Goal: Transaction & Acquisition: Purchase product/service

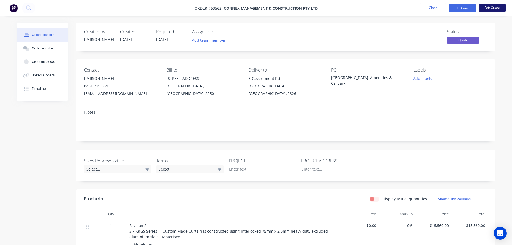
click at [491, 7] on button "Edit Quote" at bounding box center [491, 8] width 27 height 8
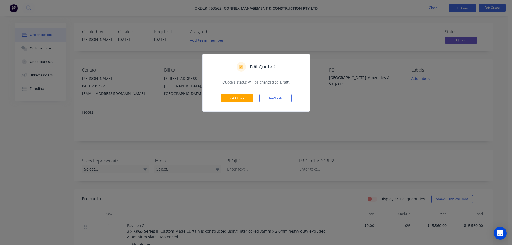
click at [233, 103] on div "Edit Quote Don't edit" at bounding box center [256, 98] width 107 height 26
click at [233, 98] on button "Edit Quote" at bounding box center [237, 98] width 32 height 8
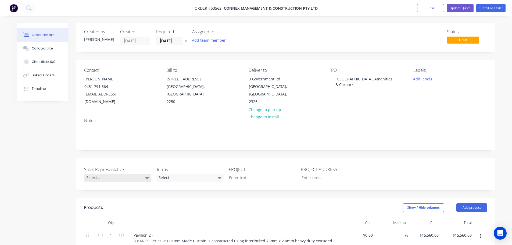
click at [110, 176] on div "Select..." at bounding box center [117, 178] width 67 height 8
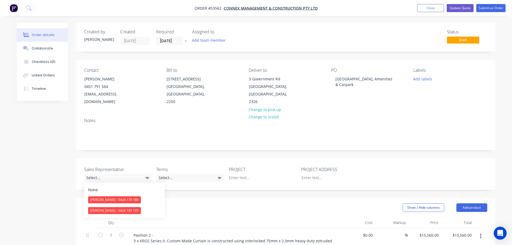
drag, startPoint x: 105, startPoint y: 201, endPoint x: 131, endPoint y: 191, distance: 27.3
click at [106, 200] on div "[PERSON_NAME] - 0424 170 180" at bounding box center [114, 199] width 53 height 7
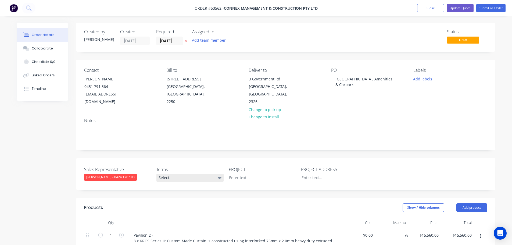
click at [176, 179] on div "Select..." at bounding box center [189, 178] width 67 height 8
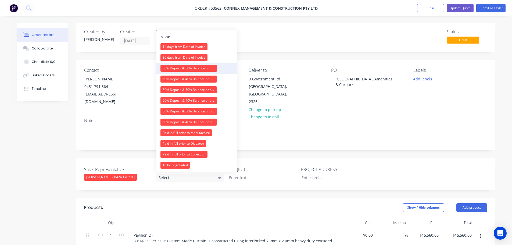
click at [185, 68] on div "50% Deposit & 50% Balance on Day of Installation" at bounding box center [188, 68] width 56 height 7
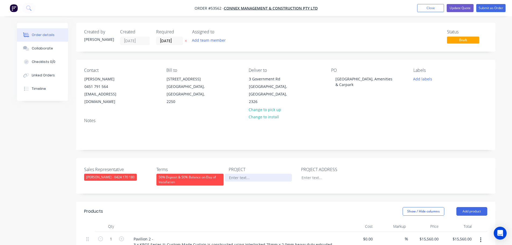
click at [233, 179] on div at bounding box center [258, 178] width 67 height 8
click at [348, 79] on div "[GEOGRAPHIC_DATA], Amenities & Carpark" at bounding box center [364, 81] width 67 height 13
copy div "[GEOGRAPHIC_DATA], Amenities & Carpark"
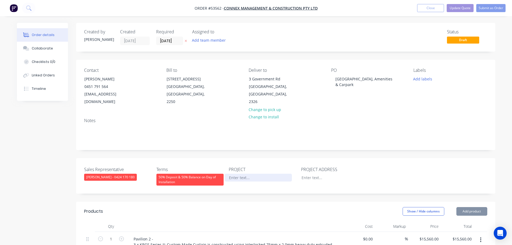
click at [234, 178] on div at bounding box center [258, 178] width 67 height 8
paste div
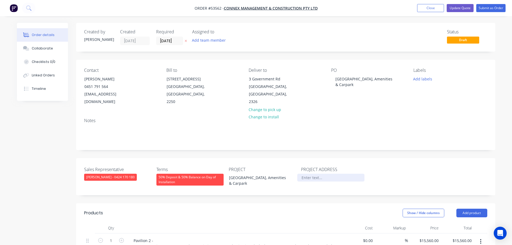
click at [316, 178] on div at bounding box center [330, 178] width 67 height 8
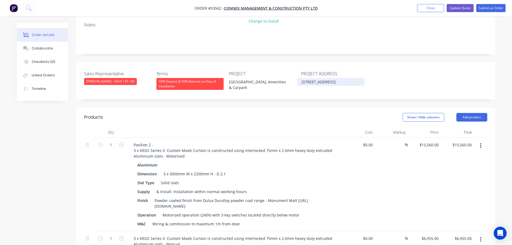
scroll to position [107, 0]
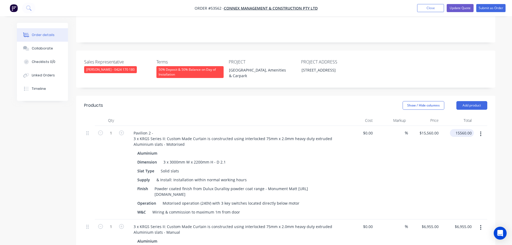
click at [462, 134] on input "15560.00" at bounding box center [463, 133] width 22 height 8
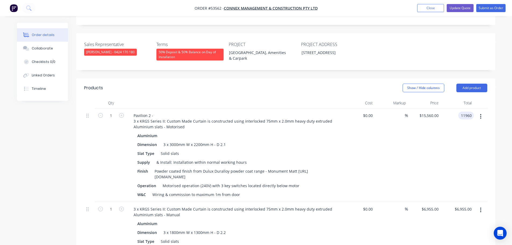
scroll to position [134, 0]
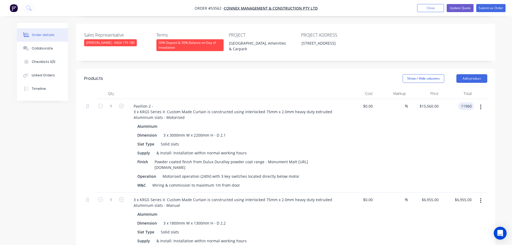
type input "11960"
type input "$11,960.00"
drag, startPoint x: 299, startPoint y: 175, endPoint x: 162, endPoint y: 176, distance: 136.7
click at [162, 176] on div "Operation Motorised operation (240V) with 3 key switches located directly below…" at bounding box center [233, 176] width 197 height 8
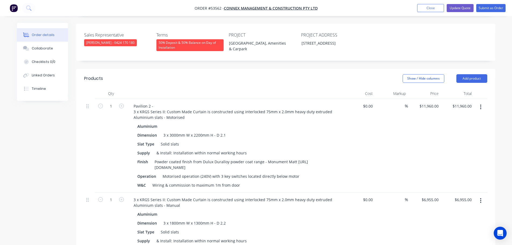
click at [349, 188] on div "$0.00 $0.00" at bounding box center [358, 145] width 33 height 93
drag, startPoint x: 296, startPoint y: 176, endPoint x: 160, endPoint y: 176, distance: 135.9
click at [160, 176] on div "Operation Motorised operation (240V) with 3 key switches located directly below…" at bounding box center [233, 176] width 197 height 8
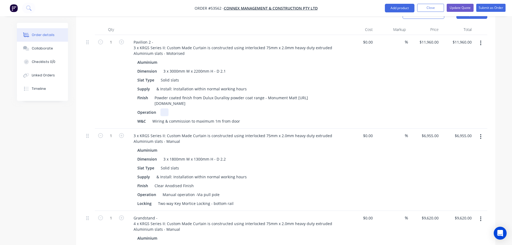
scroll to position [215, 0]
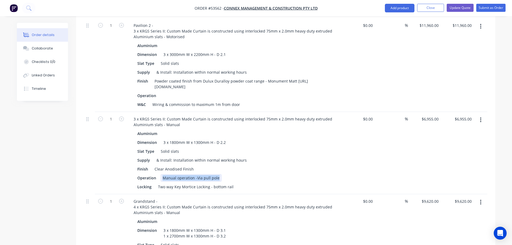
drag, startPoint x: 217, startPoint y: 177, endPoint x: 163, endPoint y: 178, distance: 53.5
click at [163, 178] on div "Manual operation -Via pull pole" at bounding box center [190, 178] width 61 height 8
copy div "Manual operation -Via pull pole"
click at [160, 93] on div "Operation" at bounding box center [233, 96] width 197 height 8
drag, startPoint x: 160, startPoint y: 93, endPoint x: 167, endPoint y: 92, distance: 7.0
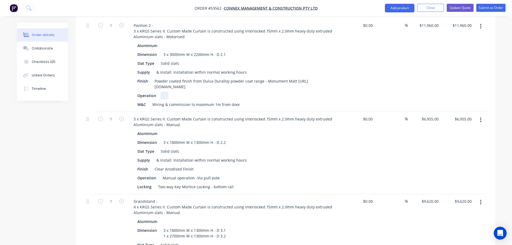
click at [167, 92] on div at bounding box center [164, 96] width 8 height 8
drag, startPoint x: 239, startPoint y: 103, endPoint x: 152, endPoint y: 106, distance: 87.1
click at [152, 106] on div "Wiring & commission to maximum 1m from door" at bounding box center [196, 104] width 92 height 8
drag, startPoint x: 146, startPoint y: 104, endPoint x: 134, endPoint y: 106, distance: 12.3
click at [134, 106] on div "Aluminium Dimension 3 x 3000mm W x 2200mm H - D 2.1 Slat Type Solid slats Suppl…" at bounding box center [234, 75] width 211 height 67
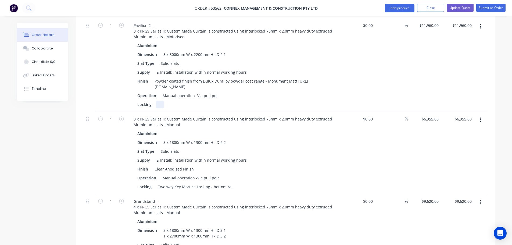
click at [163, 104] on div at bounding box center [160, 104] width 8 height 8
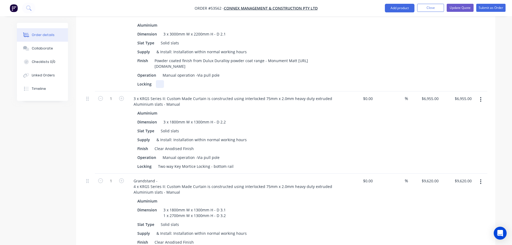
scroll to position [269, 0]
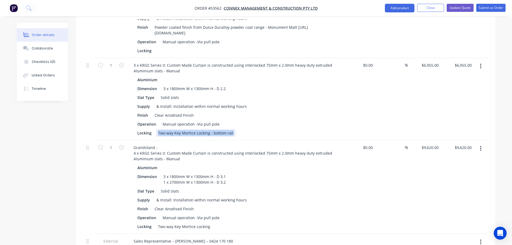
drag, startPoint x: 231, startPoint y: 132, endPoint x: 158, endPoint y: 134, distance: 72.8
click at [158, 134] on div "Two way Key Mortice Locking - bottom rail" at bounding box center [196, 133] width 80 height 8
copy div "Two way Key Mortice Locking - bottom rail"
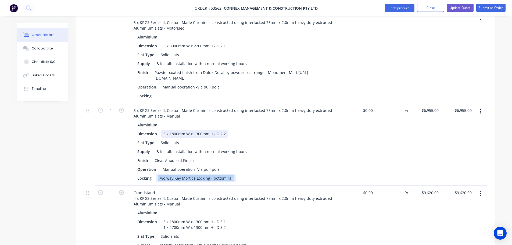
scroll to position [215, 0]
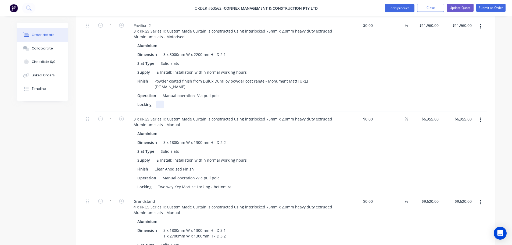
click at [158, 105] on div at bounding box center [160, 104] width 8 height 8
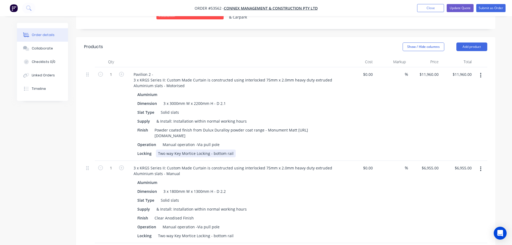
scroll to position [161, 0]
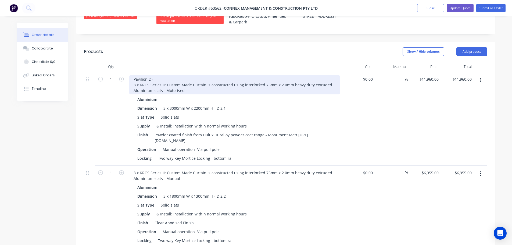
click at [184, 90] on div "Pavilion 2 - 3 x KRGS Series II: Custom Made Curtain is constructed using inter…" at bounding box center [234, 84] width 211 height 19
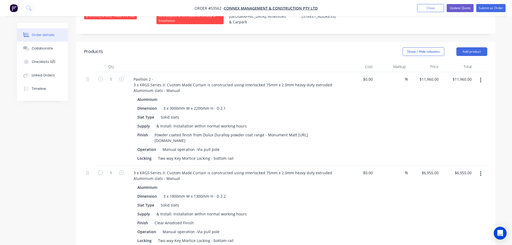
click at [227, 106] on div "Dimension 3 x 3000mm W x 2200mm H - D 2.1" at bounding box center [233, 108] width 197 height 8
click at [460, 8] on button "Update Quote" at bounding box center [459, 8] width 27 height 8
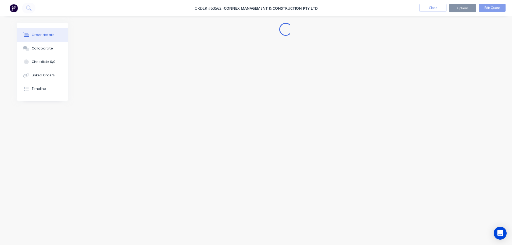
scroll to position [0, 0]
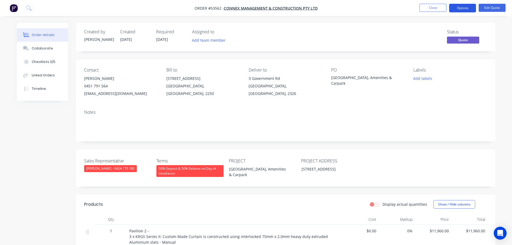
click at [457, 9] on button "Options" at bounding box center [462, 8] width 27 height 9
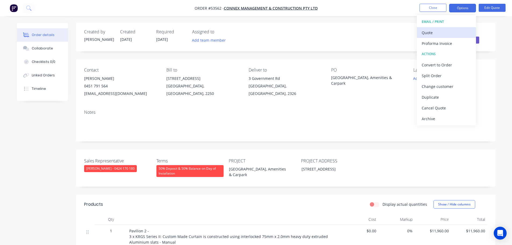
click at [428, 31] on div "Quote" at bounding box center [445, 33] width 49 height 8
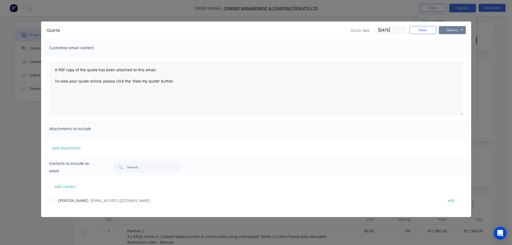
click at [447, 30] on button "Options" at bounding box center [452, 30] width 27 height 8
click at [451, 49] on button "Print" at bounding box center [456, 48] width 34 height 9
click at [419, 28] on button "Close" at bounding box center [422, 30] width 27 height 8
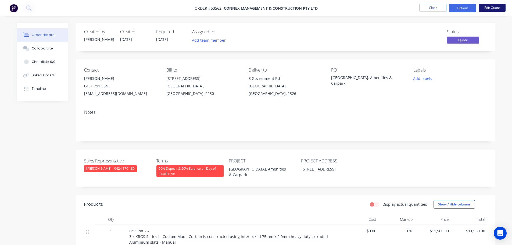
click at [487, 7] on button "Edit Quote" at bounding box center [491, 8] width 27 height 8
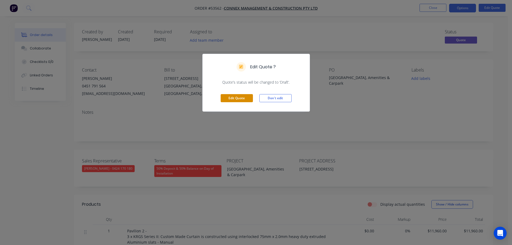
click at [244, 99] on button "Edit Quote" at bounding box center [237, 98] width 32 height 8
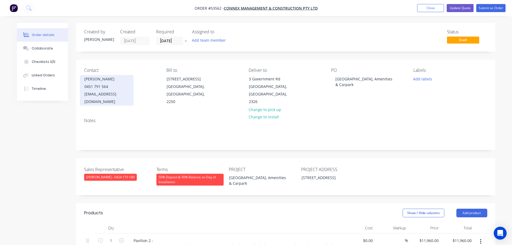
click at [100, 92] on div "[EMAIL_ADDRESS][DOMAIN_NAME]" at bounding box center [106, 97] width 45 height 15
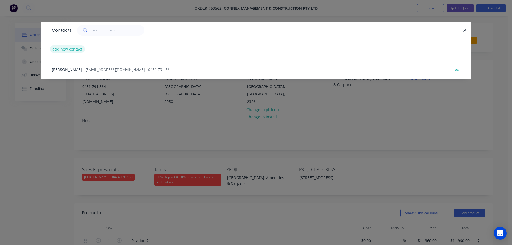
click at [69, 50] on button "add new contact" at bounding box center [67, 48] width 35 height 7
select select "AU"
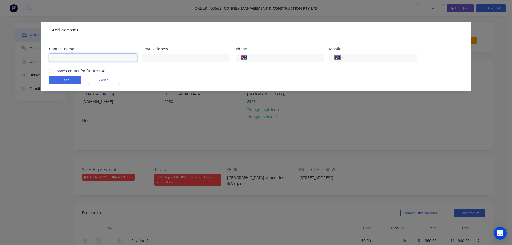
click at [62, 56] on input "text" at bounding box center [93, 57] width 88 height 8
type input "[PERSON_NAME]"
click at [142, 59] on div "Contact name [PERSON_NAME] Email address Phone International [GEOGRAPHIC_DATA] …" at bounding box center [256, 57] width 414 height 21
click at [149, 57] on input "text" at bounding box center [186, 57] width 88 height 8
type input "[PERSON_NAME][EMAIL_ADDRESS][DOMAIN_NAME]"
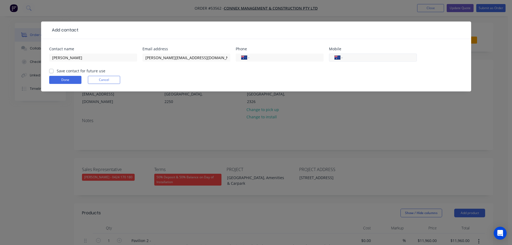
click at [371, 57] on input "tel" at bounding box center [378, 58] width 64 height 6
type input "0494 360 733"
click at [57, 72] on label "Save contact for future use" at bounding box center [81, 71] width 49 height 6
click at [50, 72] on input "Save contact for future use" at bounding box center [51, 70] width 4 height 5
checkbox input "true"
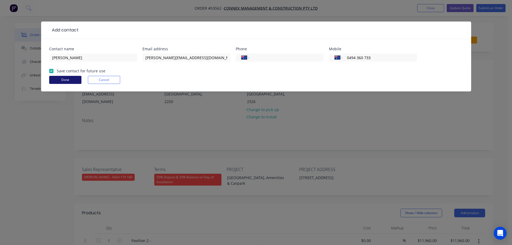
click at [56, 81] on button "Done" at bounding box center [65, 80] width 32 height 8
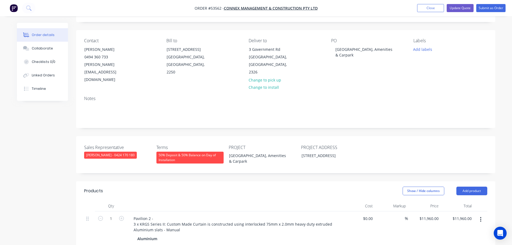
scroll to position [27, 0]
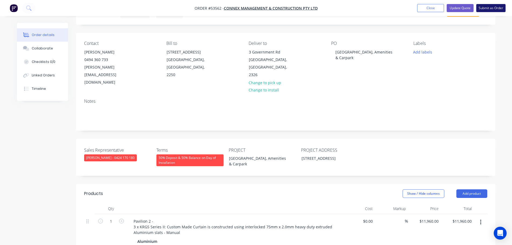
click at [489, 8] on button "Submit as Order" at bounding box center [490, 8] width 29 height 8
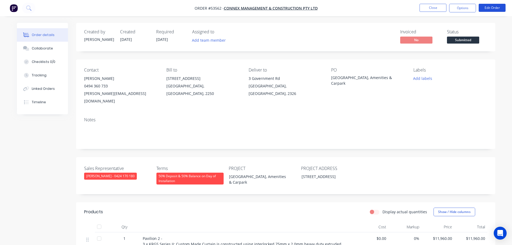
click at [489, 8] on button "Edit Order" at bounding box center [491, 8] width 27 height 8
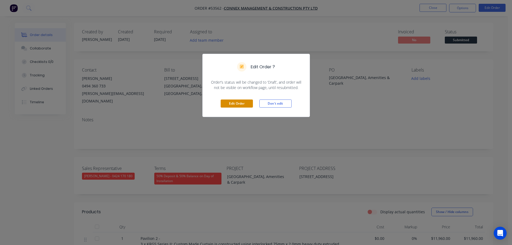
click at [234, 103] on button "Edit Order" at bounding box center [237, 103] width 32 height 8
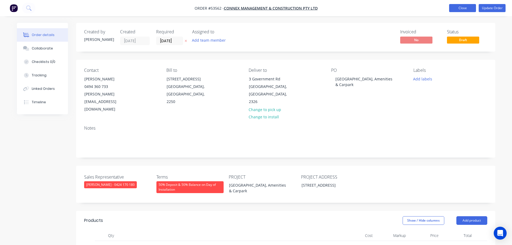
click at [456, 7] on button "Close" at bounding box center [462, 8] width 27 height 8
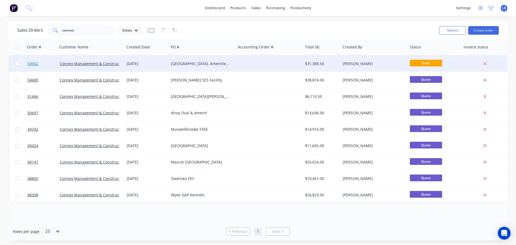
click at [28, 62] on span "53562" at bounding box center [32, 63] width 11 height 5
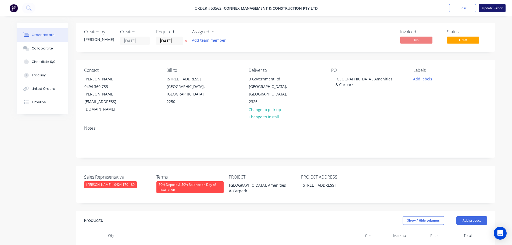
click at [488, 9] on button "Update Order" at bounding box center [491, 8] width 27 height 8
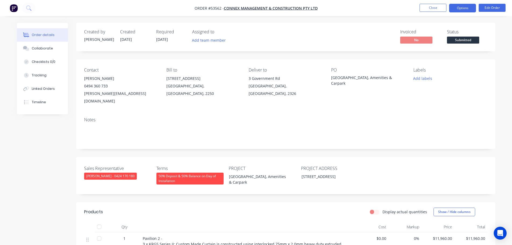
click at [458, 8] on button "Options" at bounding box center [462, 8] width 27 height 9
click at [435, 8] on button "Close" at bounding box center [432, 8] width 27 height 8
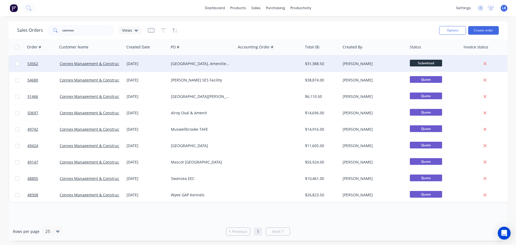
click at [366, 66] on div "[PERSON_NAME]" at bounding box center [373, 63] width 60 height 5
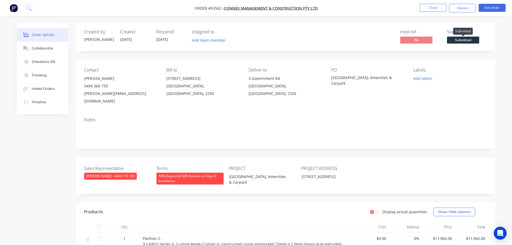
click at [452, 41] on span "Submitted" at bounding box center [463, 40] width 32 height 7
click at [455, 9] on button "Options" at bounding box center [462, 8] width 27 height 9
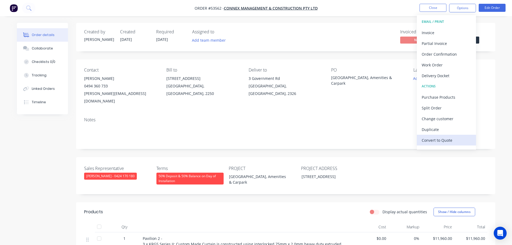
click at [430, 141] on div "Convert to Quote" at bounding box center [445, 140] width 49 height 8
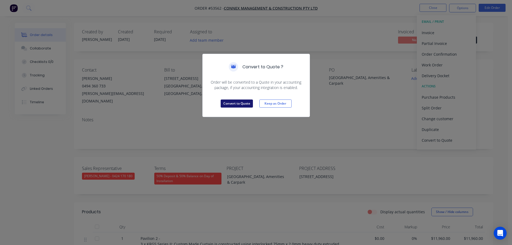
click at [229, 102] on button "Convert to Quote" at bounding box center [237, 103] width 32 height 8
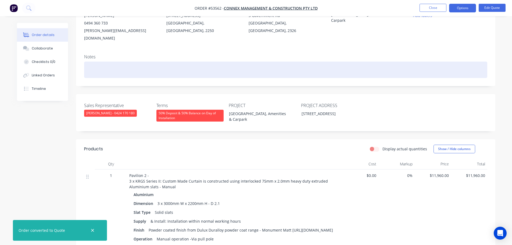
scroll to position [81, 0]
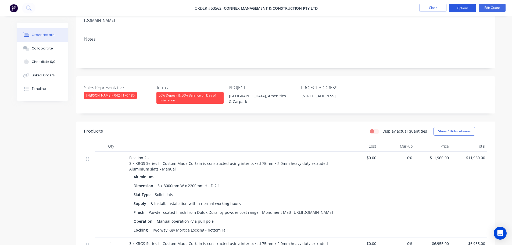
click at [452, 10] on button "Options" at bounding box center [462, 8] width 27 height 9
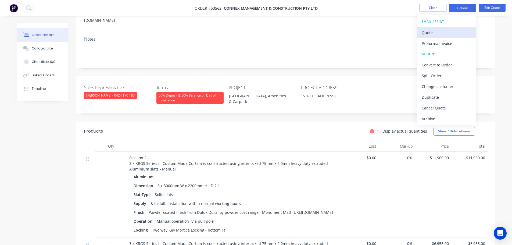
click at [427, 34] on div "Quote" at bounding box center [445, 33] width 49 height 8
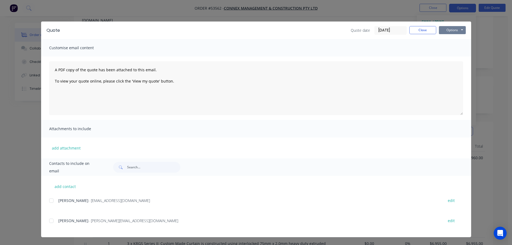
click at [448, 31] on button "Options" at bounding box center [452, 30] width 27 height 8
click at [450, 50] on button "Print" at bounding box center [456, 48] width 34 height 9
click at [419, 30] on button "Close" at bounding box center [422, 30] width 27 height 8
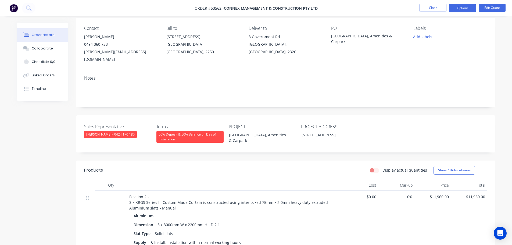
scroll to position [0, 0]
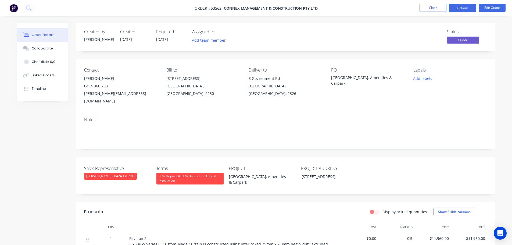
click at [110, 93] on div "[PERSON_NAME][EMAIL_ADDRESS][DOMAIN_NAME]" at bounding box center [121, 97] width 74 height 15
copy div "[PERSON_NAME][EMAIL_ADDRESS][DOMAIN_NAME]"
click at [350, 79] on div "[GEOGRAPHIC_DATA], Amenities & Carpark" at bounding box center [364, 80] width 67 height 11
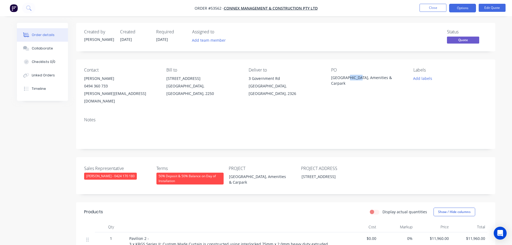
click at [350, 79] on div "[GEOGRAPHIC_DATA], Amenities & Carpark" at bounding box center [364, 80] width 67 height 11
copy div "[GEOGRAPHIC_DATA], Amenities & Carpark"
click at [108, 87] on span at bounding box center [108, 85] width 0 height 5
click at [491, 9] on button "Edit Quote" at bounding box center [491, 8] width 27 height 8
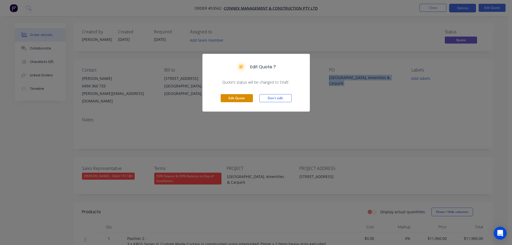
click at [246, 100] on button "Edit Quote" at bounding box center [237, 98] width 32 height 8
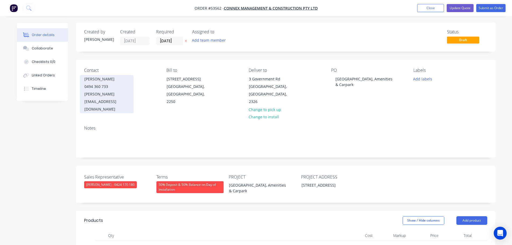
click at [99, 91] on div "[PERSON_NAME][EMAIL_ADDRESS][DOMAIN_NAME]" at bounding box center [106, 101] width 45 height 23
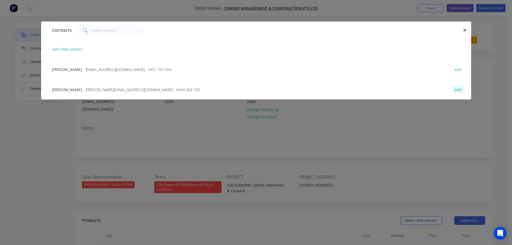
click at [458, 90] on button "edit" at bounding box center [458, 89] width 13 height 7
select select "AU"
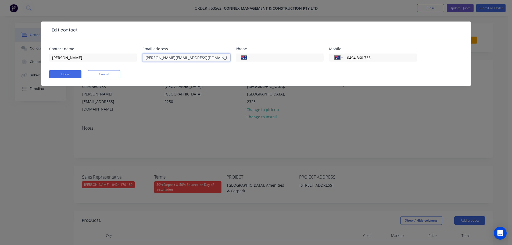
click at [181, 58] on input "[PERSON_NAME][EMAIL_ADDRESS][DOMAIN_NAME]" at bounding box center [186, 57] width 88 height 8
type input "[EMAIL_ADDRESS][DOMAIN_NAME]"
click at [66, 74] on button "Done" at bounding box center [65, 74] width 32 height 8
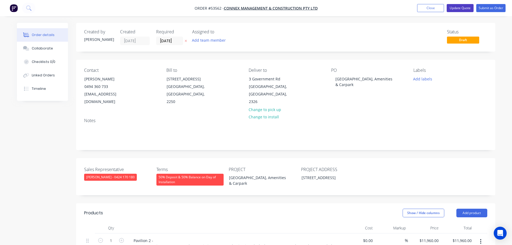
click at [452, 9] on button "Update Quote" at bounding box center [459, 8] width 27 height 8
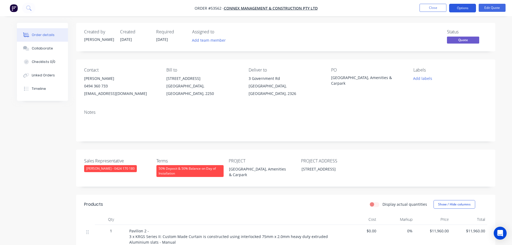
click at [456, 8] on button "Options" at bounding box center [462, 8] width 27 height 9
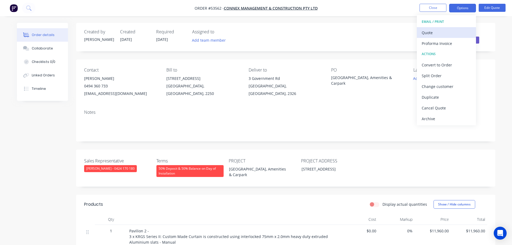
click at [426, 33] on div "Quote" at bounding box center [445, 33] width 49 height 8
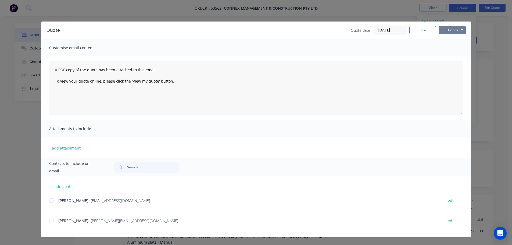
click at [445, 32] on button "Options" at bounding box center [452, 30] width 27 height 8
click at [449, 49] on button "Print" at bounding box center [456, 48] width 34 height 9
click at [413, 28] on button "Close" at bounding box center [422, 30] width 27 height 8
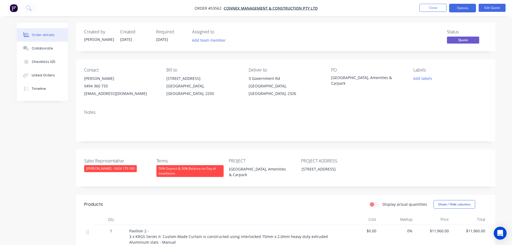
click at [116, 94] on div "[EMAIL_ADDRESS][DOMAIN_NAME]" at bounding box center [121, 94] width 74 height 8
copy div "[EMAIL_ADDRESS][DOMAIN_NAME]"
click at [350, 78] on div "[GEOGRAPHIC_DATA], Amenities & Carpark" at bounding box center [364, 80] width 67 height 11
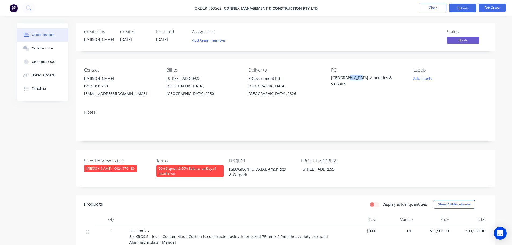
click at [350, 78] on div "[GEOGRAPHIC_DATA], Amenities & Carpark" at bounding box center [364, 80] width 67 height 11
copy div "[GEOGRAPHIC_DATA], Amenities & Carpark"
click at [108, 87] on span at bounding box center [108, 85] width 0 height 5
click at [427, 5] on button "Close" at bounding box center [432, 8] width 27 height 8
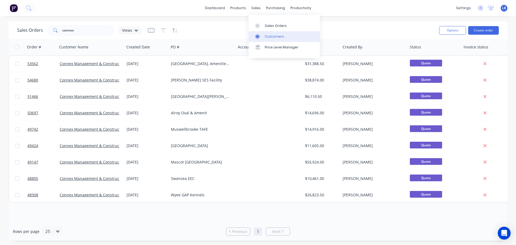
click at [275, 36] on div "Customers" at bounding box center [274, 36] width 19 height 5
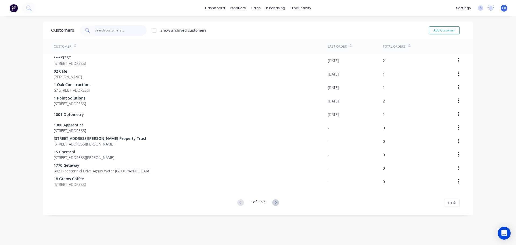
click at [108, 33] on input "text" at bounding box center [121, 30] width 52 height 11
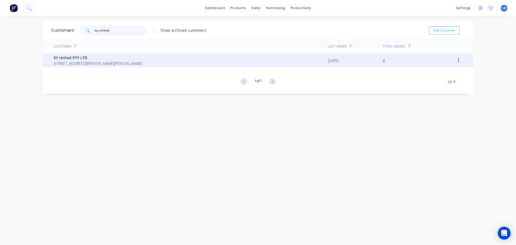
type input "ey united"
click at [67, 56] on span "EY United PTY LTD" at bounding box center [98, 58] width 89 height 6
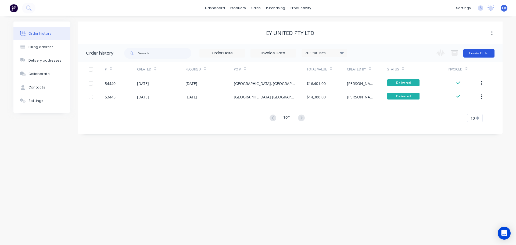
click at [476, 54] on button "Create Order" at bounding box center [478, 53] width 31 height 9
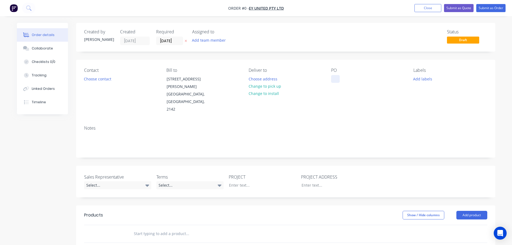
click at [336, 76] on div at bounding box center [335, 79] width 9 height 8
click at [87, 80] on div "Order details Collaborate Checklists 0/0 Tracking Linked Orders Timeline Order …" at bounding box center [256, 201] width 489 height 357
click at [87, 80] on button "Choose contact" at bounding box center [97, 78] width 33 height 7
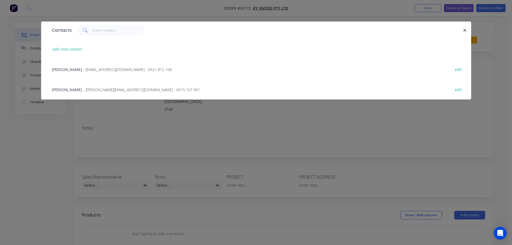
click at [73, 71] on span "[PERSON_NAME]" at bounding box center [67, 69] width 30 height 5
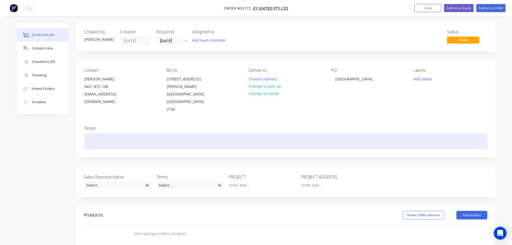
scroll to position [27, 0]
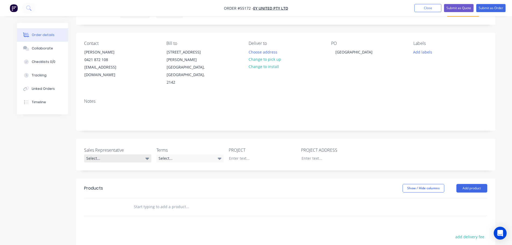
click at [103, 154] on div "Select..." at bounding box center [117, 158] width 67 height 8
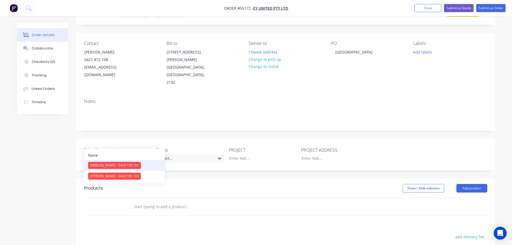
click at [110, 166] on div "[PERSON_NAME] - 0424 170 180" at bounding box center [114, 165] width 53 height 7
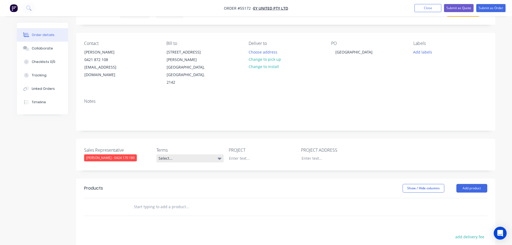
click at [171, 154] on div "Select..." at bounding box center [189, 158] width 67 height 8
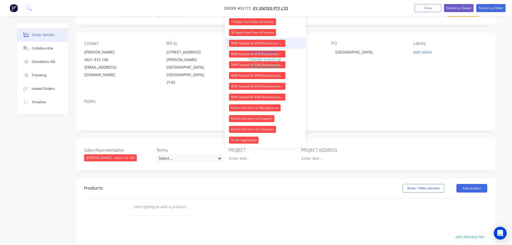
click at [245, 40] on div "50% Deposit & 50% Balance on Day of Installation" at bounding box center [257, 43] width 56 height 7
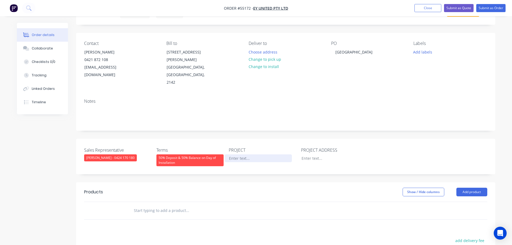
click at [244, 154] on div at bounding box center [258, 158] width 67 height 8
click at [348, 52] on div "[GEOGRAPHIC_DATA]" at bounding box center [354, 52] width 46 height 8
copy div "[GEOGRAPHIC_DATA]"
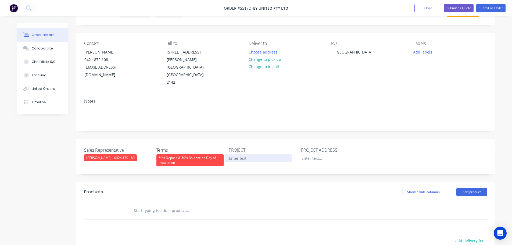
click at [236, 154] on div at bounding box center [258, 158] width 67 height 8
paste div
click at [314, 154] on div at bounding box center [330, 158] width 67 height 8
drag, startPoint x: 310, startPoint y: 142, endPoint x: 310, endPoint y: 147, distance: 4.9
click at [310, 154] on div "31 - 33" at bounding box center [330, 158] width 67 height 8
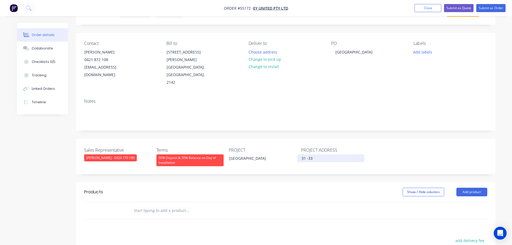
click at [307, 154] on div "31 -33" at bounding box center [330, 158] width 67 height 8
drag, startPoint x: 311, startPoint y: 143, endPoint x: 320, endPoint y: 171, distance: 28.7
click at [313, 150] on div "PROJECT ADDRESS 31-33" at bounding box center [334, 156] width 67 height 19
drag, startPoint x: 272, startPoint y: 143, endPoint x: 229, endPoint y: 148, distance: 42.8
click at [229, 148] on div "PROJECT [GEOGRAPHIC_DATA]" at bounding box center [262, 156] width 67 height 19
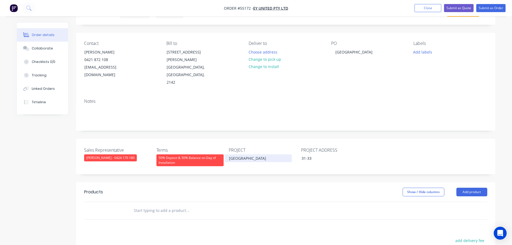
copy div "[GEOGRAPHIC_DATA]"
click at [315, 154] on div "31-33" at bounding box center [330, 158] width 67 height 8
click at [460, 188] on button "Add product" at bounding box center [471, 192] width 31 height 9
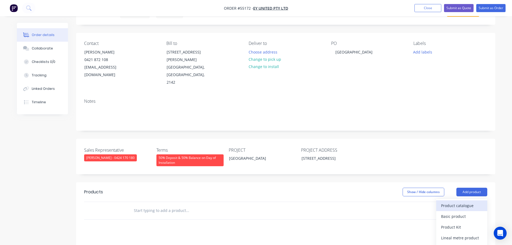
click at [453, 201] on div "Product catalogue" at bounding box center [461, 205] width 41 height 8
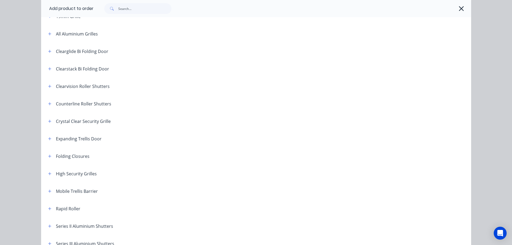
scroll to position [107, 0]
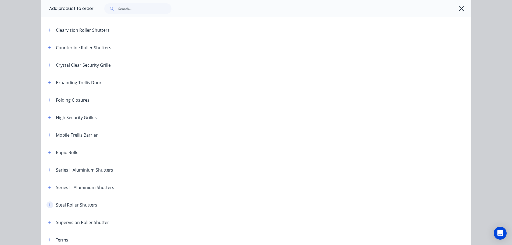
click at [48, 205] on icon "button" at bounding box center [49, 205] width 3 height 4
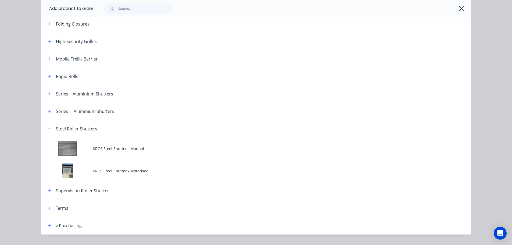
scroll to position [188, 0]
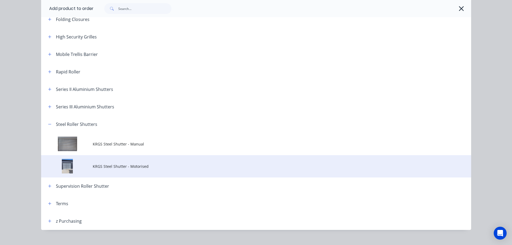
click at [136, 165] on span "KRGS Steel Shutter - Motorised" at bounding box center [244, 166] width 302 height 6
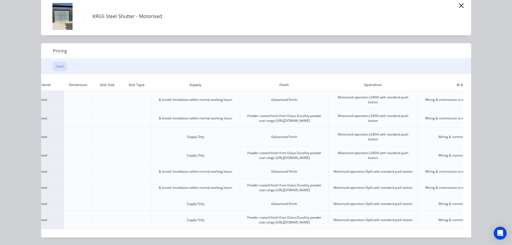
scroll to position [0, 134]
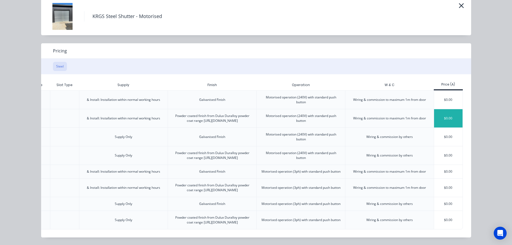
click at [454, 109] on div "$0.00" at bounding box center [448, 118] width 29 height 18
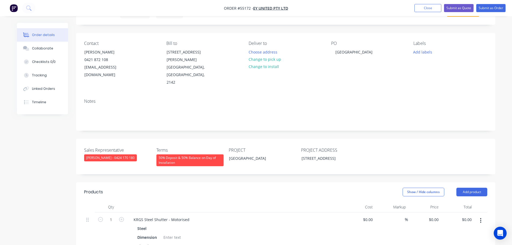
scroll to position [134, 0]
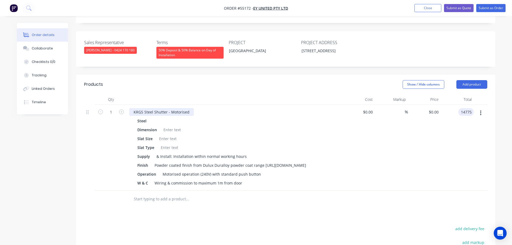
type input "14775"
click at [131, 108] on div "KRGS Steel Shutter - Motorised" at bounding box center [161, 112] width 64 height 8
type input "$14,775.00"
click at [133, 108] on div "KRGS Steel Shutter - Motorised" at bounding box center [161, 112] width 64 height 8
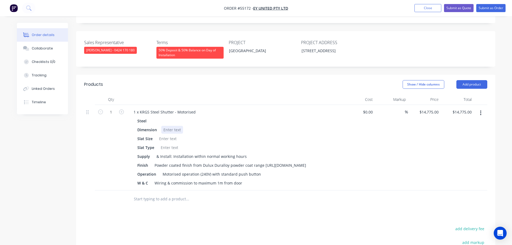
click at [167, 126] on div at bounding box center [172, 130] width 22 height 8
click at [163, 126] on div at bounding box center [172, 130] width 22 height 8
click at [167, 135] on div at bounding box center [168, 139] width 22 height 8
click at [162, 143] on div at bounding box center [169, 147] width 22 height 8
click at [257, 170] on div "Motorised operation (240V) with standard push button" at bounding box center [211, 174] width 103 height 8
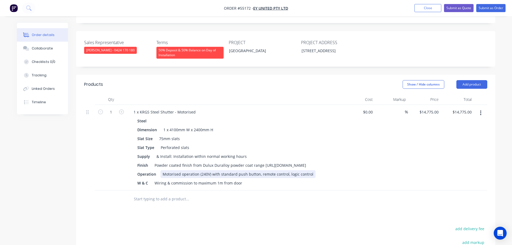
click at [257, 170] on div "Motorised operation (240V) with standard push button, remote control, logic con…" at bounding box center [237, 174] width 155 height 8
click at [270, 170] on div "Motorised operation (240V) with, remote control, logic control" at bounding box center [217, 174] width 114 height 8
drag, startPoint x: 292, startPoint y: 165, endPoint x: 293, endPoint y: 173, distance: 8.1
click at [293, 172] on div "Steel Dimension 1 x 4100mm W x 2400mm H Slat Size 75mm slats Slat Type Perforat…" at bounding box center [234, 152] width 211 height 70
click at [323, 170] on div "Operation Motorised operation (240V) with, remote control, logic control, PE be…" at bounding box center [233, 174] width 197 height 8
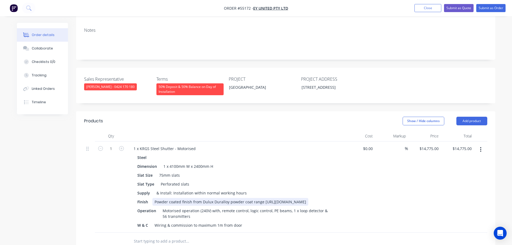
scroll to position [0, 0]
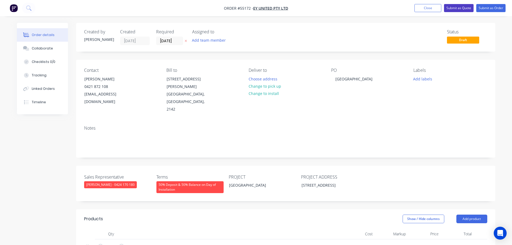
click at [453, 8] on button "Submit as Quote" at bounding box center [459, 8] width 30 height 8
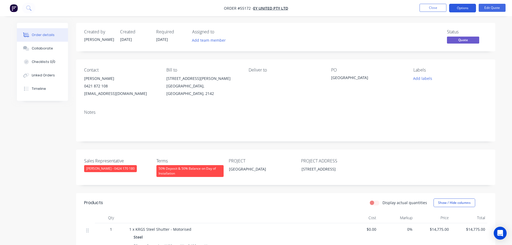
click at [455, 7] on button "Options" at bounding box center [462, 8] width 27 height 9
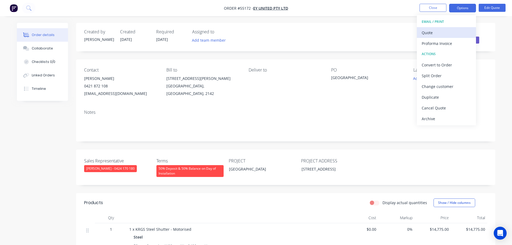
click at [430, 35] on div "Quote" at bounding box center [445, 33] width 49 height 8
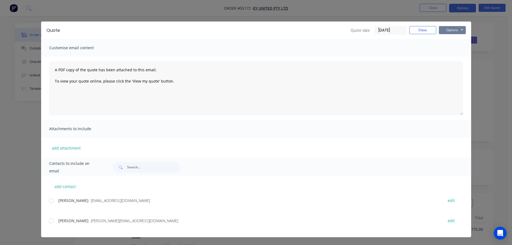
drag, startPoint x: 449, startPoint y: 29, endPoint x: 449, endPoint y: 34, distance: 5.6
click at [449, 29] on button "Options" at bounding box center [452, 30] width 27 height 8
click at [450, 47] on button "Print" at bounding box center [456, 48] width 34 height 9
click at [417, 30] on button "Close" at bounding box center [422, 30] width 27 height 8
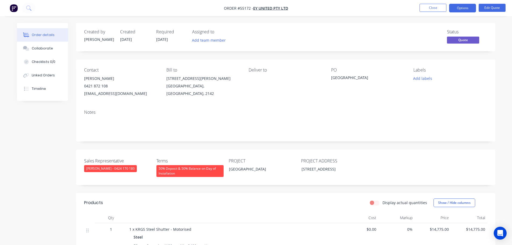
click at [99, 93] on div "[EMAIL_ADDRESS][DOMAIN_NAME]" at bounding box center [121, 94] width 74 height 8
copy div "[EMAIL_ADDRESS][DOMAIN_NAME]"
click at [345, 78] on div "[GEOGRAPHIC_DATA]" at bounding box center [364, 79] width 67 height 8
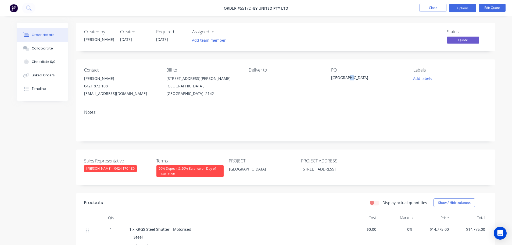
click at [345, 78] on div "[GEOGRAPHIC_DATA]" at bounding box center [364, 79] width 67 height 8
click at [108, 87] on span at bounding box center [108, 85] width 0 height 5
click at [433, 8] on button "Close" at bounding box center [432, 8] width 27 height 8
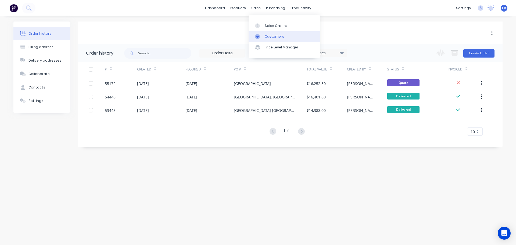
click at [272, 34] on div "Customers" at bounding box center [274, 36] width 19 height 5
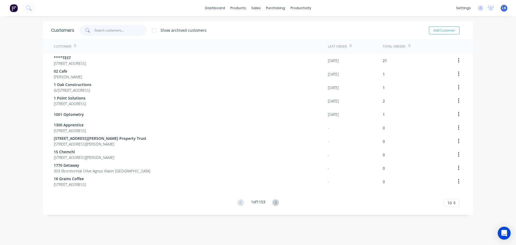
click at [107, 27] on input "text" at bounding box center [121, 30] width 52 height 11
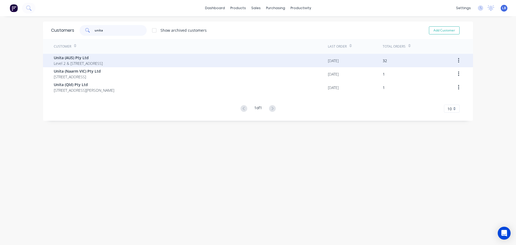
type input "unita"
click at [74, 56] on span "Unita (AUS) Pty Ltd" at bounding box center [78, 58] width 49 height 6
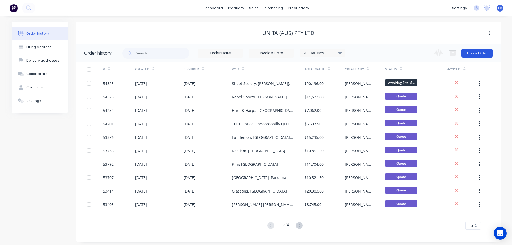
click at [473, 55] on button "Create Order" at bounding box center [476, 53] width 31 height 9
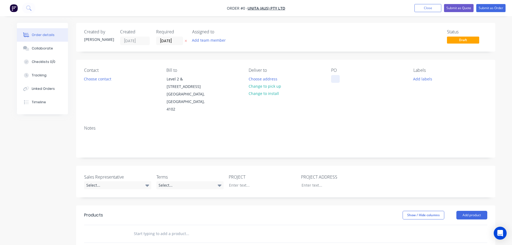
click at [333, 78] on div at bounding box center [335, 79] width 9 height 8
drag, startPoint x: 365, startPoint y: 78, endPoint x: 365, endPoint y: 81, distance: 3.0
click at [365, 78] on div "[GEOGRAPHIC_DATA]" at bounding box center [354, 79] width 46 height 8
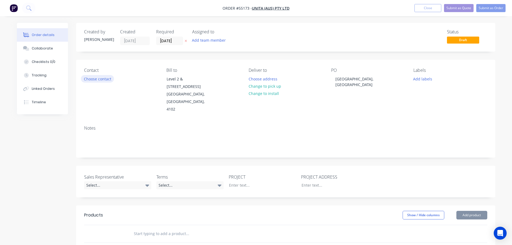
click at [98, 81] on button "Choose contact" at bounding box center [97, 78] width 33 height 7
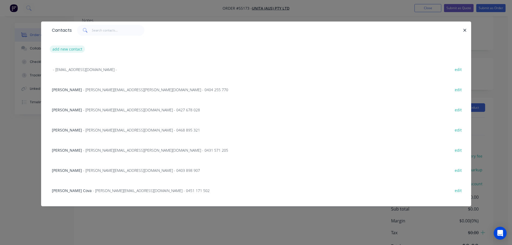
click at [69, 47] on button "add new contact" at bounding box center [67, 48] width 35 height 7
select select "AU"
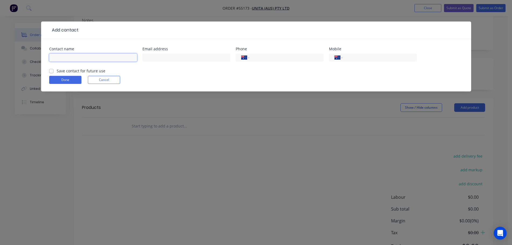
drag, startPoint x: 69, startPoint y: 47, endPoint x: 61, endPoint y: 57, distance: 12.4
click at [61, 57] on input "text" at bounding box center [93, 57] width 88 height 8
type input "[PERSON_NAME]"
click at [154, 58] on input "text" at bounding box center [186, 57] width 88 height 8
type input "[EMAIL_ADDRESS][DOMAIN_NAME]"
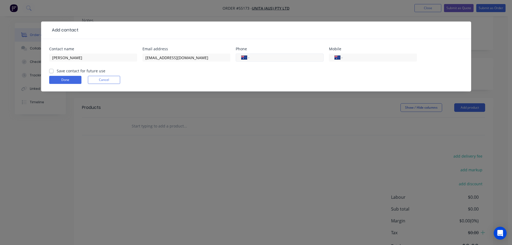
click at [270, 58] on input "tel" at bounding box center [285, 58] width 64 height 6
click at [361, 60] on input "tel" at bounding box center [378, 58] width 64 height 6
type input "0451 652 124"
click at [57, 71] on label "Save contact for future use" at bounding box center [81, 71] width 49 height 6
click at [51, 71] on input "Save contact for future use" at bounding box center [51, 70] width 4 height 5
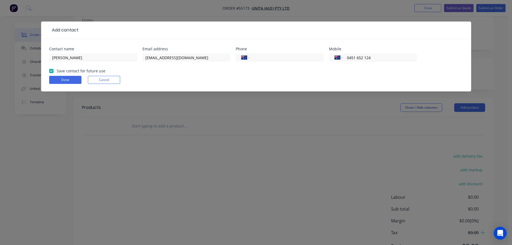
checkbox input "true"
click at [57, 80] on button "Done" at bounding box center [65, 80] width 32 height 8
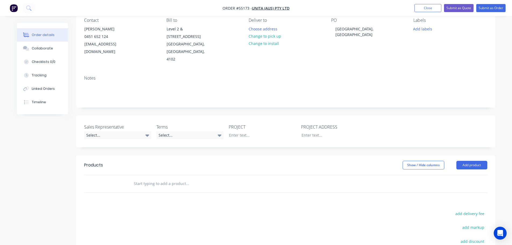
scroll to position [81, 0]
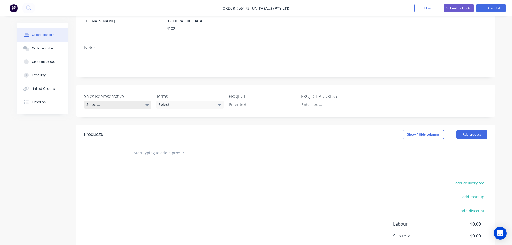
click at [110, 100] on div "Select..." at bounding box center [117, 104] width 67 height 8
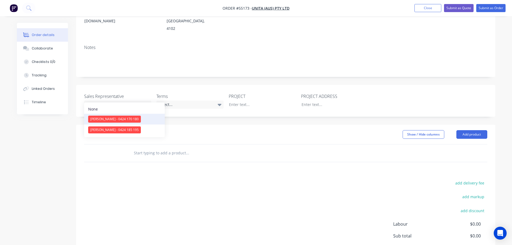
click at [116, 118] on div "[PERSON_NAME] - 0424 170 180" at bounding box center [114, 119] width 53 height 7
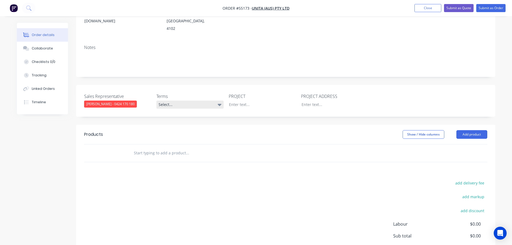
click at [175, 100] on div "Select..." at bounding box center [189, 104] width 67 height 8
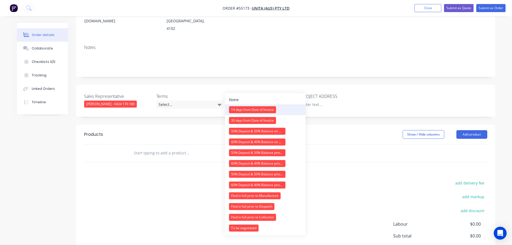
click at [247, 110] on div "14 days from Date of Invoice" at bounding box center [252, 109] width 47 height 7
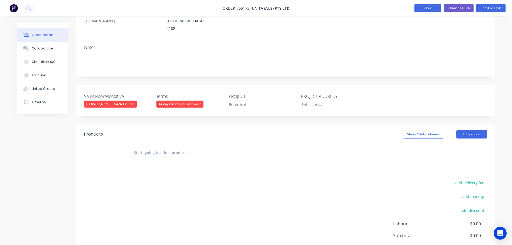
click at [421, 10] on button "Close" at bounding box center [427, 8] width 27 height 8
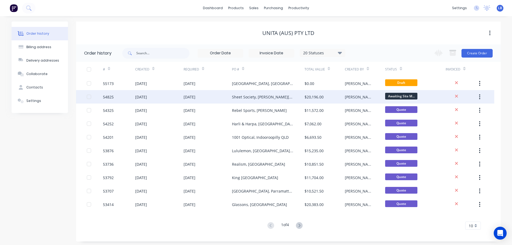
click at [114, 96] on div "54825" at bounding box center [119, 96] width 32 height 13
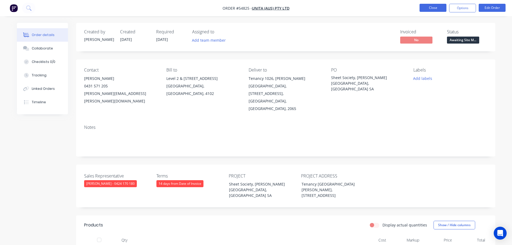
click at [430, 5] on button "Close" at bounding box center [432, 8] width 27 height 8
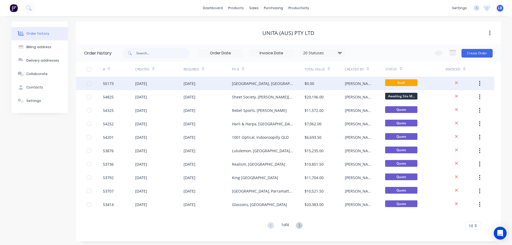
click at [107, 83] on div "55173" at bounding box center [108, 84] width 11 height 6
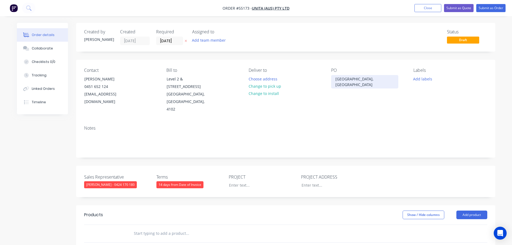
click at [353, 78] on div "[GEOGRAPHIC_DATA], [GEOGRAPHIC_DATA]" at bounding box center [364, 81] width 67 height 13
click at [232, 181] on div at bounding box center [258, 185] width 67 height 8
paste div
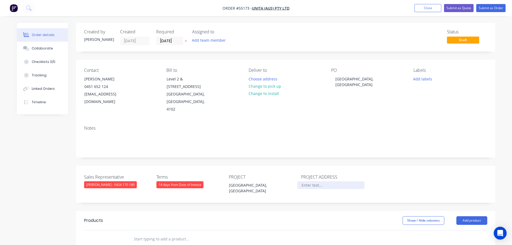
click at [319, 181] on div at bounding box center [330, 185] width 67 height 8
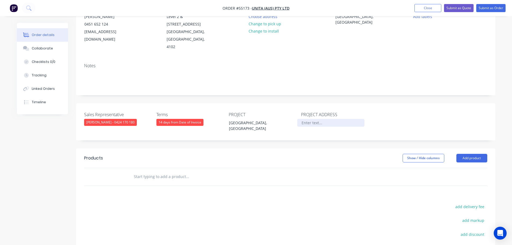
scroll to position [81, 0]
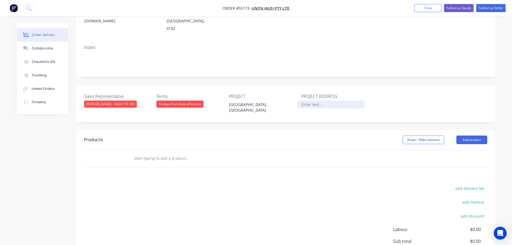
click at [304, 100] on div at bounding box center [330, 104] width 67 height 8
paste div
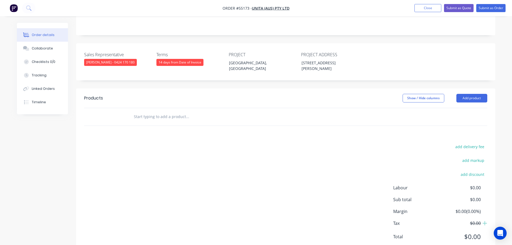
scroll to position [133, 0]
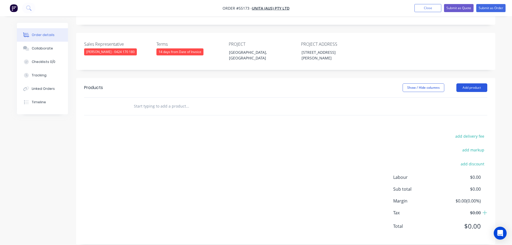
click at [464, 83] on button "Add product" at bounding box center [471, 87] width 31 height 9
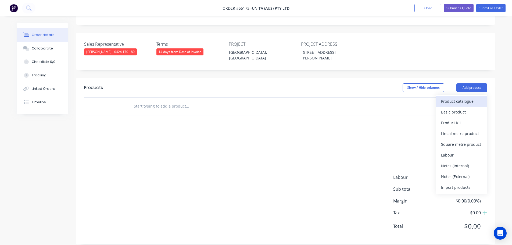
click at [449, 97] on div "Product catalogue" at bounding box center [461, 101] width 41 height 8
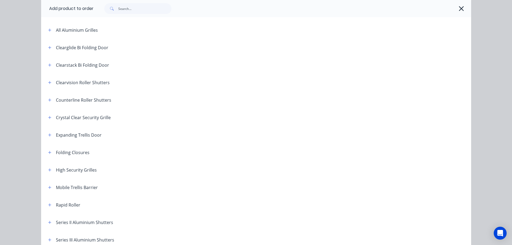
scroll to position [107, 0]
click at [46, 169] on button "button" at bounding box center [49, 169] width 7 height 7
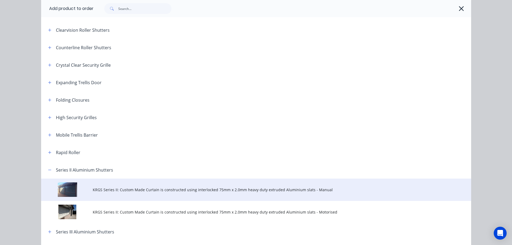
click at [141, 191] on span "KRGS Series II: Custom Made Curtain is constructed using interlocked 75mm x 2.0…" at bounding box center [244, 190] width 302 height 6
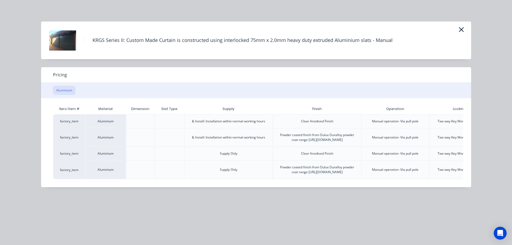
scroll to position [0, 56]
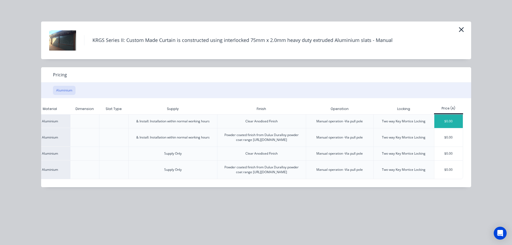
click at [441, 120] on div "$0.00" at bounding box center [448, 120] width 29 height 13
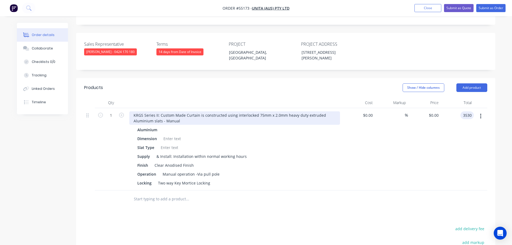
type input "3530"
type input "$3,530.00"
click at [133, 111] on div "KRGS Series II: Custom Made Curtain is constructed using interlocked 75mm x 2.0…" at bounding box center [234, 117] width 211 height 13
click at [131, 111] on div "KRGS Series II: Custom Made Curtain is constructed using interlocked 75mm x 2.0…" at bounding box center [234, 117] width 211 height 13
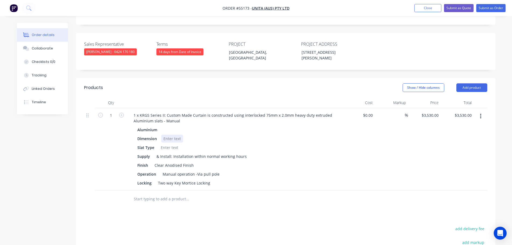
click at [167, 135] on div at bounding box center [172, 139] width 22 height 8
click at [165, 135] on div at bounding box center [172, 139] width 22 height 8
click at [165, 143] on div at bounding box center [169, 147] width 22 height 8
click at [457, 7] on button "Submit as Quote" at bounding box center [459, 8] width 30 height 8
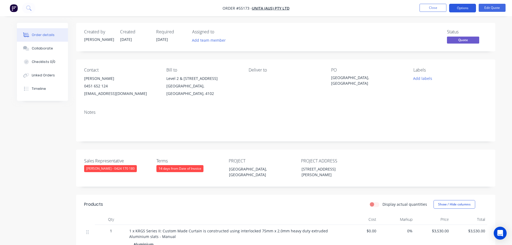
click at [460, 6] on button "Options" at bounding box center [462, 8] width 27 height 9
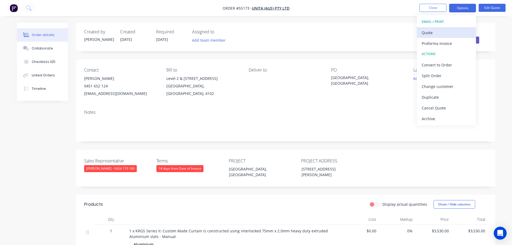
click at [428, 34] on div "Quote" at bounding box center [445, 33] width 49 height 8
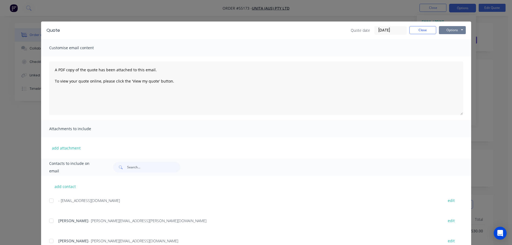
click at [442, 31] on button "Options" at bounding box center [452, 30] width 27 height 8
click at [449, 49] on button "Print" at bounding box center [456, 48] width 34 height 9
click at [410, 31] on button "Close" at bounding box center [422, 30] width 27 height 8
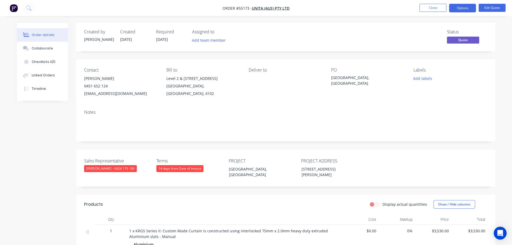
click at [93, 94] on div "[EMAIL_ADDRESS][DOMAIN_NAME]" at bounding box center [121, 94] width 74 height 8
click at [348, 77] on div "[GEOGRAPHIC_DATA], [GEOGRAPHIC_DATA]" at bounding box center [364, 80] width 67 height 11
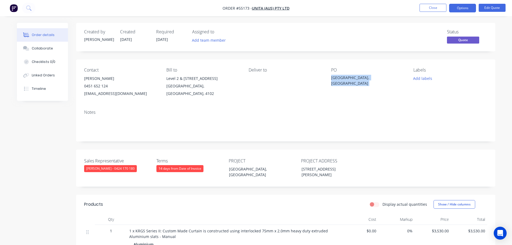
click at [348, 77] on div "[GEOGRAPHIC_DATA], [GEOGRAPHIC_DATA]" at bounding box center [364, 80] width 67 height 11
click at [108, 85] on span at bounding box center [108, 85] width 0 height 5
click at [426, 8] on button "Close" at bounding box center [432, 8] width 27 height 8
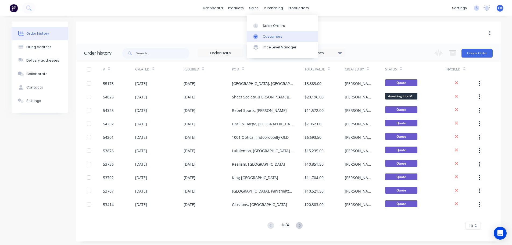
click at [271, 37] on div "Customers" at bounding box center [272, 36] width 19 height 5
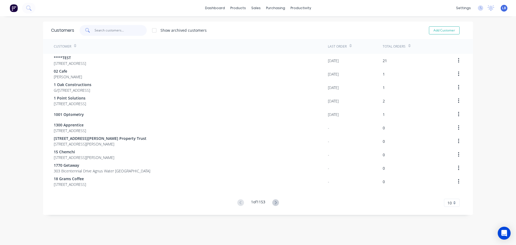
click at [110, 31] on input "text" at bounding box center [121, 30] width 52 height 11
drag, startPoint x: 99, startPoint y: 30, endPoint x: 109, endPoint y: 40, distance: 14.1
click at [99, 30] on input "text" at bounding box center [121, 30] width 52 height 11
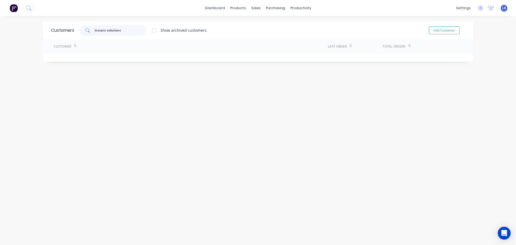
drag, startPoint x: 118, startPoint y: 30, endPoint x: 84, endPoint y: 30, distance: 34.7
click at [84, 30] on div "instant solutions" at bounding box center [113, 30] width 67 height 11
type input "instant solutions"
click at [449, 33] on button "Add Customer" at bounding box center [444, 30] width 31 height 8
select select "AU"
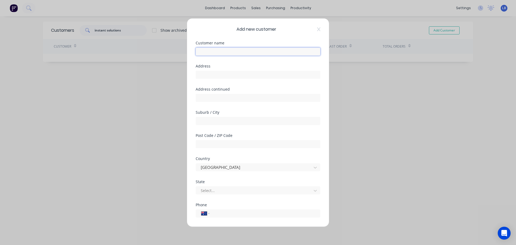
click at [200, 50] on input "text" at bounding box center [258, 51] width 125 height 8
paste input "instant solutions"
click at [201, 51] on input "instant solutions" at bounding box center [258, 51] width 125 height 8
click at [200, 53] on input "instant solutions" at bounding box center [258, 51] width 125 height 8
click at [213, 51] on input "Instant solutions" at bounding box center [258, 51] width 125 height 8
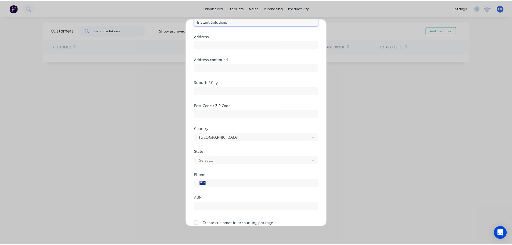
scroll to position [54, 0]
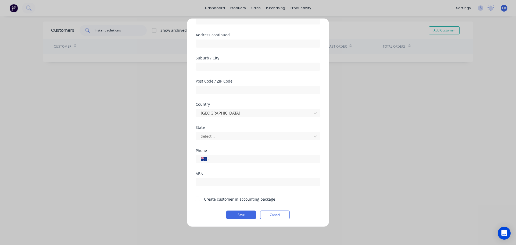
type input "Instant Solutions"
click at [198, 199] on div at bounding box center [197, 198] width 11 height 11
click at [231, 216] on button "Save" at bounding box center [241, 214] width 30 height 9
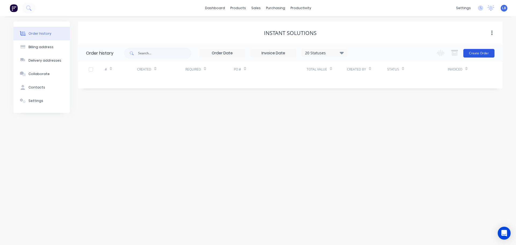
drag, startPoint x: 478, startPoint y: 58, endPoint x: 477, endPoint y: 54, distance: 4.6
click at [477, 56] on div "Change order status Submitted Awaiting Deposit Awaiting Engagement Form Awaitin…" at bounding box center [463, 52] width 61 height 17
click at [477, 54] on button "Create Order" at bounding box center [478, 53] width 31 height 9
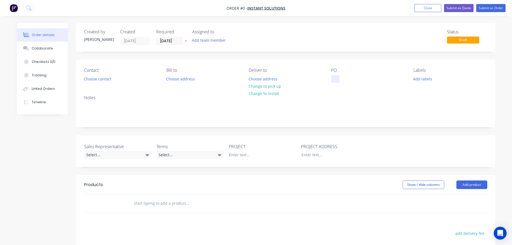
click at [335, 78] on div at bounding box center [335, 79] width 9 height 8
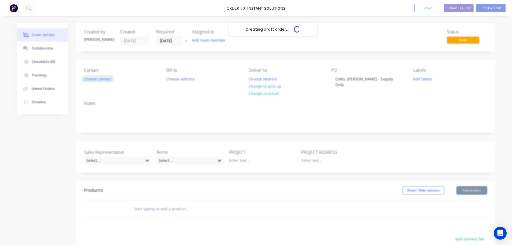
click at [96, 81] on div "Creating draft order... Loading... Order details Collaborate Checklists 0/0 Tra…" at bounding box center [256, 189] width 489 height 332
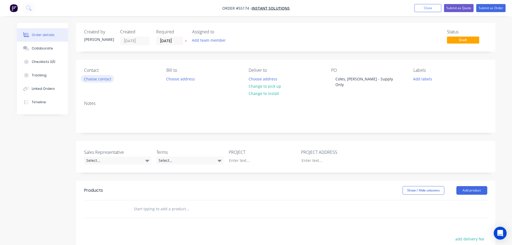
click at [100, 81] on button "Choose contact" at bounding box center [97, 78] width 33 height 7
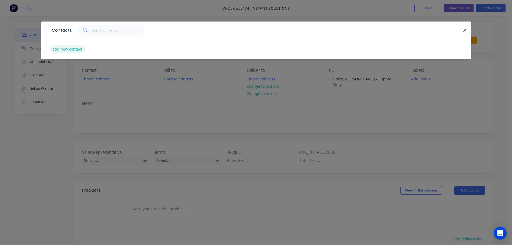
click at [74, 51] on button "add new contact" at bounding box center [67, 48] width 35 height 7
select select "AU"
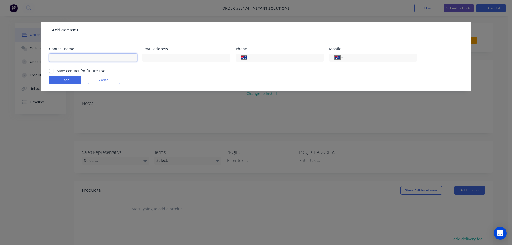
click at [62, 59] on input "text" at bounding box center [93, 57] width 88 height 8
type input "[PERSON_NAME]"
click at [150, 57] on input "text" at bounding box center [186, 57] width 88 height 8
click at [103, 81] on button "Cancel" at bounding box center [104, 80] width 32 height 8
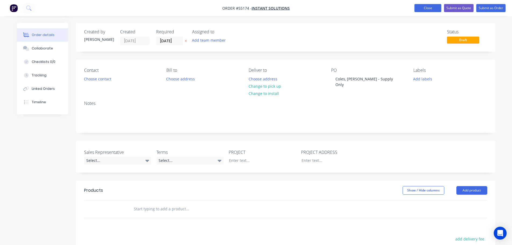
click at [431, 8] on button "Close" at bounding box center [427, 8] width 27 height 8
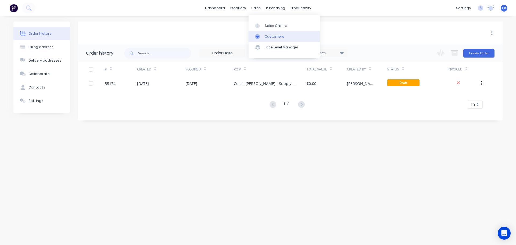
click at [272, 39] on div "Customers" at bounding box center [274, 36] width 19 height 5
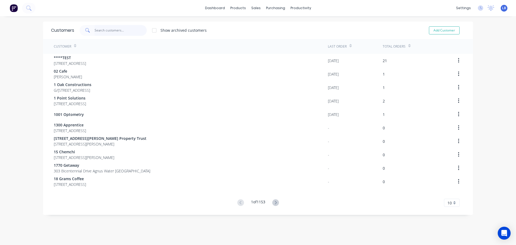
click at [106, 32] on input "text" at bounding box center [121, 30] width 52 height 11
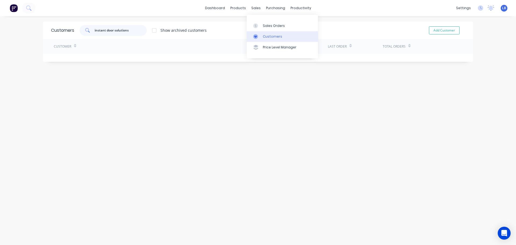
type input "instant door solutions"
click at [273, 34] on div "Customers" at bounding box center [272, 36] width 19 height 5
drag, startPoint x: 132, startPoint y: 30, endPoint x: 60, endPoint y: 31, distance: 72.8
click at [60, 31] on div "Customers instant door solutions Show archived customers Add Customer" at bounding box center [258, 29] width 430 height 17
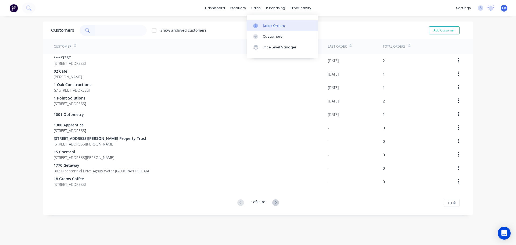
click at [267, 26] on div "Sales Orders" at bounding box center [274, 25] width 22 height 5
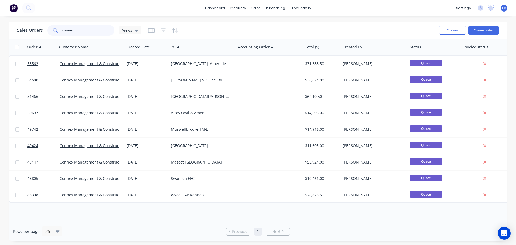
drag, startPoint x: 75, startPoint y: 28, endPoint x: 46, endPoint y: 35, distance: 29.9
click at [46, 35] on div "Sales Orders connex Views" at bounding box center [79, 30] width 124 height 11
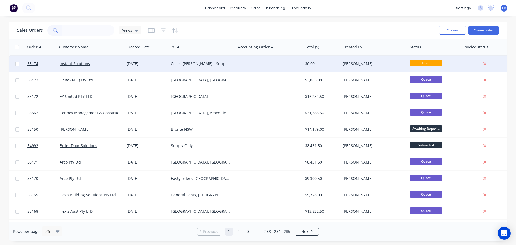
click at [183, 64] on div "Coles, [PERSON_NAME] - Supply Only" at bounding box center [201, 63] width 60 height 5
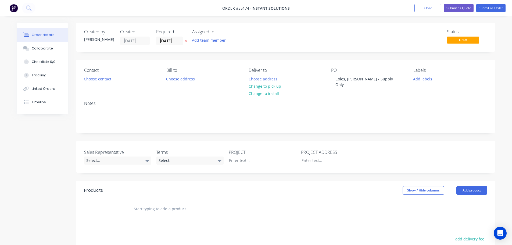
click at [428, 3] on nav "Order #55174 - Instant Solutions Add product Close Submit as Quote Submit as Or…" at bounding box center [256, 8] width 512 height 16
click at [424, 9] on button "Close" at bounding box center [427, 8] width 27 height 8
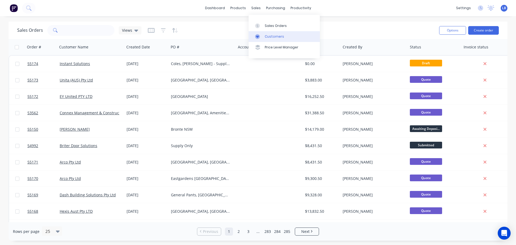
click at [276, 39] on link "Customers" at bounding box center [283, 36] width 71 height 11
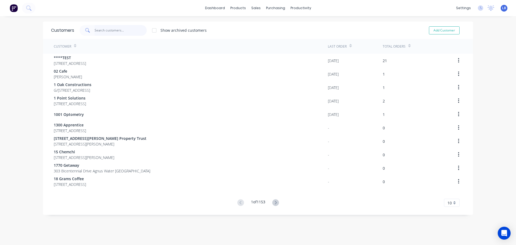
click at [96, 33] on input "text" at bounding box center [121, 30] width 52 height 11
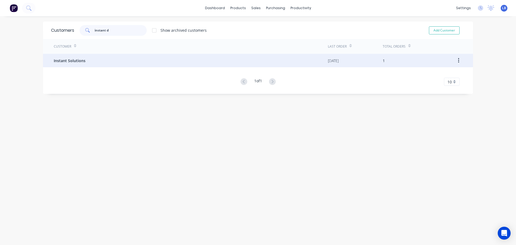
type input "instant d"
click at [75, 63] on span "Instant Solutions" at bounding box center [70, 61] width 32 height 6
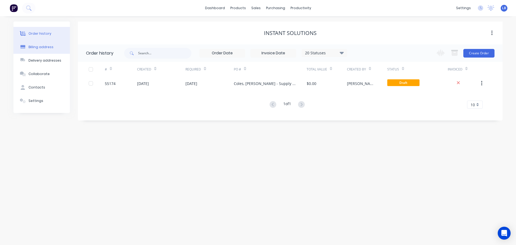
click at [48, 49] on button "Billing address" at bounding box center [41, 46] width 56 height 13
select select "AU"
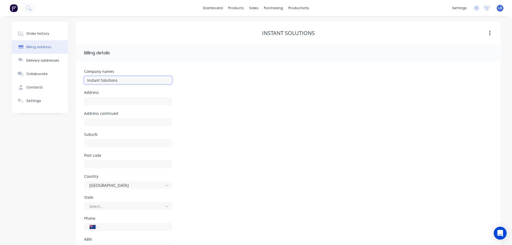
click at [99, 80] on input "Instant Solutions" at bounding box center [128, 80] width 88 height 8
type input "Instant Door Solutions"
click at [39, 31] on div "Order history" at bounding box center [37, 33] width 23 height 5
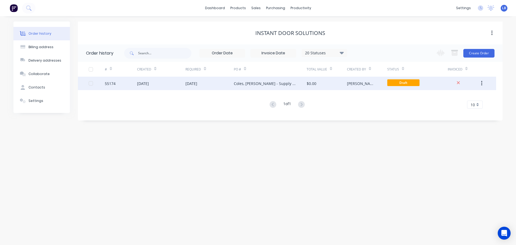
click at [268, 85] on div "Coles, [PERSON_NAME] - Supply Only" at bounding box center [265, 84] width 62 height 6
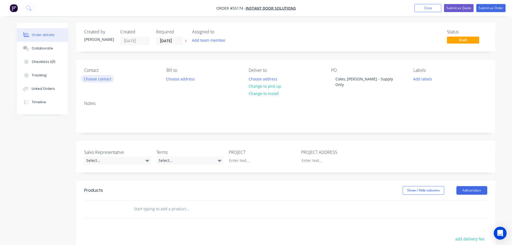
click at [92, 78] on button "Choose contact" at bounding box center [97, 78] width 33 height 7
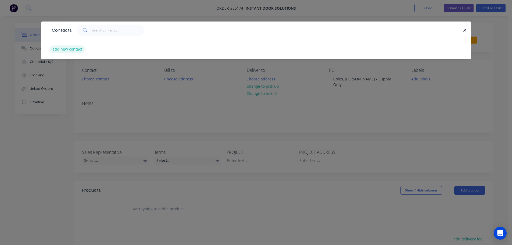
click at [61, 48] on button "add new contact" at bounding box center [67, 48] width 35 height 7
select select "AU"
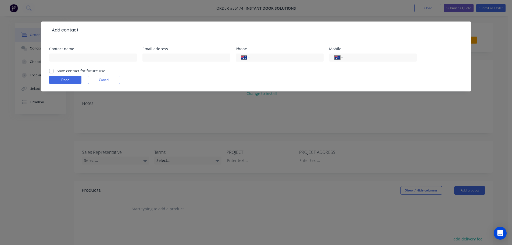
click at [59, 53] on div at bounding box center [93, 60] width 88 height 16
click at [57, 58] on input "text" at bounding box center [93, 57] width 88 height 8
click at [62, 58] on input "Geogg [PERSON_NAME]" at bounding box center [93, 57] width 88 height 8
click at [62, 56] on input "Geogg [PERSON_NAME]" at bounding box center [93, 57] width 88 height 8
click at [63, 57] on input "Geogg [PERSON_NAME]" at bounding box center [93, 57] width 88 height 8
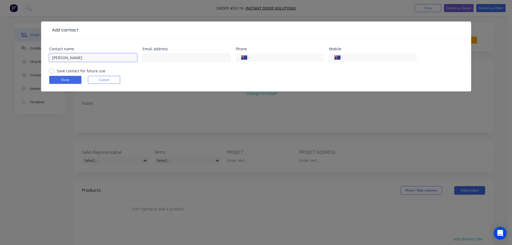
type input "[PERSON_NAME]"
drag, startPoint x: 145, startPoint y: 57, endPoint x: 147, endPoint y: 82, distance: 25.3
click at [145, 57] on input "text" at bounding box center [186, 57] width 88 height 8
type input "[EMAIL_ADDRESS][DOMAIN_NAME]"
click at [380, 57] on input "tel" at bounding box center [378, 58] width 64 height 6
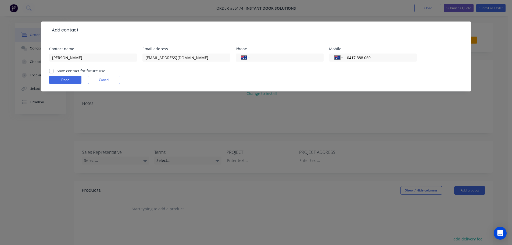
type input "0417 388 060"
click at [57, 70] on label "Save contact for future use" at bounding box center [81, 71] width 49 height 6
click at [52, 70] on input "Save contact for future use" at bounding box center [51, 70] width 4 height 5
checkbox input "true"
click at [60, 80] on button "Done" at bounding box center [65, 80] width 32 height 8
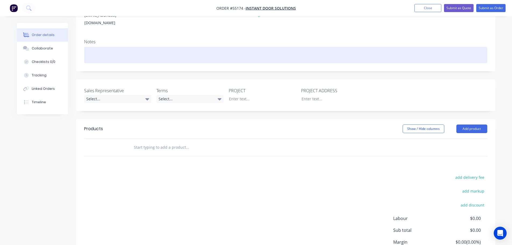
scroll to position [81, 0]
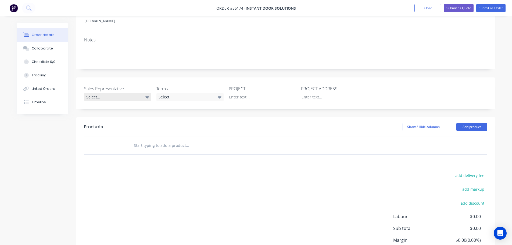
click at [108, 93] on div "Select..." at bounding box center [117, 97] width 67 height 8
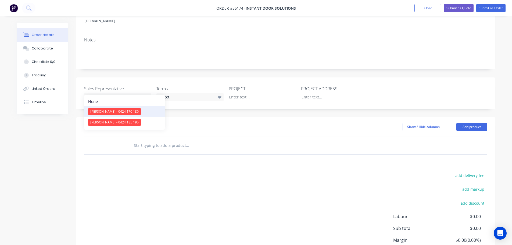
click at [108, 111] on div "[PERSON_NAME] - 0424 170 180" at bounding box center [114, 111] width 53 height 7
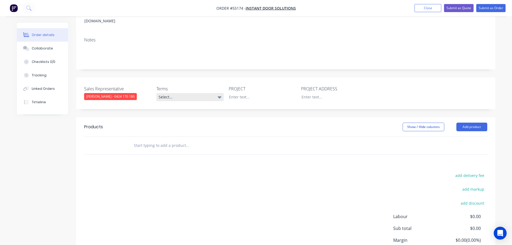
click at [170, 93] on div "Select..." at bounding box center [189, 97] width 67 height 8
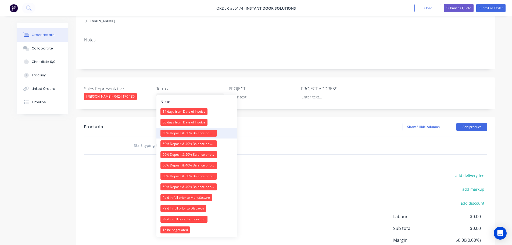
click at [173, 134] on div "50% Deposit & 50% Balance on Day of Installation" at bounding box center [188, 132] width 56 height 7
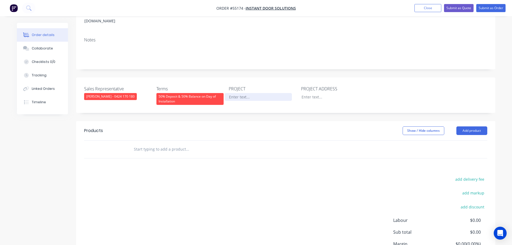
click at [238, 93] on div at bounding box center [258, 97] width 67 height 8
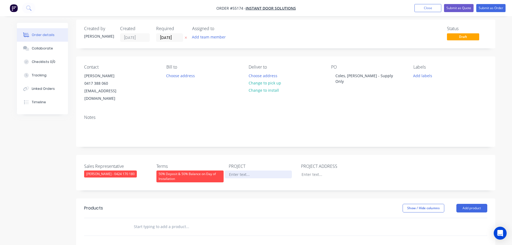
scroll to position [0, 0]
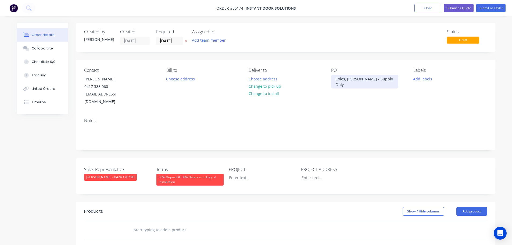
click at [357, 76] on div "Coles, [PERSON_NAME] - Supply Only" at bounding box center [364, 81] width 67 height 13
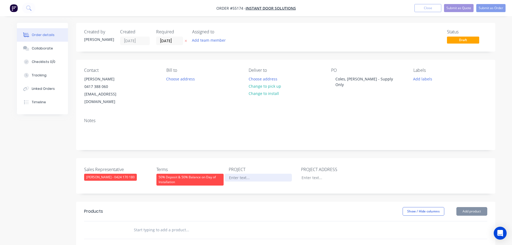
click at [242, 174] on div at bounding box center [258, 178] width 67 height 8
paste div
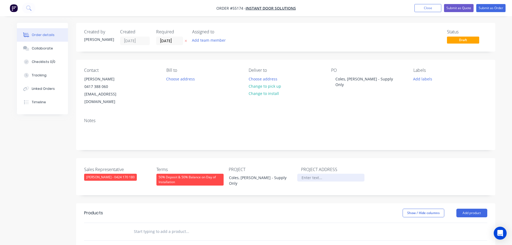
click at [310, 174] on div at bounding box center [330, 178] width 67 height 8
paste div
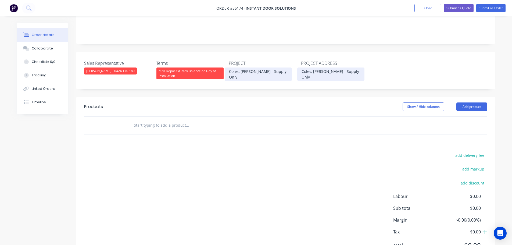
scroll to position [107, 0]
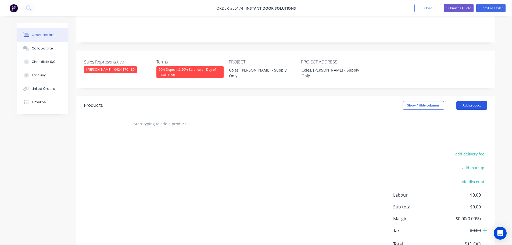
click at [463, 101] on button "Add product" at bounding box center [471, 105] width 31 height 9
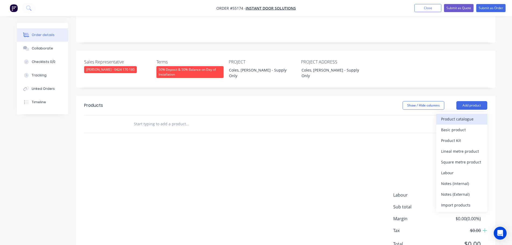
click at [452, 115] on div "Product catalogue" at bounding box center [461, 119] width 41 height 8
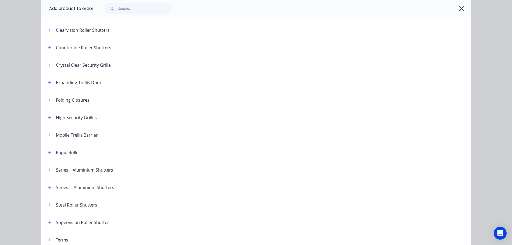
scroll to position [134, 0]
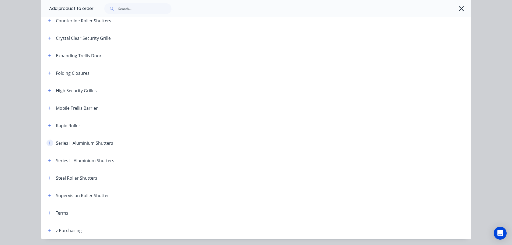
click at [48, 144] on icon "button" at bounding box center [49, 143] width 3 height 4
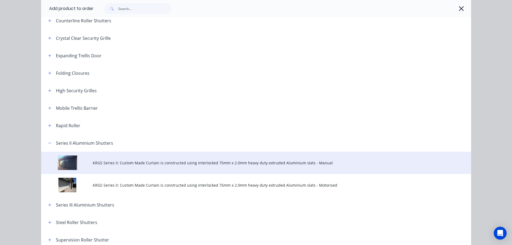
click at [117, 164] on span "KRGS Series II: Custom Made Curtain is constructed using interlocked 75mm x 2.0…" at bounding box center [244, 163] width 302 height 6
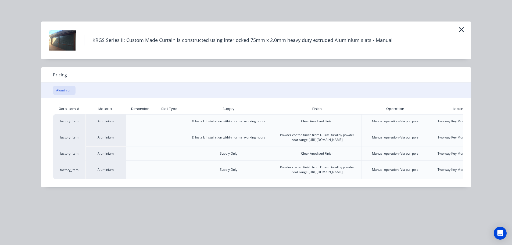
scroll to position [0, 56]
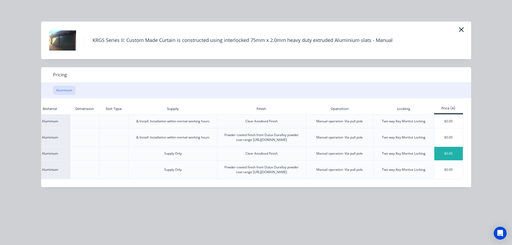
click at [446, 156] on div "$0.00" at bounding box center [448, 153] width 29 height 13
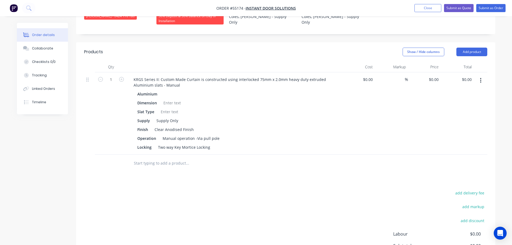
scroll to position [161, 0]
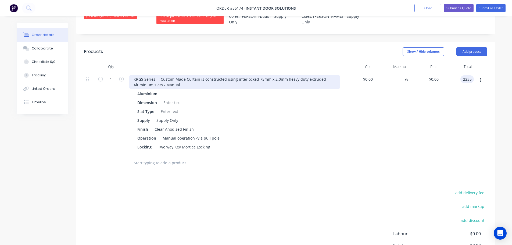
type input "2235"
type input "$2,235.00"
click at [133, 75] on div "KRGS Series II: Custom Made Curtain is constructed using interlocked 75mm x 2.0…" at bounding box center [234, 81] width 211 height 13
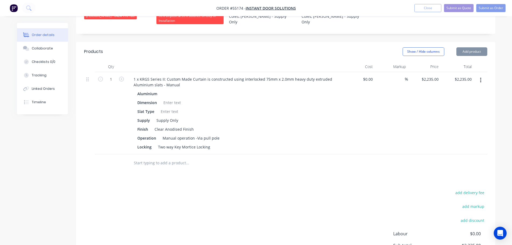
click at [164, 99] on div at bounding box center [172, 103] width 22 height 8
click at [169, 99] on div at bounding box center [172, 103] width 22 height 8
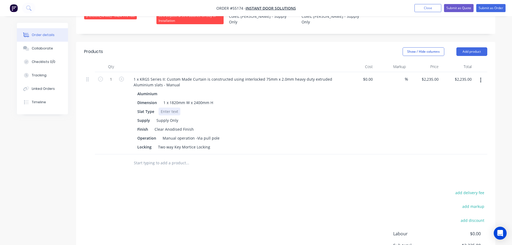
click at [166, 107] on div at bounding box center [169, 111] width 22 height 8
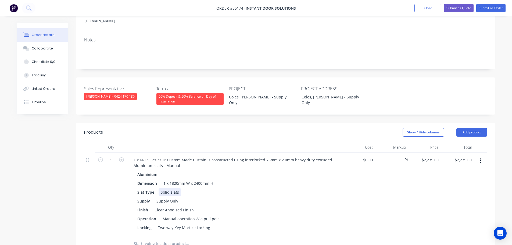
scroll to position [107, 0]
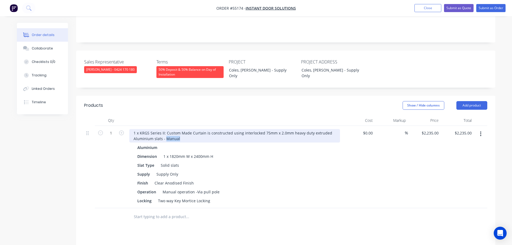
drag, startPoint x: 179, startPoint y: 129, endPoint x: 165, endPoint y: 135, distance: 15.5
click at [165, 135] on div "1 x KRGS Series II: Custom Made Curtain is constructed using interlocked 75mm x…" at bounding box center [234, 167] width 215 height 82
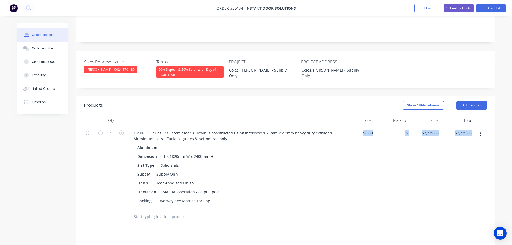
drag, startPoint x: 209, startPoint y: 190, endPoint x: 145, endPoint y: 202, distance: 65.8
click at [145, 202] on div "Qty Cost Markup Price Total 1 1 x KRGS Series II: Custom Made Curtain is constr…" at bounding box center [285, 170] width 419 height 110
drag, startPoint x: 209, startPoint y: 190, endPoint x: 154, endPoint y: 194, distance: 54.7
click at [154, 197] on div "Locking Two way Key Mortice Locking" at bounding box center [233, 201] width 197 height 8
drag, startPoint x: 152, startPoint y: 191, endPoint x: 121, endPoint y: 196, distance: 30.8
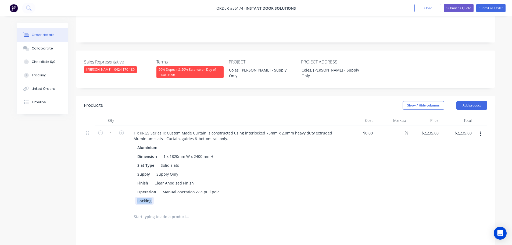
click at [121, 196] on div "1 1 x KRGS Series II: Custom Made Curtain is constructed using interlocked 75mm…" at bounding box center [285, 167] width 403 height 82
drag, startPoint x: 156, startPoint y: 183, endPoint x: 128, endPoint y: 185, distance: 28.0
click at [128, 185] on div "1 x KRGS Series II: Custom Made Curtain is constructed using interlocked 75mm x…" at bounding box center [234, 167] width 215 height 82
drag, startPoint x: 202, startPoint y: 182, endPoint x: 131, endPoint y: 186, distance: 71.3
click at [131, 186] on div "Aluminium Dimension 1 x 1820mm W x 2400mm H Slat Type Solid slats Supply Supply…" at bounding box center [234, 173] width 211 height 61
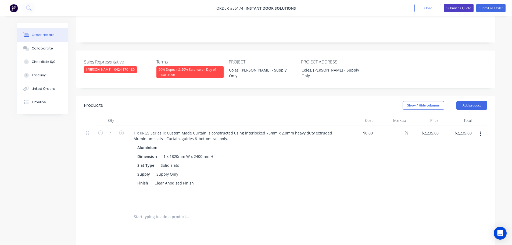
click at [456, 8] on button "Submit as Quote" at bounding box center [459, 8] width 30 height 8
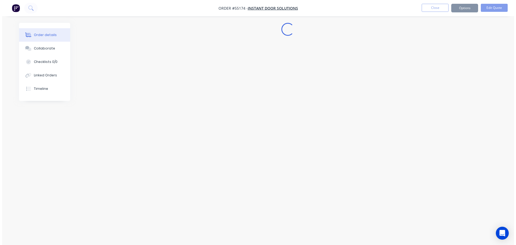
scroll to position [0, 0]
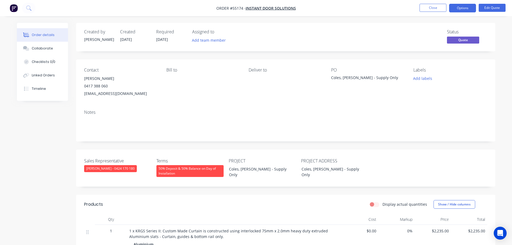
click at [456, 8] on button "Options" at bounding box center [462, 8] width 27 height 9
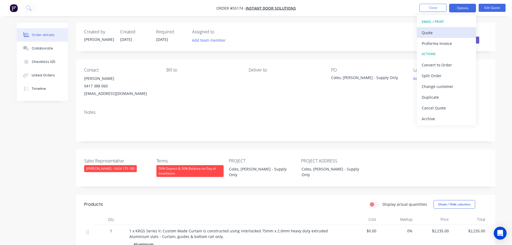
click at [427, 34] on div "Quote" at bounding box center [445, 33] width 49 height 8
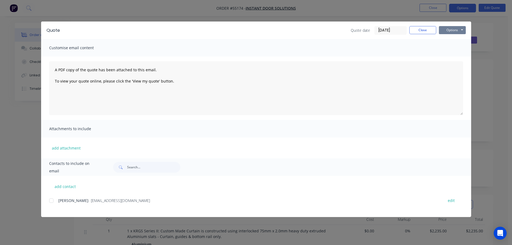
drag, startPoint x: 450, startPoint y: 31, endPoint x: 451, endPoint y: 35, distance: 3.6
click at [450, 32] on button "Options" at bounding box center [452, 30] width 27 height 8
click at [454, 48] on button "Print" at bounding box center [456, 48] width 34 height 9
click at [417, 31] on button "Close" at bounding box center [422, 30] width 27 height 8
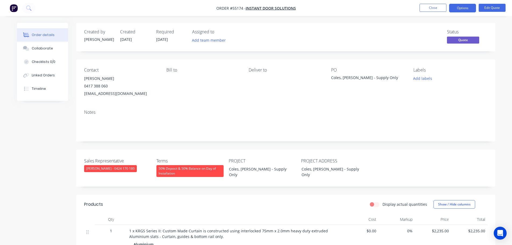
click at [103, 93] on div "[EMAIL_ADDRESS][DOMAIN_NAME]" at bounding box center [121, 94] width 74 height 8
click at [360, 76] on div "Coles, [PERSON_NAME] - Supply Only" at bounding box center [364, 79] width 67 height 8
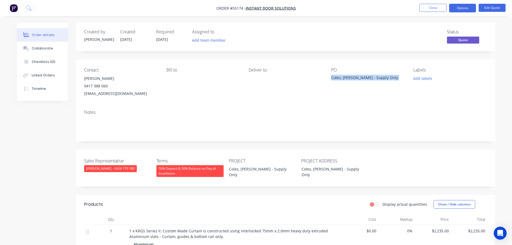
click at [360, 76] on div "Coles, [PERSON_NAME] - Supply Only" at bounding box center [364, 79] width 67 height 8
click at [108, 86] on span at bounding box center [108, 85] width 0 height 5
click at [487, 8] on button "Edit Quote" at bounding box center [491, 8] width 27 height 8
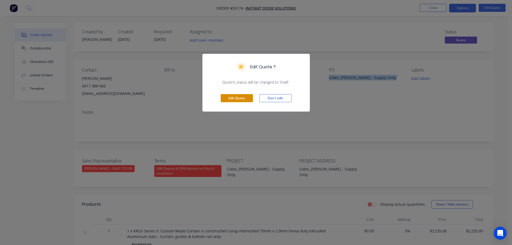
click at [224, 100] on button "Edit Quote" at bounding box center [237, 98] width 32 height 8
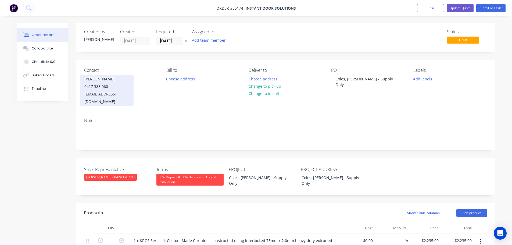
click at [105, 92] on div "[EMAIL_ADDRESS][DOMAIN_NAME]" at bounding box center [106, 97] width 45 height 15
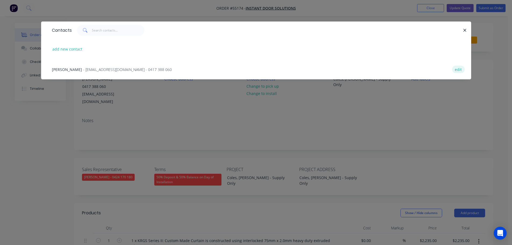
click at [456, 70] on button "edit" at bounding box center [458, 69] width 13 height 7
select select "AU"
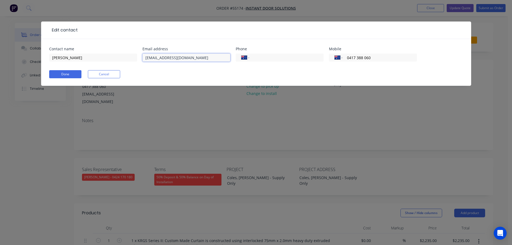
click at [149, 58] on input "[EMAIL_ADDRESS][DOMAIN_NAME]" at bounding box center [186, 57] width 88 height 8
type input "[EMAIL_ADDRESS][DOMAIN_NAME]"
click at [59, 74] on button "Done" at bounding box center [65, 74] width 32 height 8
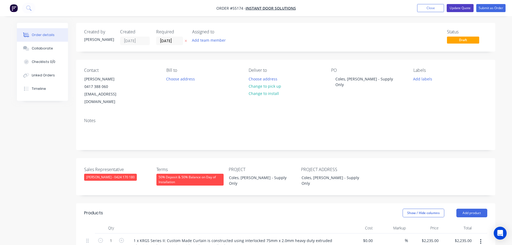
click at [450, 10] on button "Update Quote" at bounding box center [459, 8] width 27 height 8
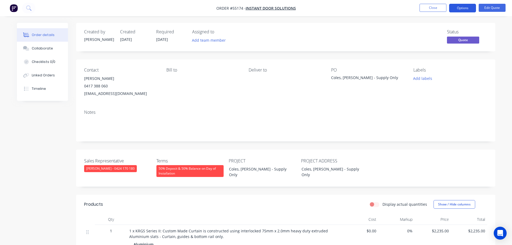
click at [461, 8] on button "Options" at bounding box center [462, 8] width 27 height 9
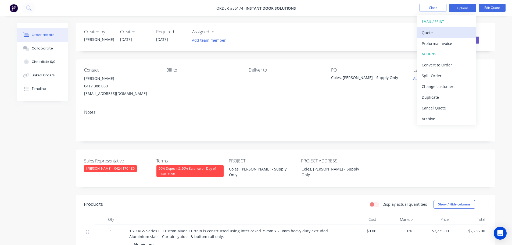
click at [433, 33] on div "Quote" at bounding box center [445, 33] width 49 height 8
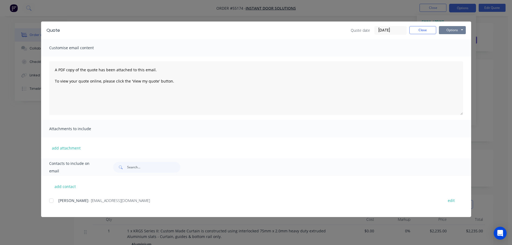
drag, startPoint x: 440, startPoint y: 31, endPoint x: 442, endPoint y: 35, distance: 4.4
click at [441, 33] on button "Options" at bounding box center [452, 30] width 27 height 8
click at [450, 48] on button "Print" at bounding box center [456, 48] width 34 height 9
click at [415, 27] on button "Close" at bounding box center [422, 30] width 27 height 8
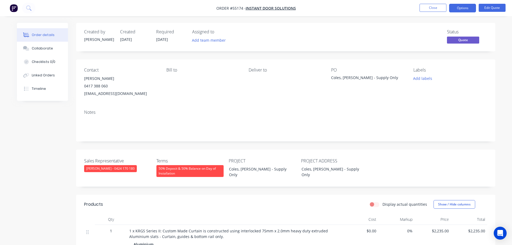
click at [102, 94] on div "[EMAIL_ADDRESS][DOMAIN_NAME]" at bounding box center [121, 94] width 74 height 8
click at [351, 78] on div "Coles, [PERSON_NAME] - Supply Only" at bounding box center [364, 79] width 67 height 8
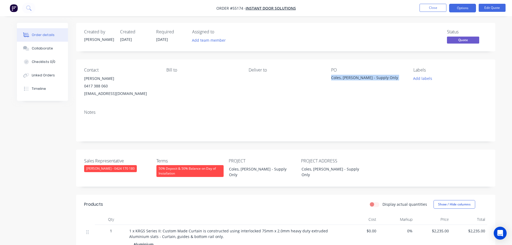
click at [351, 78] on div "Coles, [PERSON_NAME] - Supply Only" at bounding box center [364, 79] width 67 height 8
click at [421, 9] on button "Close" at bounding box center [432, 8] width 27 height 8
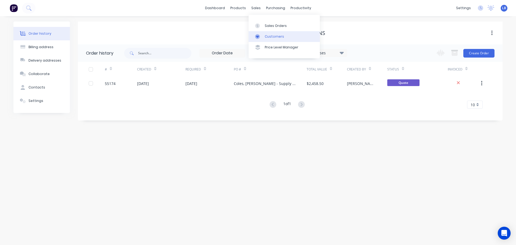
click at [275, 38] on div "Customers" at bounding box center [274, 36] width 19 height 5
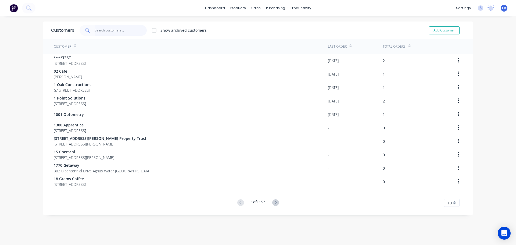
click at [103, 28] on input "text" at bounding box center [121, 30] width 52 height 11
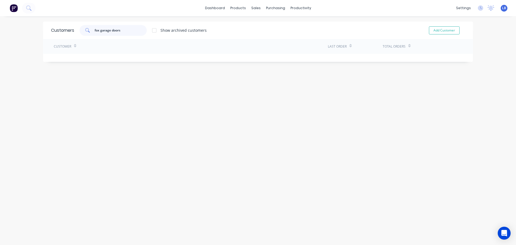
drag, startPoint x: 119, startPoint y: 30, endPoint x: 87, endPoint y: 31, distance: 32.3
click at [87, 31] on div "fox garage doors" at bounding box center [113, 30] width 67 height 11
type input "fox garage doors"
click at [436, 30] on button "Add Customer" at bounding box center [444, 30] width 31 height 8
select select "AU"
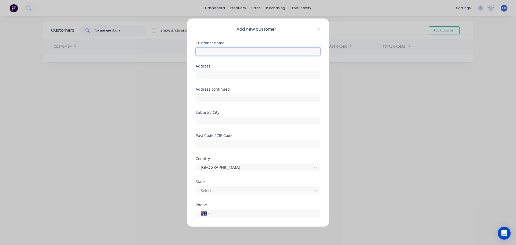
click at [205, 53] on input "text" at bounding box center [258, 51] width 125 height 8
paste input "fox garage doors"
click at [200, 51] on input "fox garage doors" at bounding box center [258, 51] width 125 height 8
click at [208, 51] on input "Fox garage doors" at bounding box center [258, 51] width 125 height 8
click at [222, 51] on input "Fox Garage doors" at bounding box center [258, 51] width 125 height 8
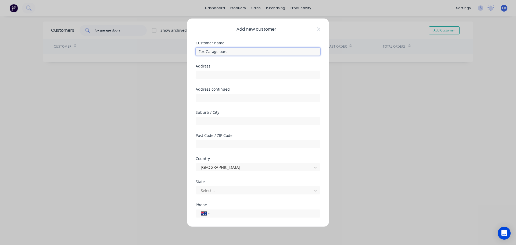
type input "Fox Garage Doors"
drag, startPoint x: 232, startPoint y: 52, endPoint x: 138, endPoint y: 56, distance: 93.6
click at [138, 56] on div "Add new customer Customer name Fox Garage Doors Address Address continued Subur…" at bounding box center [258, 122] width 516 height 245
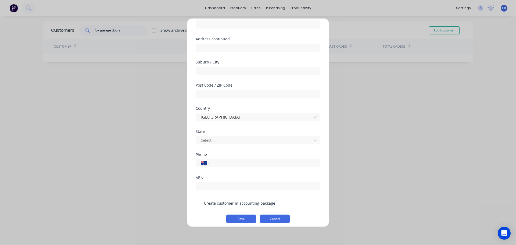
click at [273, 215] on button "Cancel" at bounding box center [275, 218] width 30 height 9
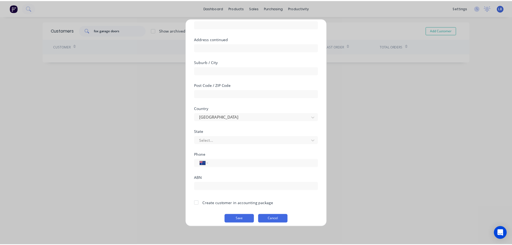
scroll to position [0, 0]
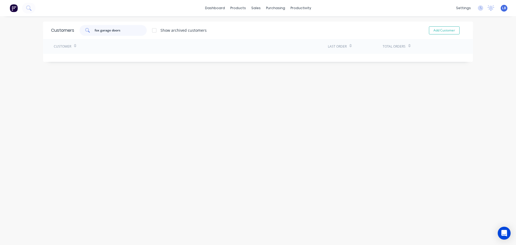
drag, startPoint x: 120, startPoint y: 30, endPoint x: 74, endPoint y: 30, distance: 46.7
click at [74, 30] on div "fox garage doors Show archived customers" at bounding box center [140, 30] width 132 height 11
type input "g"
click at [98, 30] on input "fox doors" at bounding box center [121, 30] width 52 height 11
type input "fox garage doors"
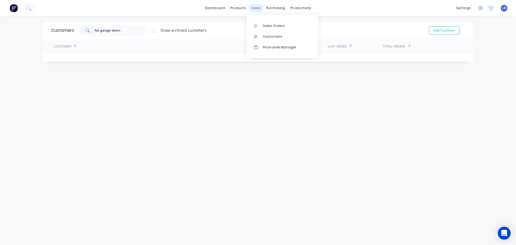
click at [258, 8] on div "sales" at bounding box center [255, 8] width 15 height 8
click at [267, 27] on div "Sales Orders" at bounding box center [274, 25] width 22 height 5
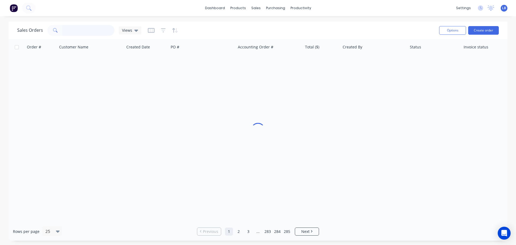
click at [70, 33] on input "text" at bounding box center [88, 30] width 52 height 11
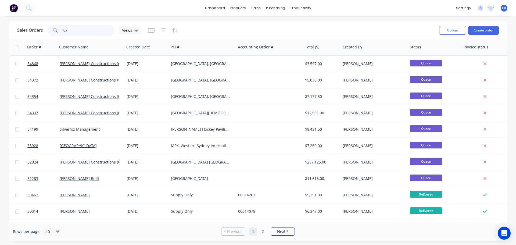
type input "fox"
click at [273, 35] on div "Customers" at bounding box center [274, 36] width 19 height 5
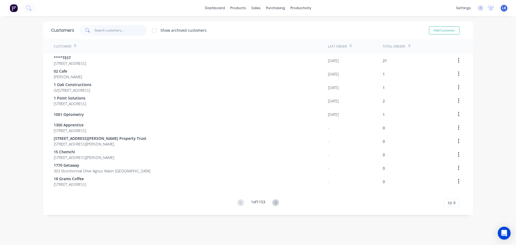
click at [101, 29] on input "text" at bounding box center [121, 30] width 52 height 11
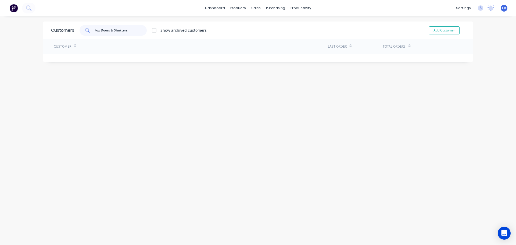
type input "Fox Doors & Shutters"
drag, startPoint x: 132, startPoint y: 29, endPoint x: 89, endPoint y: 34, distance: 43.2
click at [89, 34] on div "Fox Doors & Shutters" at bounding box center [113, 30] width 67 height 11
click at [276, 27] on div "Sales Orders" at bounding box center [274, 25] width 22 height 5
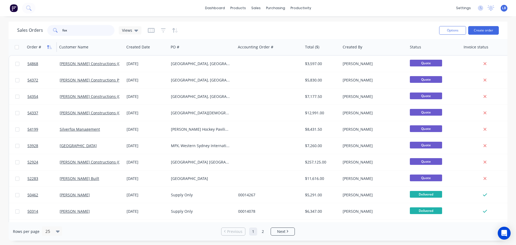
drag, startPoint x: 75, startPoint y: 29, endPoint x: 53, endPoint y: 51, distance: 31.2
click at [50, 35] on div "fox" at bounding box center [80, 30] width 67 height 11
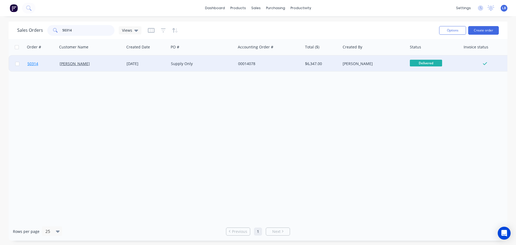
type input "50314"
click at [35, 64] on span "50314" at bounding box center [32, 63] width 11 height 5
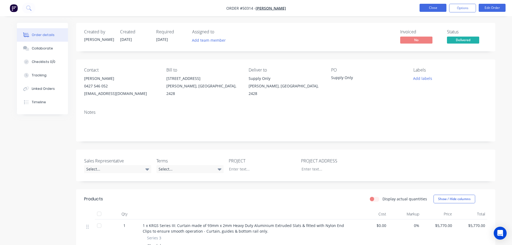
click at [425, 5] on button "Close" at bounding box center [432, 8] width 27 height 8
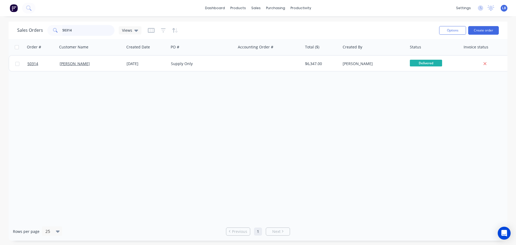
click at [77, 31] on input "50314" at bounding box center [88, 30] width 52 height 11
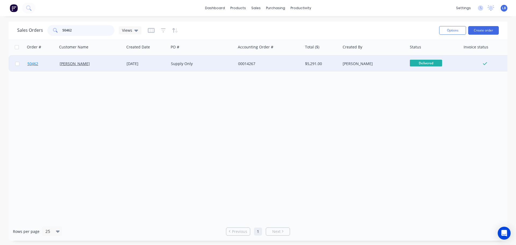
type input "50462"
click at [33, 65] on span "50462" at bounding box center [32, 63] width 11 height 5
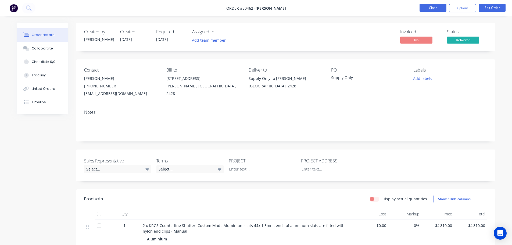
click at [431, 9] on button "Close" at bounding box center [432, 8] width 27 height 8
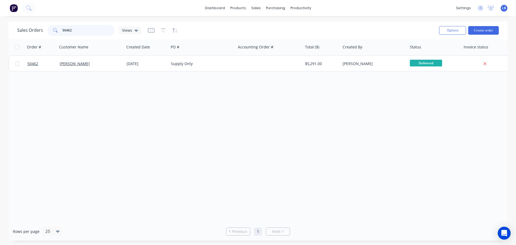
drag, startPoint x: 74, startPoint y: 30, endPoint x: 55, endPoint y: 30, distance: 19.4
click at [55, 30] on div "50462" at bounding box center [80, 30] width 67 height 11
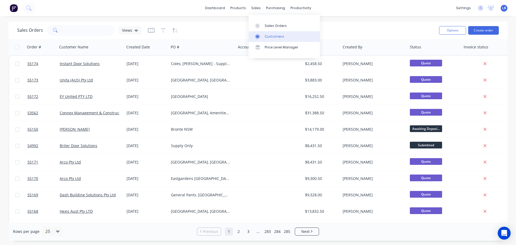
click at [272, 37] on div "Customers" at bounding box center [274, 36] width 19 height 5
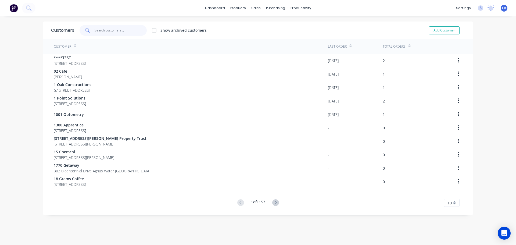
click at [104, 29] on input "text" at bounding box center [121, 30] width 52 height 11
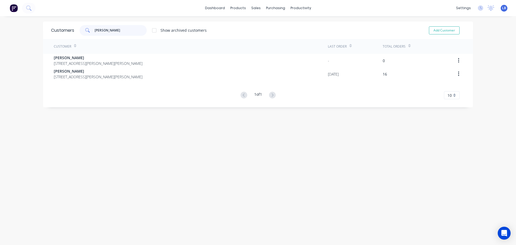
type input "[PERSON_NAME]"
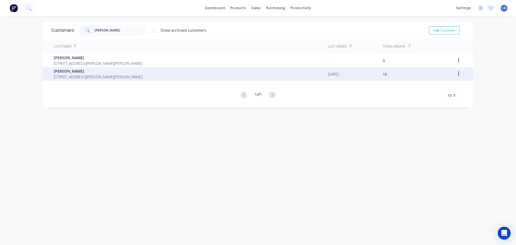
click at [62, 74] on span "[STREET_ADDRESS][PERSON_NAME][PERSON_NAME]" at bounding box center [98, 77] width 89 height 6
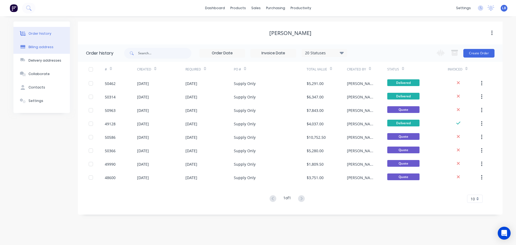
click at [38, 44] on button "Billing address" at bounding box center [41, 46] width 56 height 13
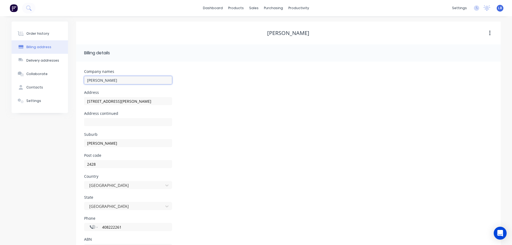
drag, startPoint x: 108, startPoint y: 80, endPoint x: 76, endPoint y: 82, distance: 32.1
click at [76, 82] on div "Company names [PERSON_NAME] Address 19 [PERSON_NAME] Address continued Suburb […" at bounding box center [288, 163] width 424 height 202
type input "Fox Garage Doors"
click at [41, 34] on div "Order history" at bounding box center [37, 33] width 23 height 5
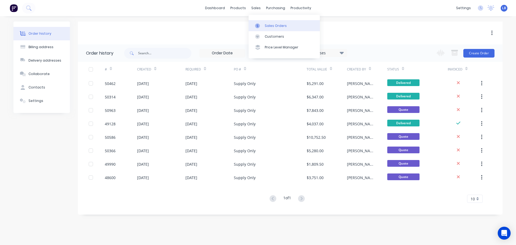
click at [280, 27] on div "Sales Orders" at bounding box center [276, 25] width 22 height 5
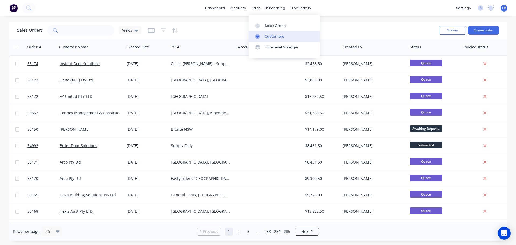
click at [276, 38] on div "Customers" at bounding box center [274, 36] width 19 height 5
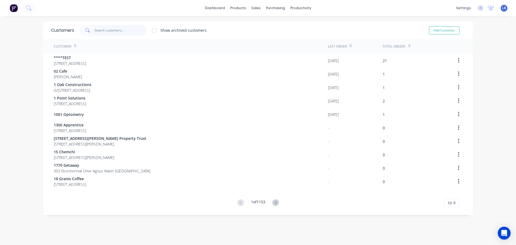
click at [96, 32] on input "text" at bounding box center [121, 30] width 52 height 11
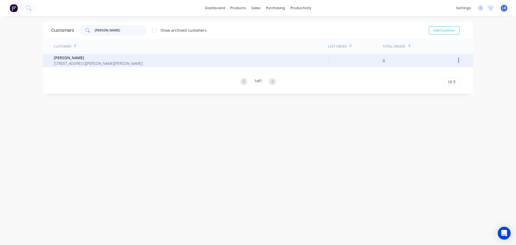
type input "[PERSON_NAME]"
click at [62, 57] on span "[PERSON_NAME]" at bounding box center [98, 58] width 89 height 6
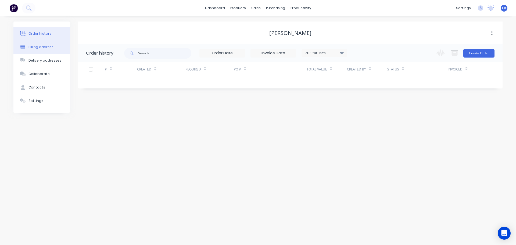
click at [44, 48] on div "Billing address" at bounding box center [40, 47] width 25 height 5
select select "AU"
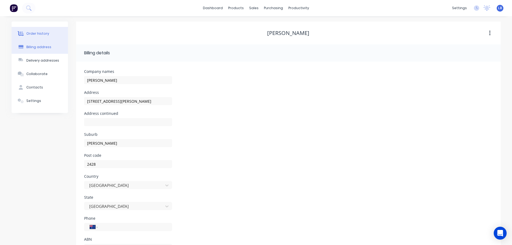
click at [41, 35] on div "Order history" at bounding box center [37, 33] width 23 height 5
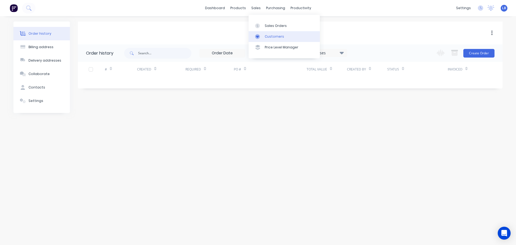
click at [270, 36] on div "Customers" at bounding box center [274, 36] width 19 height 5
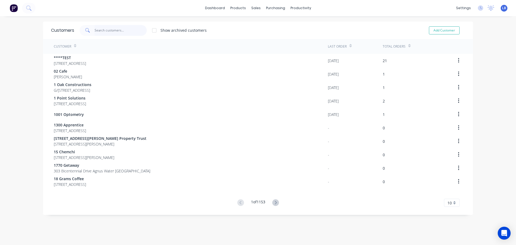
click at [105, 32] on input "text" at bounding box center [121, 30] width 52 height 11
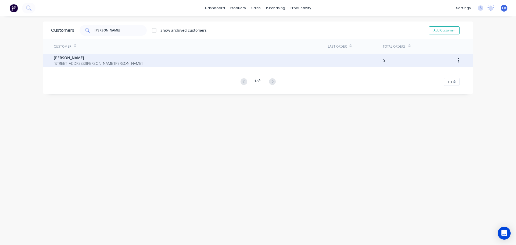
click at [455, 60] on button "button" at bounding box center [458, 61] width 13 height 10
click at [423, 74] on div "Archive" at bounding box center [439, 75] width 41 height 8
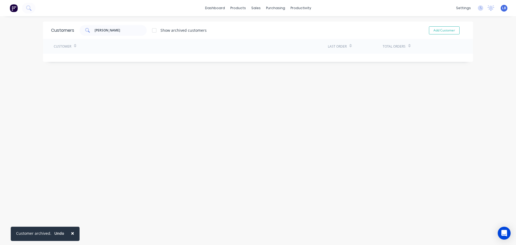
click at [72, 233] on span "×" at bounding box center [72, 233] width 3 height 8
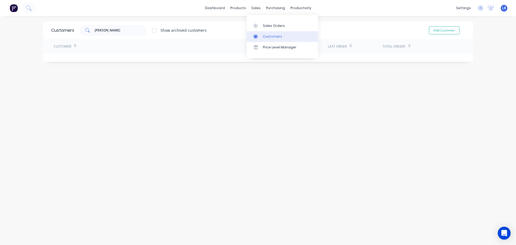
click at [276, 36] on div "Customers" at bounding box center [272, 36] width 19 height 5
drag, startPoint x: 111, startPoint y: 32, endPoint x: 74, endPoint y: 34, distance: 37.7
click at [74, 34] on div "[PERSON_NAME] Show archived customers" at bounding box center [140, 30] width 132 height 11
drag, startPoint x: 97, startPoint y: 30, endPoint x: 99, endPoint y: 37, distance: 8.0
click at [97, 32] on input "fox doors" at bounding box center [121, 30] width 52 height 11
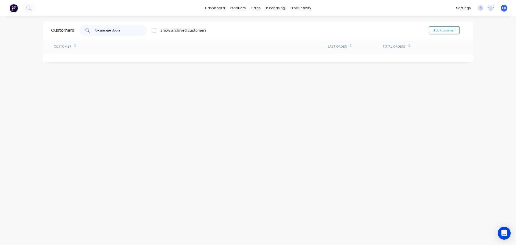
click at [122, 30] on input "fox garage doors" at bounding box center [121, 30] width 52 height 11
click at [119, 30] on input "fox garage doors" at bounding box center [121, 30] width 52 height 11
drag, startPoint x: 118, startPoint y: 30, endPoint x: 117, endPoint y: 49, distance: 18.8
click at [118, 35] on input "fox garage doors" at bounding box center [121, 30] width 52 height 11
drag, startPoint x: 119, startPoint y: 32, endPoint x: 77, endPoint y: 37, distance: 42.2
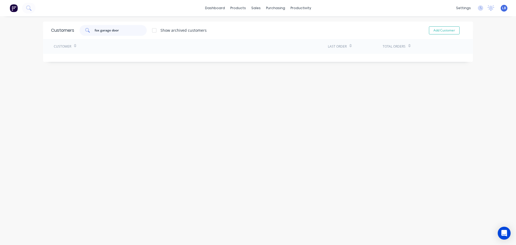
click at [77, 37] on div "Customers fox garage door Show archived customers Add Customer" at bounding box center [258, 29] width 430 height 17
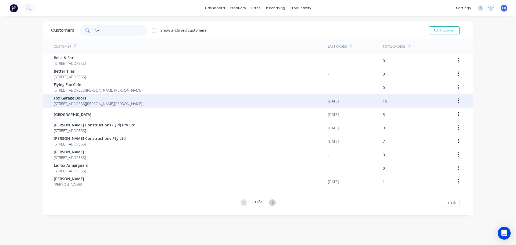
type input "fox"
click at [73, 98] on span "Fox Garage Doors" at bounding box center [98, 98] width 89 height 6
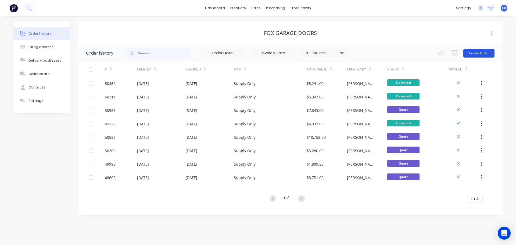
click at [479, 52] on button "Create Order" at bounding box center [478, 53] width 31 height 9
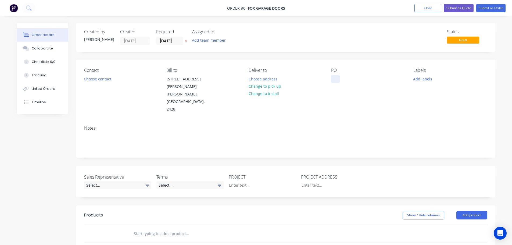
click at [335, 78] on div at bounding box center [335, 79] width 9 height 8
click at [96, 79] on div "Order details Collaborate Checklists 0/0 Tracking Linked Orders Timeline Order …" at bounding box center [256, 201] width 489 height 357
click at [96, 79] on button "Choose contact" at bounding box center [97, 78] width 33 height 7
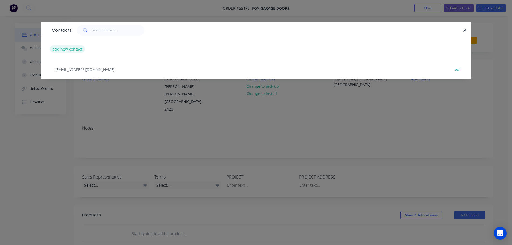
click at [70, 51] on button "add new contact" at bounding box center [67, 48] width 35 height 7
select select "AU"
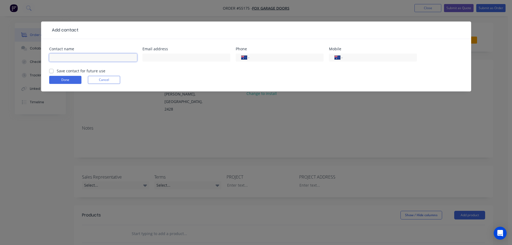
drag, startPoint x: 70, startPoint y: 51, endPoint x: 61, endPoint y: 56, distance: 10.6
click at [61, 56] on input "text" at bounding box center [93, 57] width 88 height 8
type input "[PERSON_NAME]"
click at [163, 58] on input "text" at bounding box center [186, 57] width 88 height 8
type input "[EMAIL_ADDRESS][DOMAIN_NAME]"
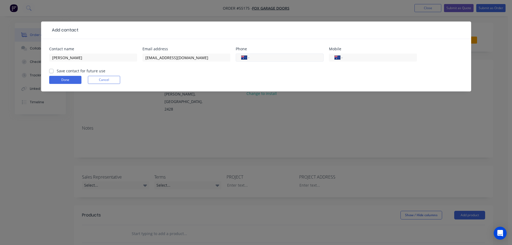
click at [269, 56] on input "tel" at bounding box center [285, 58] width 64 height 6
type input "[PHONE_NUMBER]"
click at [57, 71] on label "Save contact for future use" at bounding box center [81, 71] width 49 height 6
click at [51, 71] on input "Save contact for future use" at bounding box center [51, 70] width 4 height 5
checkbox input "true"
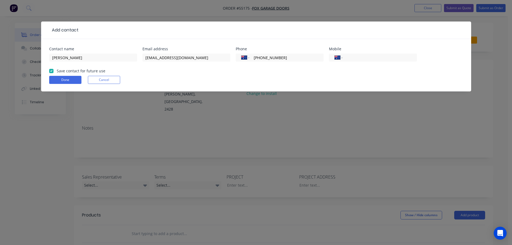
click at [56, 84] on form "Contact name [PERSON_NAME] Email address [EMAIL_ADDRESS][DOMAIN_NAME] Phone Int…" at bounding box center [256, 69] width 414 height 44
click at [58, 80] on button "Done" at bounding box center [65, 80] width 32 height 8
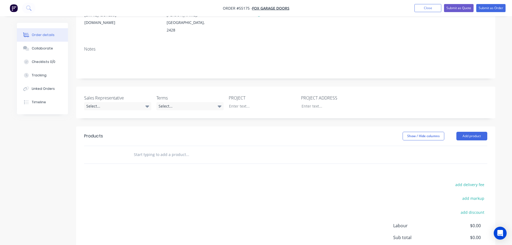
scroll to position [81, 0]
click at [103, 100] on div "Select..." at bounding box center [117, 104] width 67 height 8
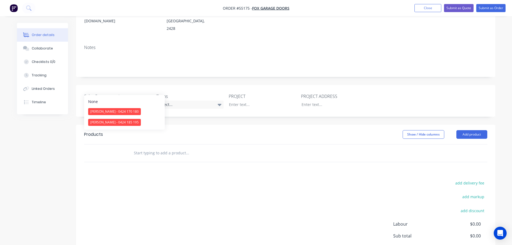
click at [105, 111] on div "[PERSON_NAME] - 0424 170 180" at bounding box center [114, 111] width 53 height 7
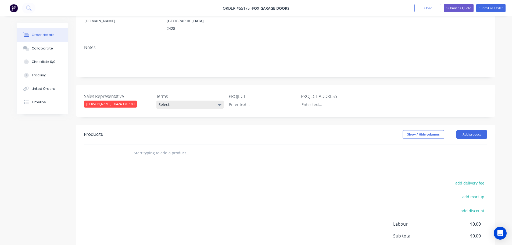
click at [175, 100] on div "Select..." at bounding box center [189, 104] width 67 height 8
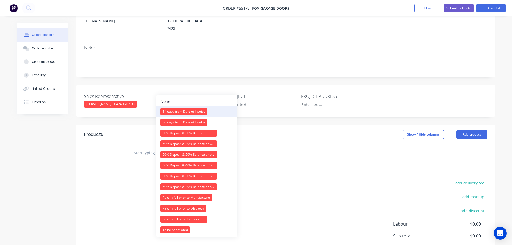
click at [180, 110] on div "14 days from Date of Invoice" at bounding box center [183, 111] width 47 height 7
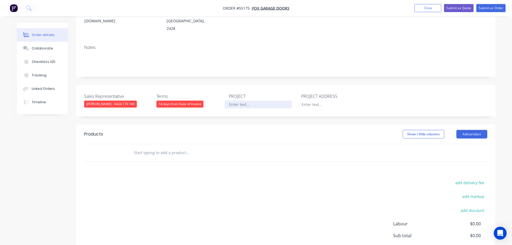
click at [237, 100] on div at bounding box center [258, 104] width 67 height 8
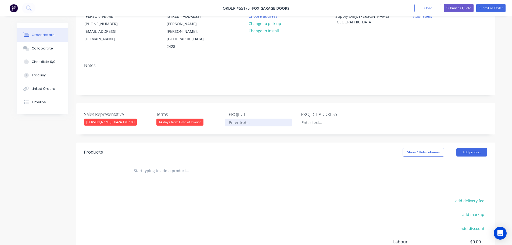
scroll to position [27, 0]
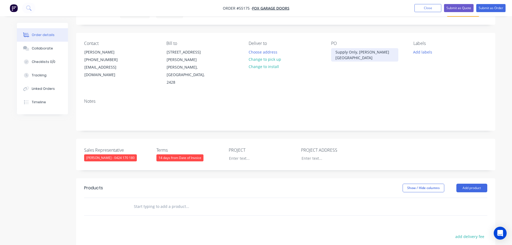
click at [346, 51] on div "Supply Only, [PERSON_NAME][GEOGRAPHIC_DATA]" at bounding box center [364, 54] width 67 height 13
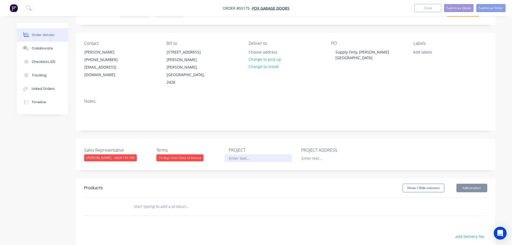
click at [229, 154] on div at bounding box center [258, 158] width 67 height 8
paste div
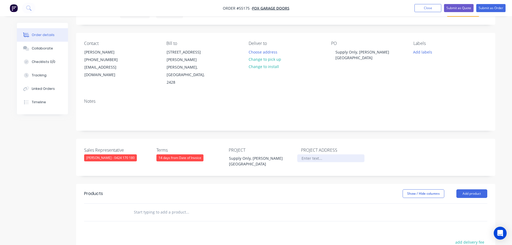
click at [306, 154] on div at bounding box center [330, 158] width 67 height 8
paste div
drag, startPoint x: 323, startPoint y: 143, endPoint x: 322, endPoint y: 154, distance: 11.6
click at [322, 152] on div "Sales Representative [PERSON_NAME] - 0424 170 180 Terms 14 days from Date of In…" at bounding box center [285, 157] width 419 height 37
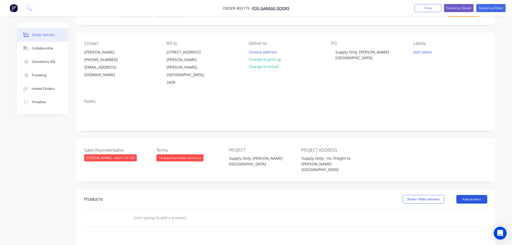
click at [465, 195] on button "Add product" at bounding box center [471, 199] width 31 height 9
click at [450, 209] on div "Product catalogue" at bounding box center [461, 213] width 41 height 8
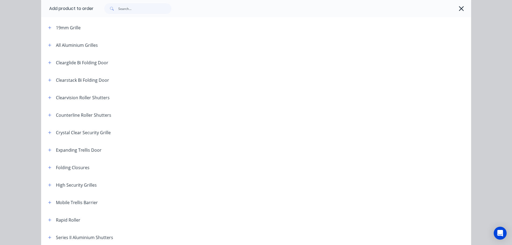
scroll to position [107, 0]
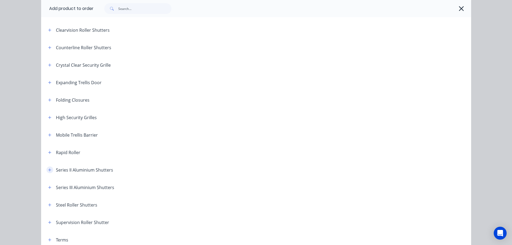
click at [48, 169] on icon "button" at bounding box center [49, 170] width 3 height 4
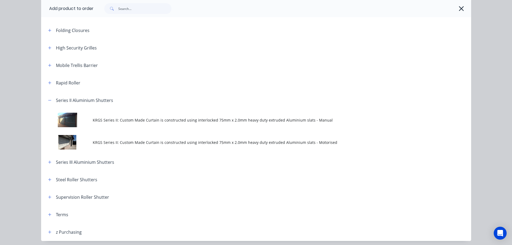
scroll to position [188, 0]
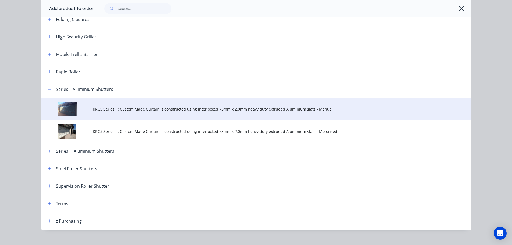
click at [121, 111] on span "KRGS Series II: Custom Made Curtain is constructed using interlocked 75mm x 2.0…" at bounding box center [244, 109] width 302 height 6
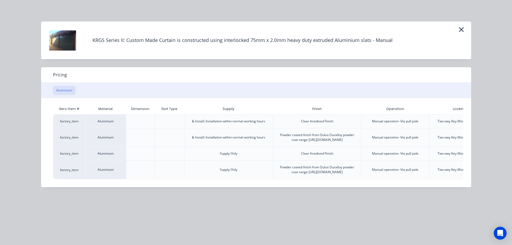
scroll to position [0, 56]
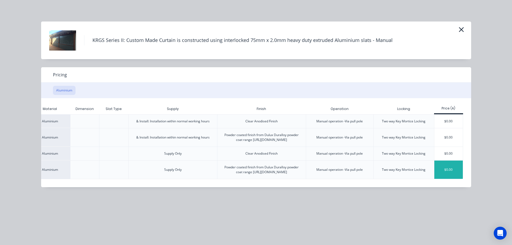
click at [444, 178] on div "$0.00" at bounding box center [448, 169] width 29 height 18
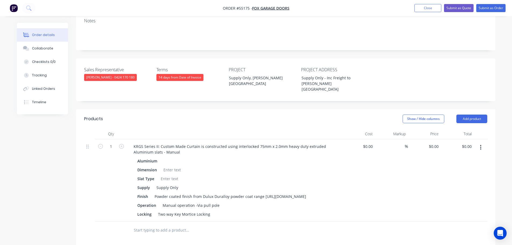
scroll to position [107, 0]
drag, startPoint x: 460, startPoint y: 134, endPoint x: 454, endPoint y: 138, distance: 7.3
click at [454, 139] on div "0.00 0.00" at bounding box center [457, 180] width 33 height 82
drag, startPoint x: 470, startPoint y: 128, endPoint x: 464, endPoint y: 135, distance: 9.1
click at [464, 139] on div "0.00 0.00" at bounding box center [457, 180] width 33 height 82
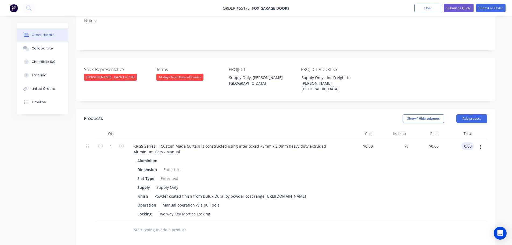
click at [472, 142] on input "0.00" at bounding box center [468, 146] width 10 height 8
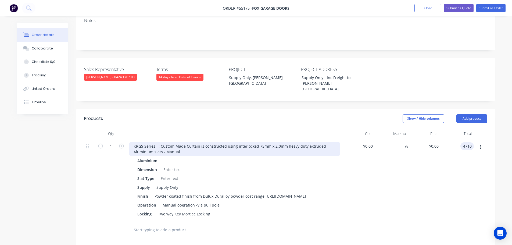
type input "4710"
type input "$4,710.00"
click at [130, 142] on div "KRGS Series II: Custom Made Curtain is constructed using interlocked 75mm x 2.0…" at bounding box center [234, 148] width 211 height 13
click at [134, 142] on div "KRGS Series II: Custom Made Curtain is constructed using interlocked 75mm x 2.0…" at bounding box center [234, 148] width 211 height 13
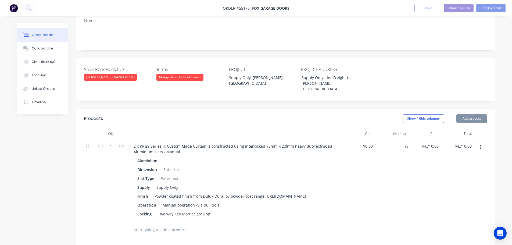
click at [168, 165] on div at bounding box center [172, 169] width 22 height 8
click at [165, 165] on div at bounding box center [172, 169] width 22 height 8
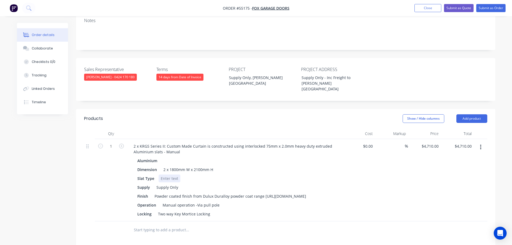
click at [164, 174] on div at bounding box center [169, 178] width 22 height 8
click at [264, 192] on div "Powder coated finish from Dulux Duralloy powder coat range [URL][DOMAIN_NAME]" at bounding box center [230, 196] width 156 height 8
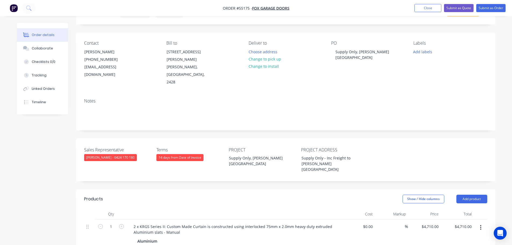
scroll to position [27, 0]
click at [461, 8] on button "Submit as Quote" at bounding box center [459, 8] width 30 height 8
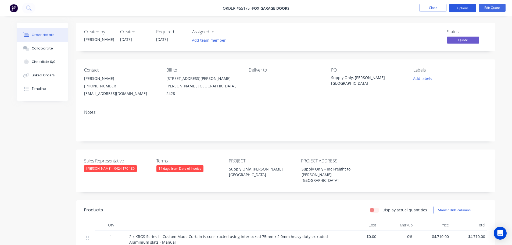
click at [457, 7] on button "Options" at bounding box center [462, 8] width 27 height 9
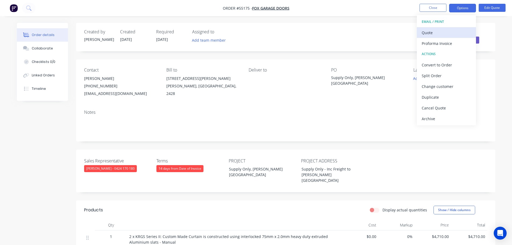
click at [426, 34] on div "Quote" at bounding box center [445, 33] width 49 height 8
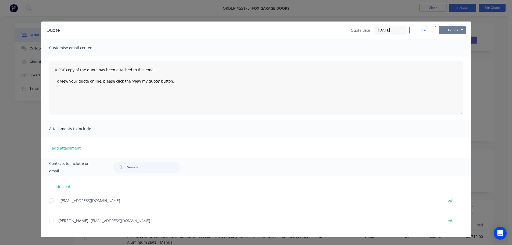
drag, startPoint x: 452, startPoint y: 30, endPoint x: 451, endPoint y: 34, distance: 3.8
click at [452, 32] on button "Options" at bounding box center [452, 30] width 27 height 8
click at [451, 47] on button "Print" at bounding box center [456, 48] width 34 height 9
click at [415, 26] on button "Close" at bounding box center [422, 30] width 27 height 8
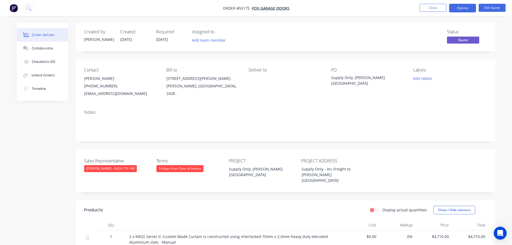
click at [99, 93] on div "[EMAIL_ADDRESS][DOMAIN_NAME]" at bounding box center [121, 94] width 74 height 8
click at [95, 93] on div "[EMAIL_ADDRESS][DOMAIN_NAME]" at bounding box center [121, 94] width 74 height 8
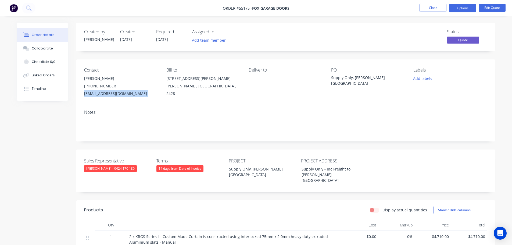
click at [95, 93] on div "[EMAIL_ADDRESS][DOMAIN_NAME]" at bounding box center [121, 94] width 74 height 8
click at [345, 75] on div "Supply Only, [PERSON_NAME][GEOGRAPHIC_DATA]" at bounding box center [364, 80] width 67 height 11
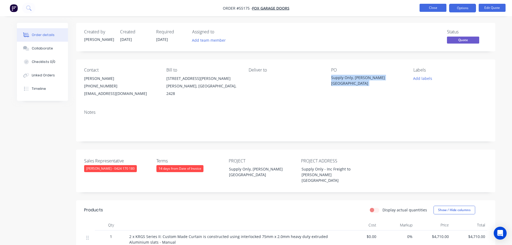
click at [433, 7] on button "Close" at bounding box center [432, 8] width 27 height 8
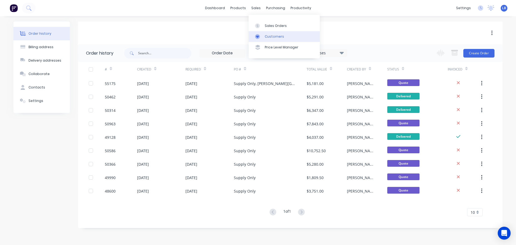
click at [275, 37] on div "Customers" at bounding box center [274, 36] width 19 height 5
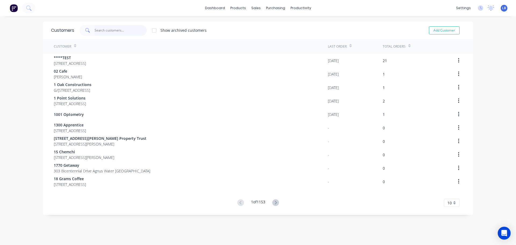
click at [104, 28] on input "text" at bounding box center [121, 30] width 52 height 11
click at [269, 26] on div "Sales Orders" at bounding box center [274, 25] width 22 height 5
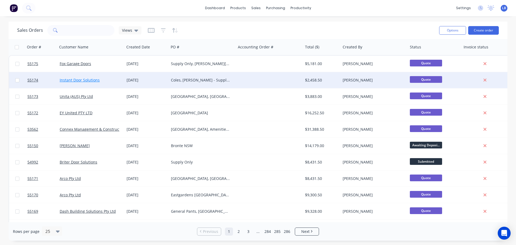
click at [76, 77] on link "Instant Door Solutions" at bounding box center [80, 79] width 40 height 5
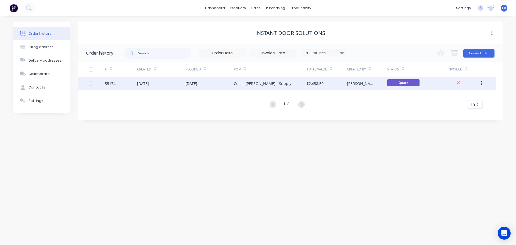
click at [108, 82] on div "55174" at bounding box center [110, 84] width 11 height 6
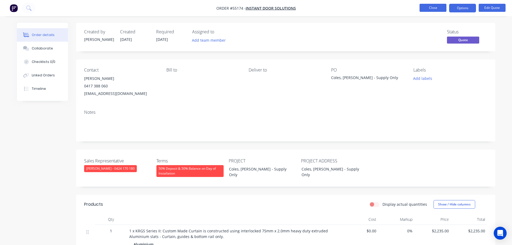
click at [433, 8] on button "Close" at bounding box center [432, 8] width 27 height 8
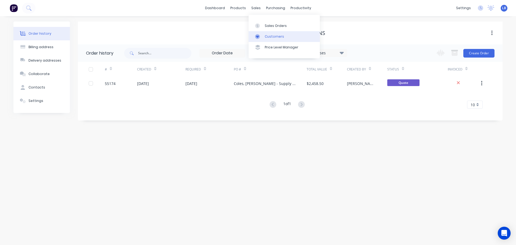
click at [275, 37] on div "Customers" at bounding box center [274, 36] width 19 height 5
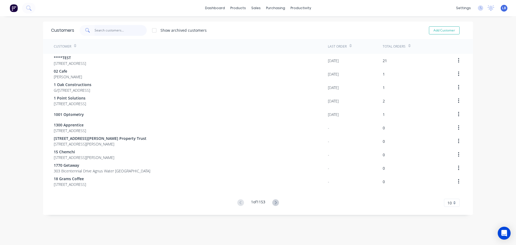
click at [100, 32] on input "text" at bounding box center [121, 30] width 52 height 11
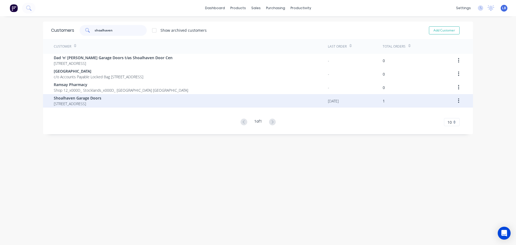
type input "shoalhaven"
click at [87, 98] on span "Shoalhaven Garage Doors" at bounding box center [78, 98] width 48 height 6
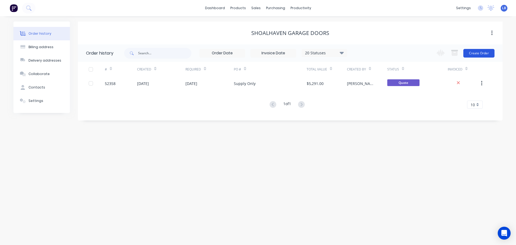
click at [481, 52] on button "Create Order" at bounding box center [478, 53] width 31 height 9
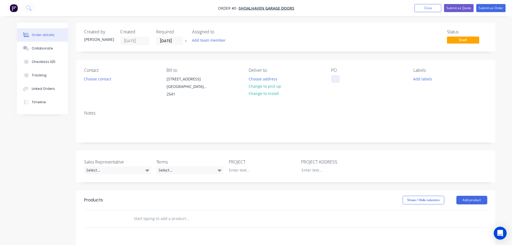
click at [334, 76] on div at bounding box center [335, 79] width 9 height 8
click at [420, 10] on button "Close" at bounding box center [427, 8] width 27 height 8
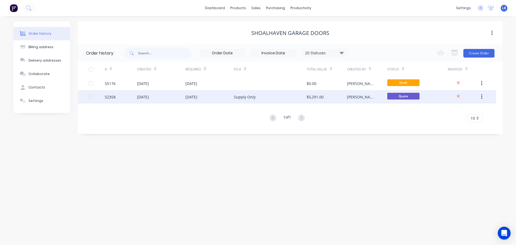
click at [237, 98] on div "Supply Only" at bounding box center [245, 97] width 22 height 6
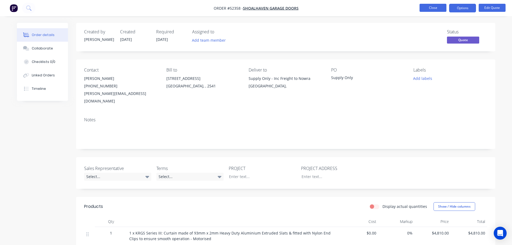
click at [435, 7] on button "Close" at bounding box center [432, 8] width 27 height 8
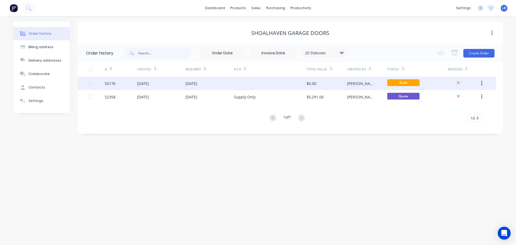
click at [313, 84] on div "$0.00" at bounding box center [312, 84] width 10 height 6
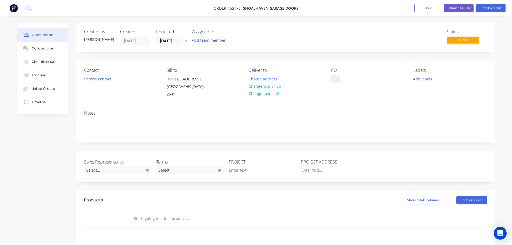
click at [336, 76] on div at bounding box center [335, 79] width 9 height 8
click at [95, 78] on button "Choose contact" at bounding box center [97, 78] width 33 height 7
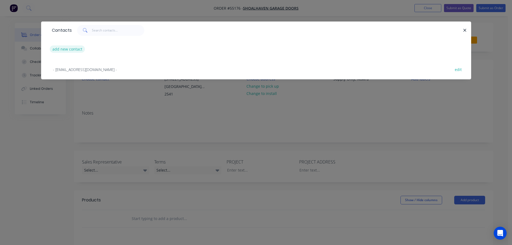
click at [68, 49] on button "add new contact" at bounding box center [67, 48] width 35 height 7
select select "AU"
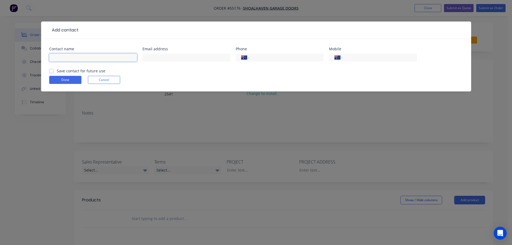
drag, startPoint x: 68, startPoint y: 49, endPoint x: 64, endPoint y: 54, distance: 6.9
click at [64, 54] on input "text" at bounding box center [93, 57] width 88 height 8
type input "Jordan"
click at [152, 57] on input "text" at bounding box center [186, 57] width 88 height 8
type input "[EMAIL_ADDRESS][DOMAIN_NAME]"
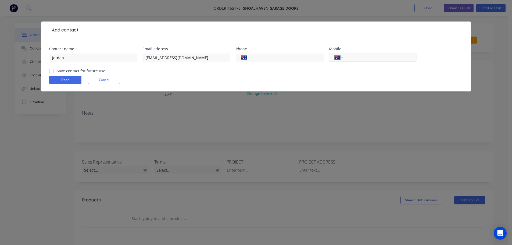
click at [361, 55] on input "tel" at bounding box center [378, 58] width 64 height 6
type input "0401 418 080"
click at [57, 71] on label "Save contact for future use" at bounding box center [81, 71] width 49 height 6
click at [51, 71] on input "Save contact for future use" at bounding box center [51, 70] width 4 height 5
checkbox input "true"
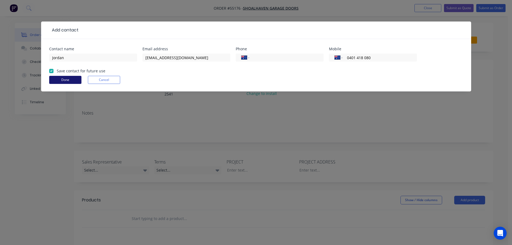
click at [54, 78] on button "Done" at bounding box center [65, 80] width 32 height 8
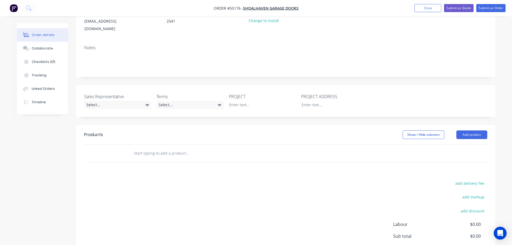
scroll to position [81, 0]
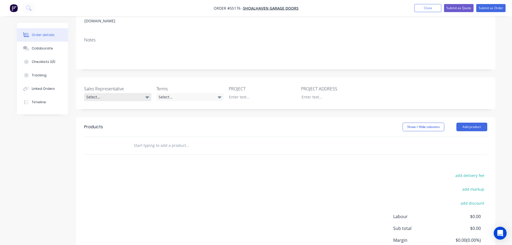
click at [109, 93] on div "Select..." at bounding box center [117, 97] width 67 height 8
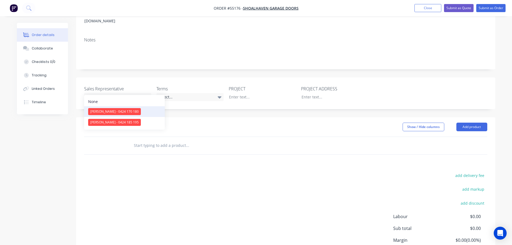
click at [117, 111] on div "[PERSON_NAME] - 0424 170 180" at bounding box center [114, 111] width 53 height 7
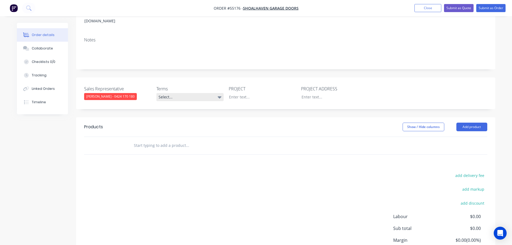
click at [176, 93] on div "Select..." at bounding box center [189, 97] width 67 height 8
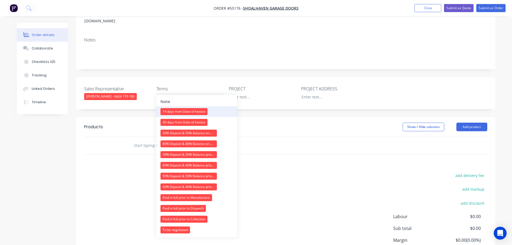
click at [183, 112] on div "14 days from Date of Invoice" at bounding box center [183, 111] width 47 height 7
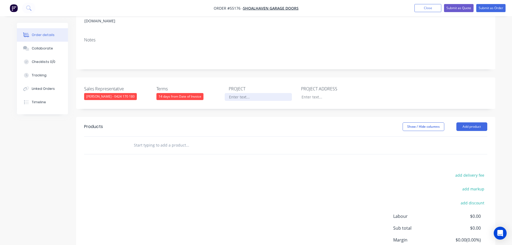
click at [238, 93] on div at bounding box center [258, 97] width 67 height 8
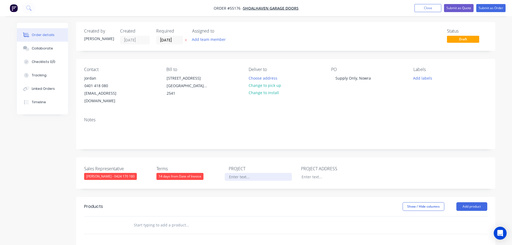
scroll to position [0, 0]
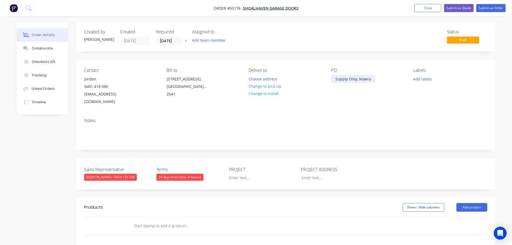
click at [350, 77] on div "Supply Only, Nowra" at bounding box center [353, 79] width 44 height 8
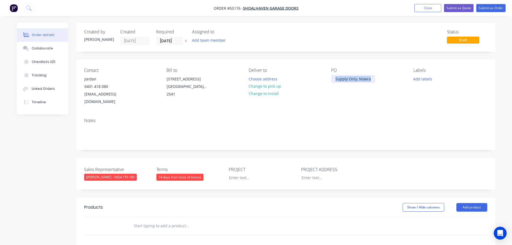
click at [350, 77] on div "Supply Only, Nowra" at bounding box center [353, 79] width 44 height 8
click at [234, 174] on div at bounding box center [258, 178] width 67 height 8
paste div
click at [305, 174] on div at bounding box center [330, 178] width 67 height 8
paste div
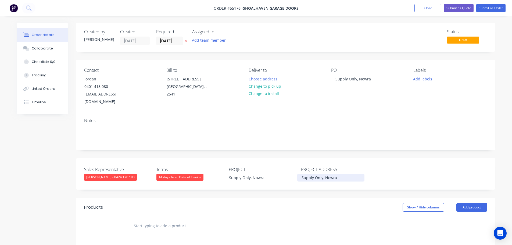
drag, startPoint x: 323, startPoint y: 170, endPoint x: 320, endPoint y: 179, distance: 10.0
click at [322, 176] on div "Sales Representative [PERSON_NAME] - 0424 170 180 Terms 14 days from Date of In…" at bounding box center [285, 173] width 419 height 31
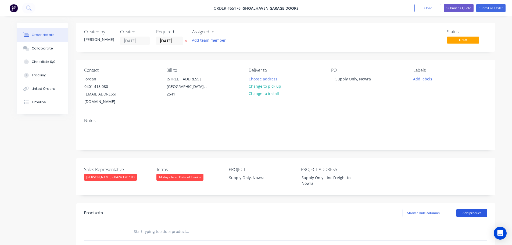
click at [460, 208] on button "Add product" at bounding box center [471, 212] width 31 height 9
click at [454, 222] on div "Product catalogue" at bounding box center [461, 226] width 41 height 8
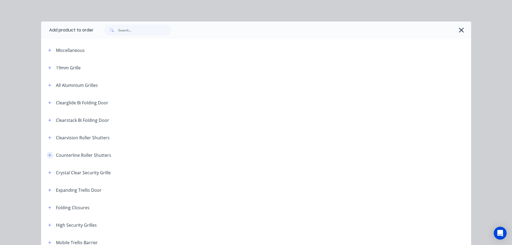
click at [46, 153] on button "button" at bounding box center [49, 155] width 7 height 7
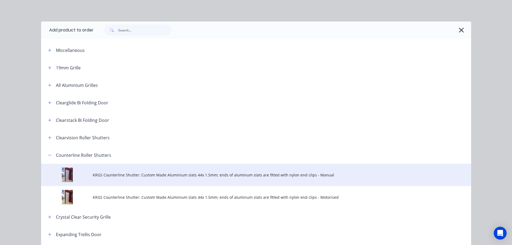
click at [132, 175] on span "KRGS Counterline Shutter: Custom Made Aluminium slats 44x 1.5mm; ends of alumin…" at bounding box center [244, 175] width 302 height 6
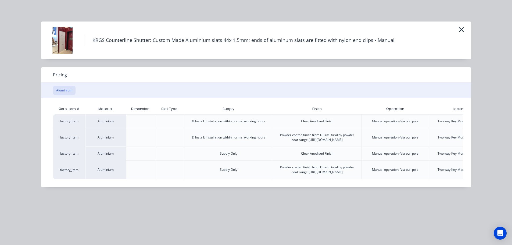
scroll to position [0, 56]
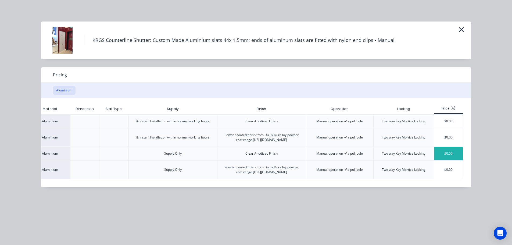
click at [445, 159] on div "$0.00" at bounding box center [448, 153] width 29 height 13
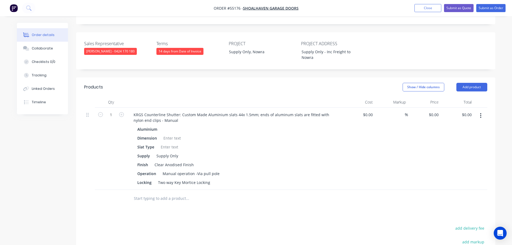
scroll to position [134, 0]
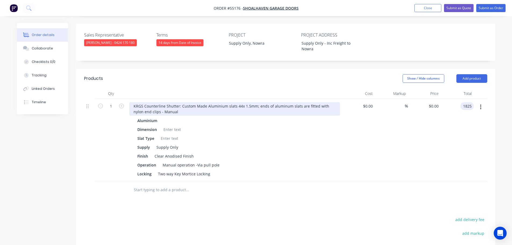
type input "1825"
type input "$1,825.00"
click at [133, 102] on div "KRGS Counterline Shutter: Custom Made Aluminium slats 44x 1.5mm; ends of alumin…" at bounding box center [234, 108] width 211 height 13
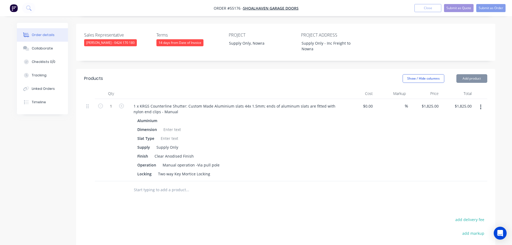
click at [165, 125] on div at bounding box center [172, 129] width 22 height 8
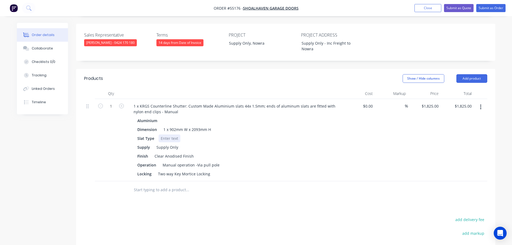
click at [166, 134] on div at bounding box center [169, 138] width 22 height 8
click at [450, 8] on button "Submit as Quote" at bounding box center [459, 8] width 30 height 8
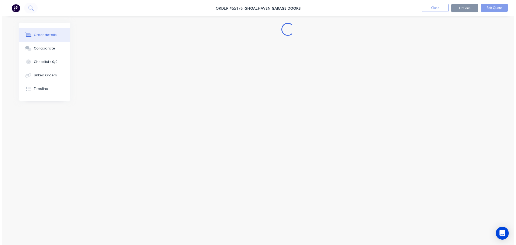
scroll to position [0, 0]
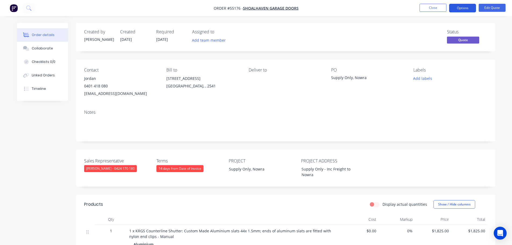
click at [456, 8] on button "Options" at bounding box center [462, 8] width 27 height 9
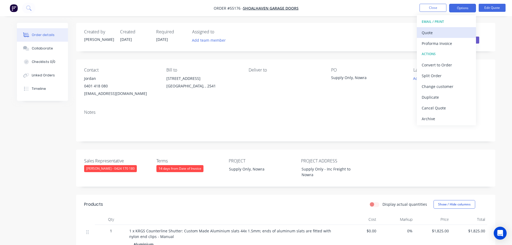
click at [424, 32] on div "Quote" at bounding box center [445, 33] width 49 height 8
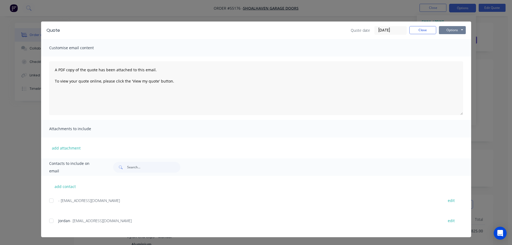
click at [445, 32] on button "Options" at bounding box center [452, 30] width 27 height 8
click at [448, 49] on button "Print" at bounding box center [456, 48] width 34 height 9
click at [412, 30] on button "Close" at bounding box center [422, 30] width 27 height 8
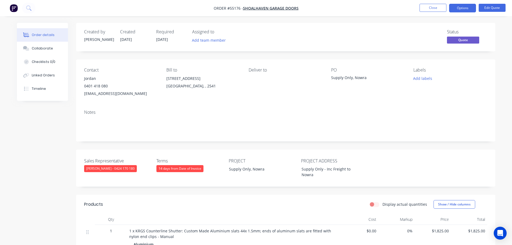
click at [103, 92] on div "[EMAIL_ADDRESS][DOMAIN_NAME]" at bounding box center [121, 94] width 74 height 8
click at [343, 77] on div "Supply Only, Nowra" at bounding box center [364, 79] width 67 height 8
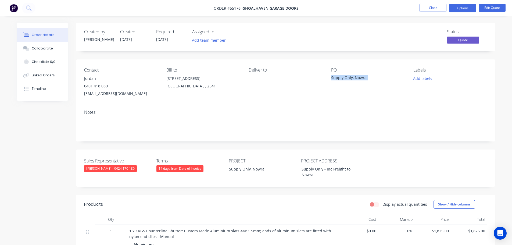
click at [343, 77] on div "Supply Only, Nowra" at bounding box center [364, 79] width 67 height 8
click at [108, 86] on span at bounding box center [108, 85] width 0 height 5
click at [429, 7] on button "Close" at bounding box center [432, 8] width 27 height 8
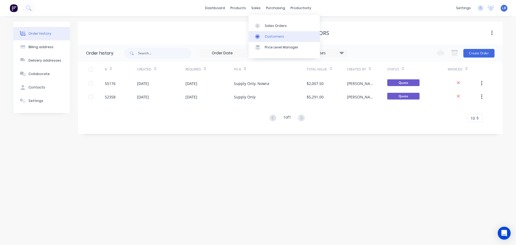
click at [275, 35] on div "Customers" at bounding box center [274, 36] width 19 height 5
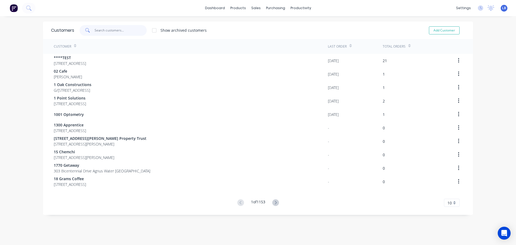
click at [106, 33] on input "text" at bounding box center [121, 30] width 52 height 11
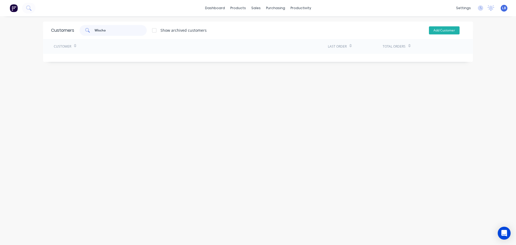
type input "Wischo"
click at [446, 31] on button "Add Customer" at bounding box center [444, 30] width 31 height 8
select select "AU"
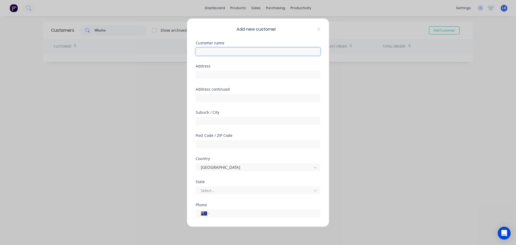
click at [207, 51] on input "text" at bounding box center [258, 51] width 125 height 8
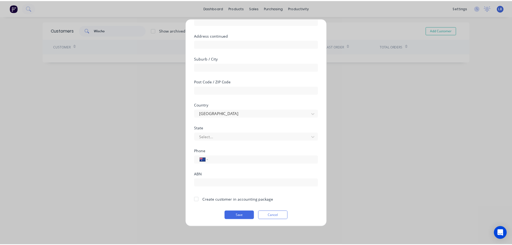
scroll to position [54, 0]
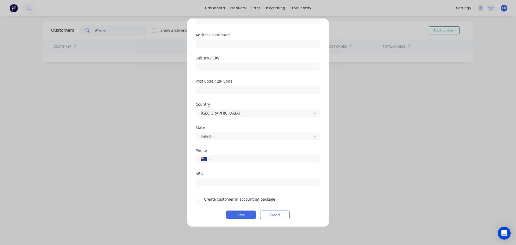
type input "Wischo"
click at [199, 199] on div at bounding box center [197, 198] width 11 height 11
click at [231, 215] on button "Save" at bounding box center [241, 214] width 30 height 9
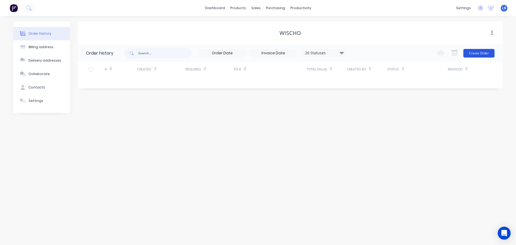
click at [476, 53] on button "Create Order" at bounding box center [478, 53] width 31 height 9
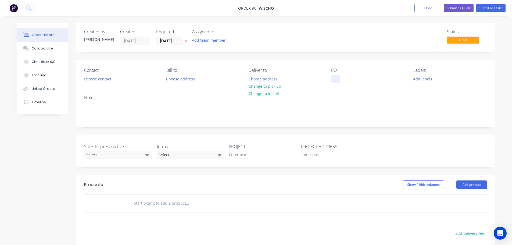
click at [335, 76] on div at bounding box center [335, 79] width 9 height 8
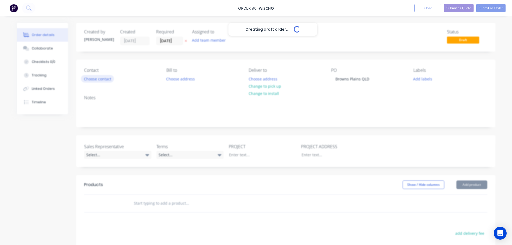
click at [103, 78] on div "Creating draft order... Loading... Order details Collaborate Checklists 0/0 Tra…" at bounding box center [256, 186] width 489 height 326
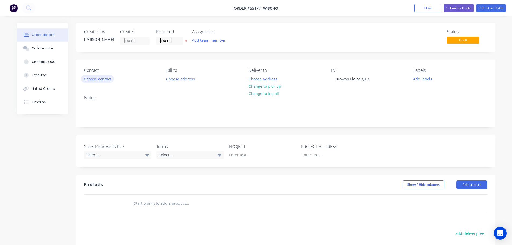
click at [103, 78] on button "Choose contact" at bounding box center [97, 78] width 33 height 7
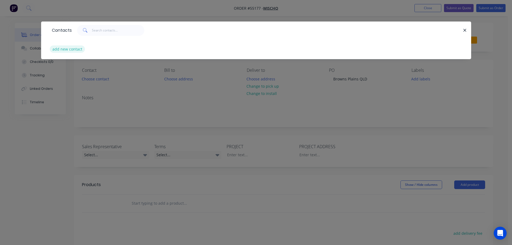
click at [75, 51] on button "add new contact" at bounding box center [67, 48] width 35 height 7
select select "AU"
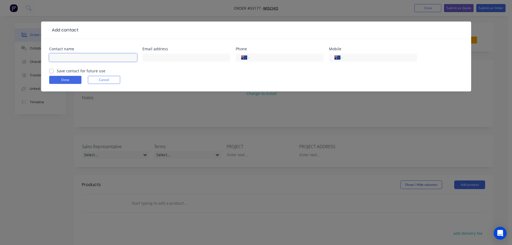
click at [57, 57] on input "text" at bounding box center [93, 57] width 88 height 8
type input "[PERSON_NAME]"
drag, startPoint x: 152, startPoint y: 57, endPoint x: 150, endPoint y: 63, distance: 5.6
click at [152, 57] on input "text" at bounding box center [186, 57] width 88 height 8
click at [147, 55] on input "text" at bounding box center [186, 57] width 88 height 8
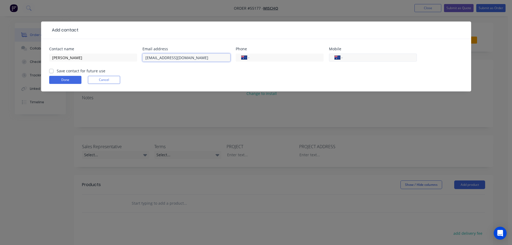
type input "[EMAIL_ADDRESS][DOMAIN_NAME]"
drag, startPoint x: 367, startPoint y: 58, endPoint x: 378, endPoint y: 60, distance: 11.7
click at [367, 58] on input "tel" at bounding box center [378, 58] width 64 height 6
type input "0413 050 306"
click at [57, 71] on label "Save contact for future use" at bounding box center [81, 71] width 49 height 6
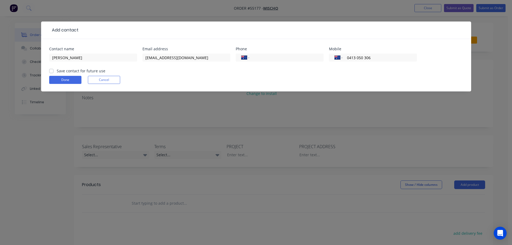
click at [51, 71] on input "Save contact for future use" at bounding box center [51, 70] width 4 height 5
checkbox input "true"
click at [57, 79] on button "Done" at bounding box center [65, 80] width 32 height 8
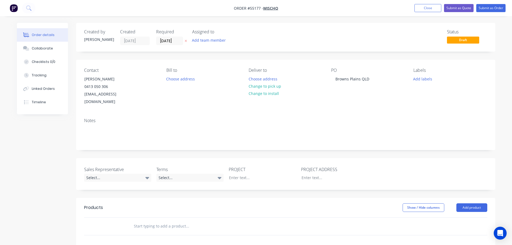
scroll to position [81, 0]
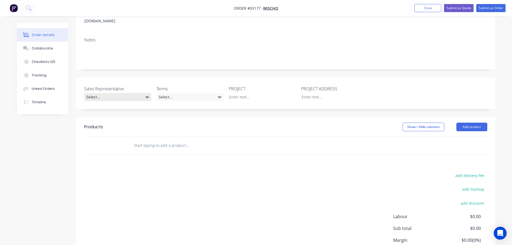
click at [101, 93] on div "Select..." at bounding box center [117, 97] width 67 height 8
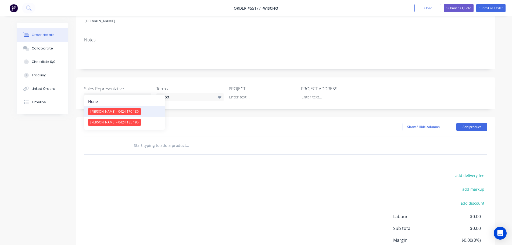
click at [111, 109] on div "[PERSON_NAME] - 0424 170 180" at bounding box center [114, 111] width 53 height 7
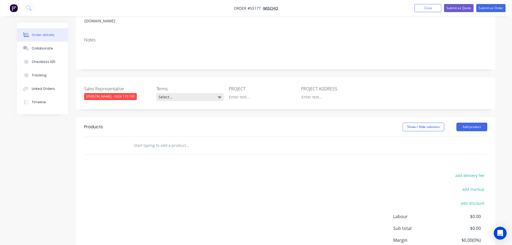
click at [191, 93] on div "Select..." at bounding box center [189, 97] width 67 height 8
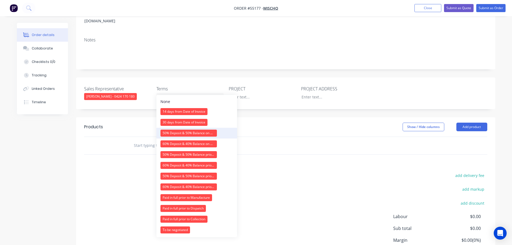
click at [185, 133] on div "50% Deposit & 50% Balance on Day of Installation" at bounding box center [188, 132] width 56 height 7
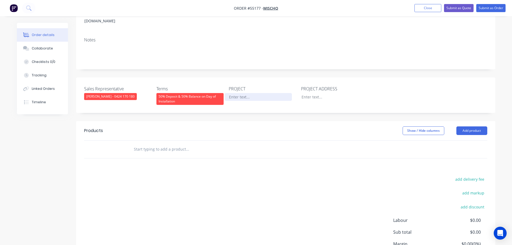
drag, startPoint x: 238, startPoint y: 86, endPoint x: 238, endPoint y: 90, distance: 3.8
click at [238, 93] on div at bounding box center [258, 97] width 67 height 8
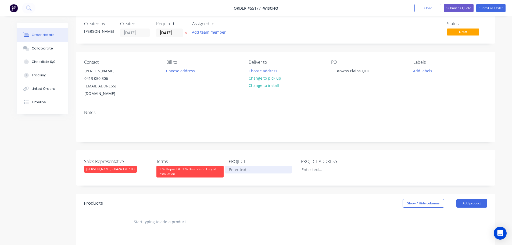
scroll to position [0, 0]
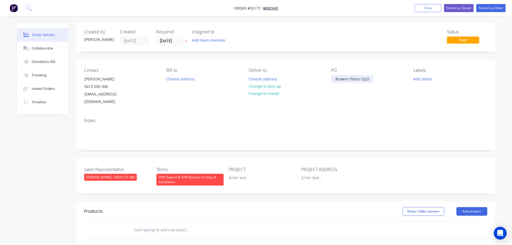
click at [351, 77] on div "Browns Plains QLD" at bounding box center [352, 79] width 42 height 8
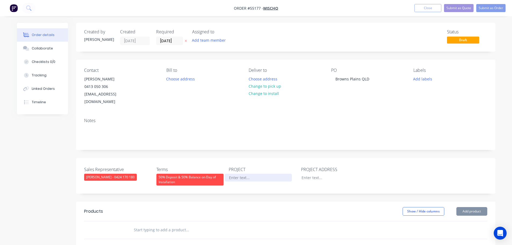
click at [233, 174] on div at bounding box center [258, 178] width 67 height 8
paste div
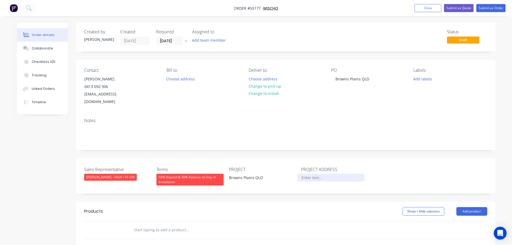
click at [309, 174] on div at bounding box center [330, 178] width 67 height 8
paste div
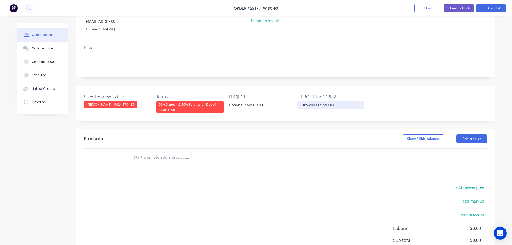
scroll to position [81, 0]
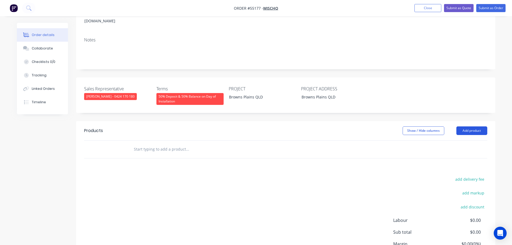
click at [462, 126] on button "Add product" at bounding box center [471, 130] width 31 height 9
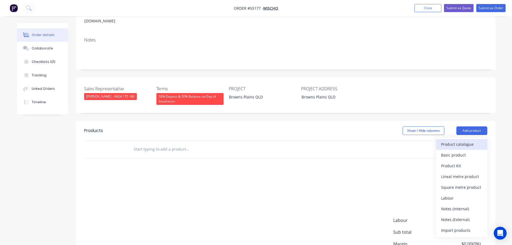
click at [444, 140] on div "Product catalogue" at bounding box center [461, 144] width 41 height 8
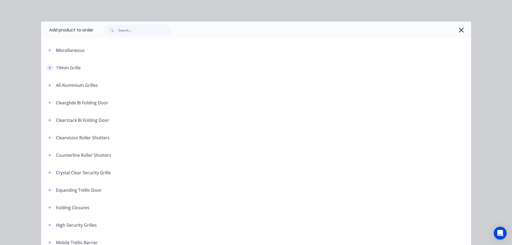
click at [48, 66] on icon "button" at bounding box center [49, 68] width 3 height 4
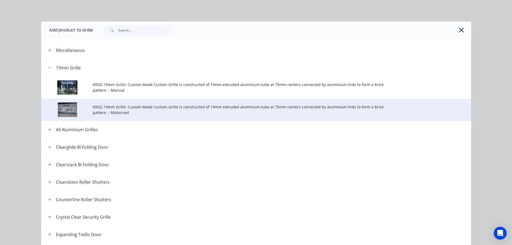
click at [98, 110] on span "KRGS 19mm Grille: Custom Made Curtain-Grille is constructed of 19mm extruded al…" at bounding box center [244, 109] width 302 height 11
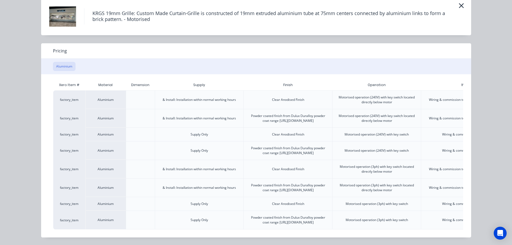
scroll to position [0, 76]
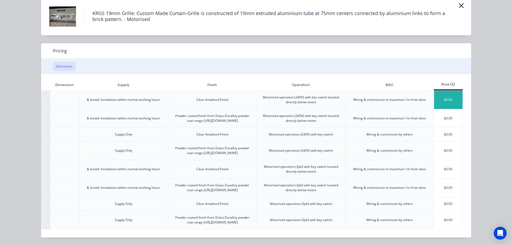
click at [451, 91] on div "$0.00" at bounding box center [448, 100] width 29 height 18
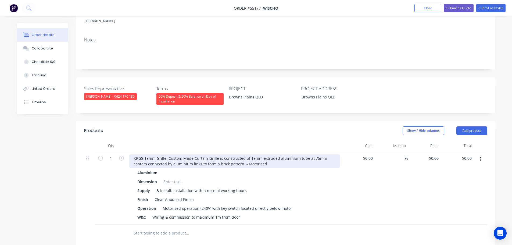
click at [132, 154] on div "KRGS 19mm Grille: Custom Made Curtain-Grille is constructed of 19mm extruded al…" at bounding box center [234, 160] width 211 height 13
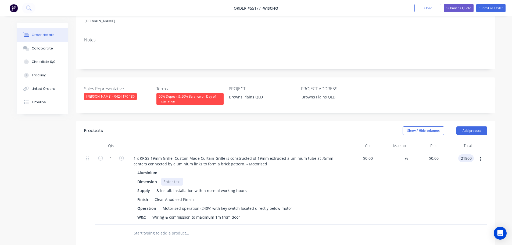
type input "21800"
type input "$21,800.00"
click at [165, 178] on div at bounding box center [172, 182] width 22 height 8
click at [166, 178] on div at bounding box center [172, 182] width 22 height 8
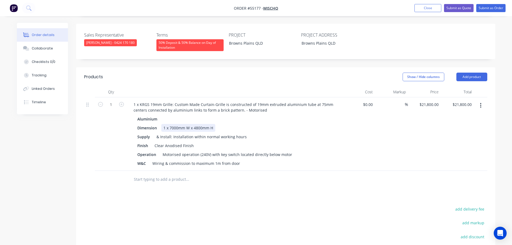
scroll to position [161, 0]
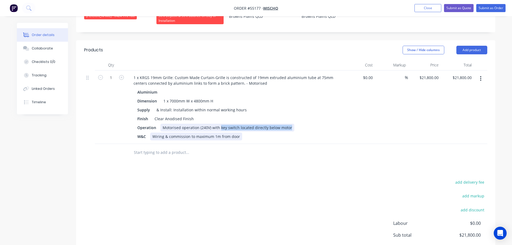
drag, startPoint x: 288, startPoint y: 120, endPoint x: 220, endPoint y: 125, distance: 67.9
click at [220, 125] on div "Aluminium Dimension 1 x 7000mm W x 4800mm H Supply & Install: Installation with…" at bounding box center [234, 114] width 211 height 52
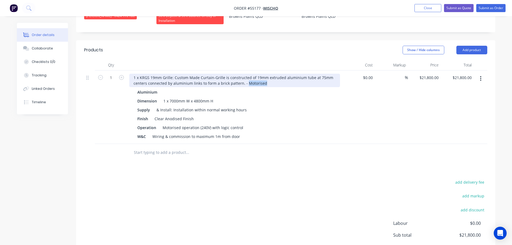
drag, startPoint x: 264, startPoint y: 75, endPoint x: 245, endPoint y: 83, distance: 20.8
click at [245, 83] on div "1 x KRGS 19mm Grille: Custom Made Curtain-Grille is constructed of 19mm extrude…" at bounding box center [234, 106] width 215 height 73
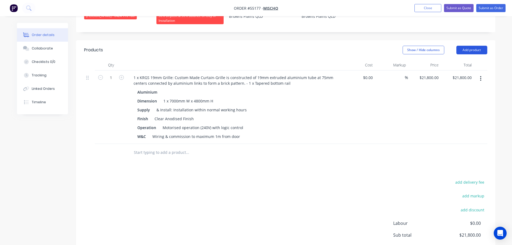
click at [467, 46] on button "Add product" at bounding box center [471, 50] width 31 height 9
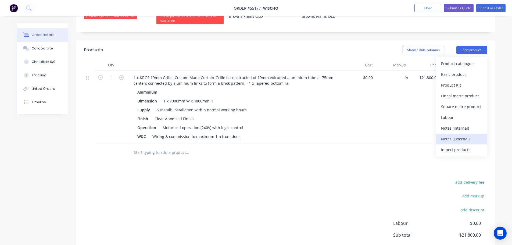
click at [450, 135] on div "Notes (External)" at bounding box center [461, 139] width 41 height 8
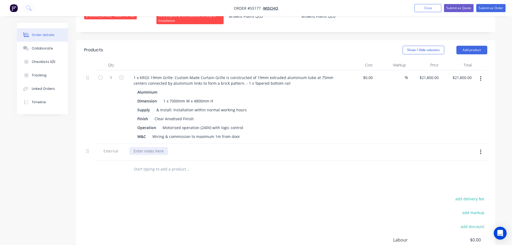
click at [157, 147] on div at bounding box center [148, 151] width 39 height 8
click at [167, 147] on div "Incudes removal of existing" at bounding box center [158, 151] width 58 height 8
click at [450, 8] on button "Submit as Quote" at bounding box center [459, 8] width 30 height 8
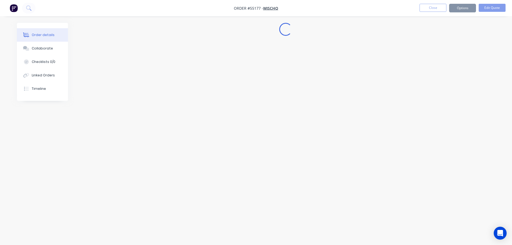
scroll to position [0, 0]
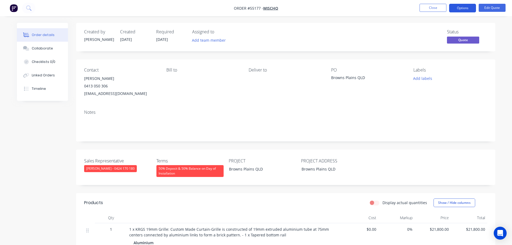
click at [453, 9] on button "Options" at bounding box center [462, 8] width 27 height 9
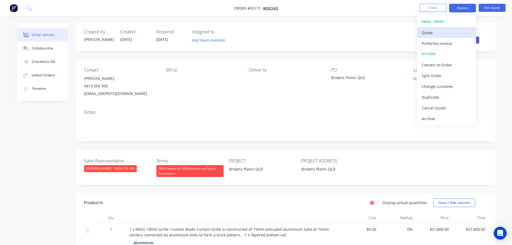
click at [431, 34] on div "Quote" at bounding box center [445, 33] width 49 height 8
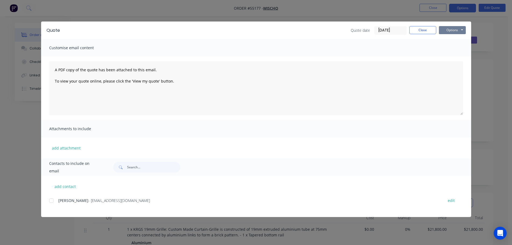
click at [441, 32] on button "Options" at bounding box center [452, 30] width 27 height 8
click at [449, 49] on button "Print" at bounding box center [456, 48] width 34 height 9
click at [416, 30] on button "Close" at bounding box center [422, 30] width 27 height 8
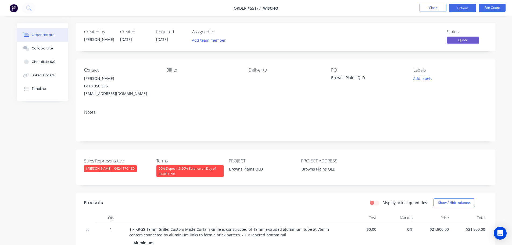
click at [108, 86] on span at bounding box center [108, 85] width 0 height 5
click at [430, 8] on button "Close" at bounding box center [432, 8] width 27 height 8
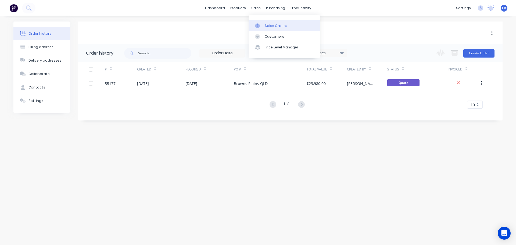
click at [274, 25] on div "Sales Orders" at bounding box center [276, 25] width 22 height 5
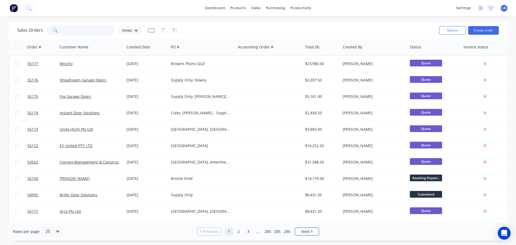
click at [72, 31] on input "text" at bounding box center [88, 30] width 52 height 11
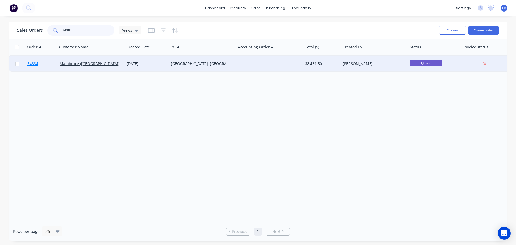
type input "54384"
click at [32, 65] on span "54384" at bounding box center [32, 63] width 11 height 5
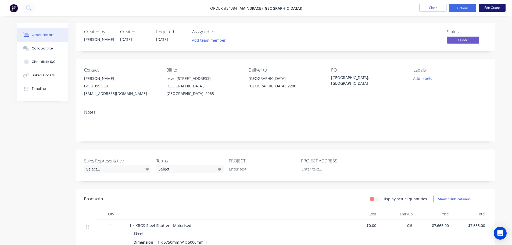
click at [487, 8] on button "Edit Quote" at bounding box center [491, 8] width 27 height 8
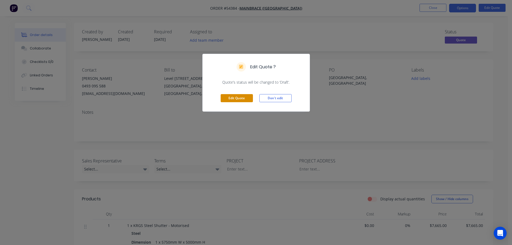
click at [243, 98] on button "Edit Quote" at bounding box center [237, 98] width 32 height 8
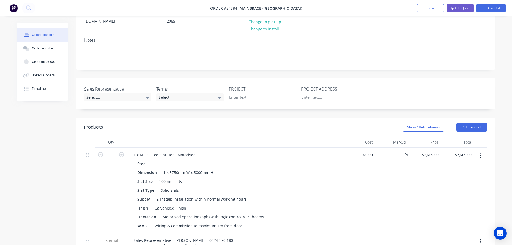
scroll to position [81, 0]
click at [99, 93] on div "Select..." at bounding box center [117, 97] width 67 height 8
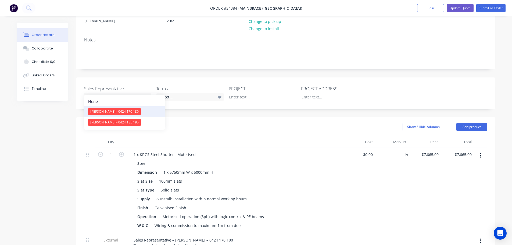
click at [99, 112] on div "[PERSON_NAME] - 0424 170 180" at bounding box center [114, 111] width 53 height 7
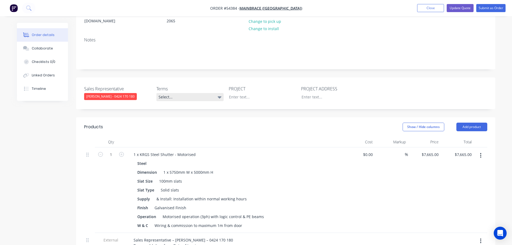
click at [171, 93] on div "Select..." at bounding box center [189, 97] width 67 height 8
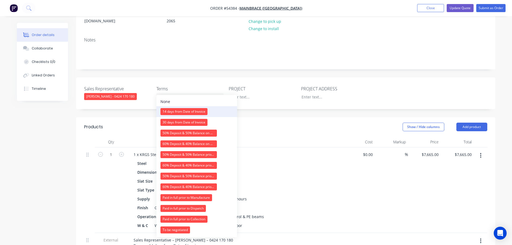
click at [187, 112] on div "14 days from Date of Invoice" at bounding box center [183, 111] width 47 height 7
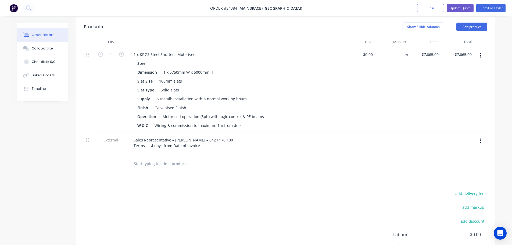
scroll to position [188, 0]
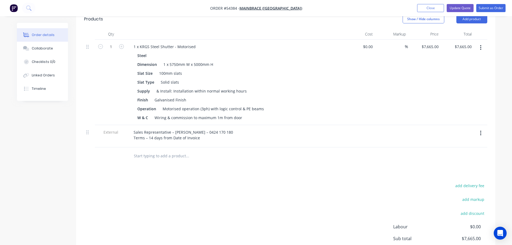
click at [480, 131] on icon "button" at bounding box center [480, 133] width 1 height 5
click at [450, 154] on div "Delete" at bounding box center [461, 158] width 41 height 8
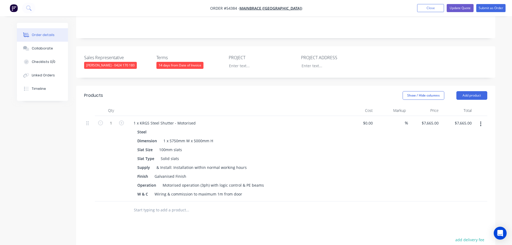
scroll to position [107, 0]
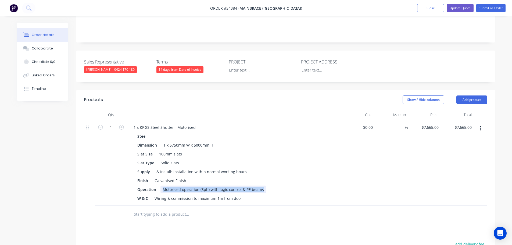
drag, startPoint x: 262, startPoint y: 182, endPoint x: 158, endPoint y: 186, distance: 104.3
click at [158, 186] on div "Steel Dimension 1 x 5750mm W x 5000mm H Slat Size 100mm slats Slat Type Solid s…" at bounding box center [234, 167] width 211 height 70
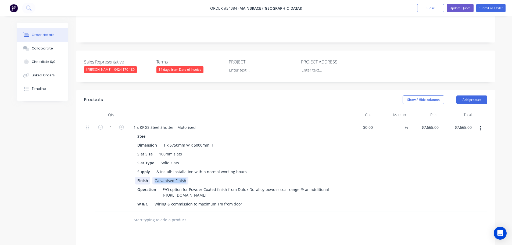
drag, startPoint x: 185, startPoint y: 174, endPoint x: 140, endPoint y: 175, distance: 44.9
click at [140, 176] on div "Finish Galvanised Finish" at bounding box center [233, 180] width 197 height 8
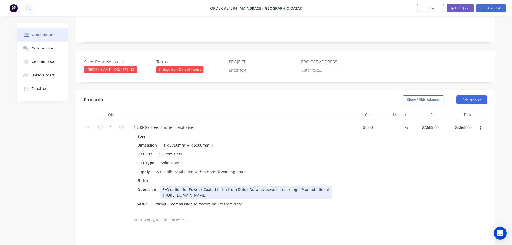
drag, startPoint x: 249, startPoint y: 187, endPoint x: 161, endPoint y: 181, distance: 88.3
click at [161, 185] on div "E/O option for Powder Coated finish from Dulux Duralloy powder coat range @ an …" at bounding box center [245, 191] width 171 height 13
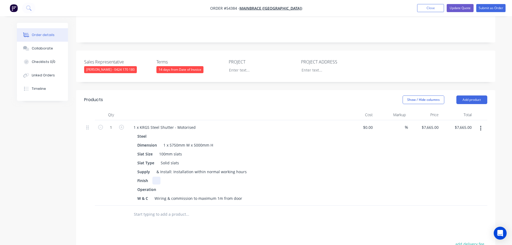
click at [156, 176] on div at bounding box center [156, 180] width 8 height 8
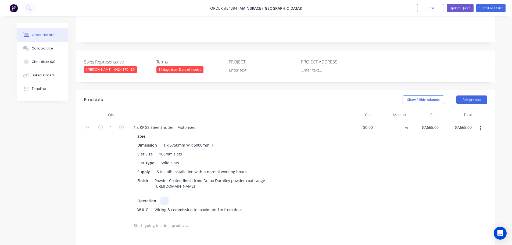
click at [163, 192] on div "Steel Dimension 1 x 5750mm W x 5000mm H Slat Size 100mm slats Slat Type Solid s…" at bounding box center [234, 172] width 211 height 81
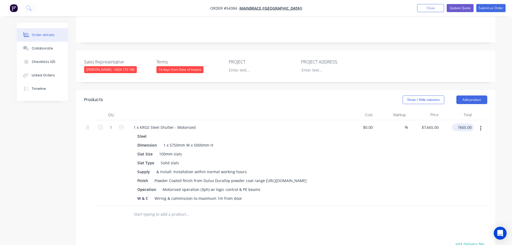
click at [469, 123] on input "7665.00" at bounding box center [464, 127] width 20 height 8
type input "9045"
type input "$9,045.00"
click at [457, 7] on button "Update Quote" at bounding box center [459, 8] width 27 height 8
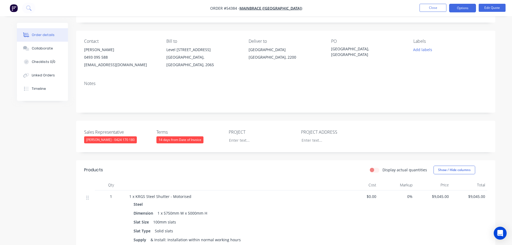
scroll to position [27, 0]
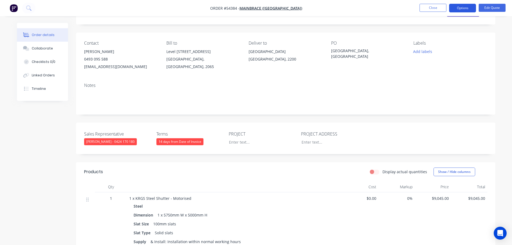
click at [462, 7] on button "Options" at bounding box center [462, 8] width 27 height 9
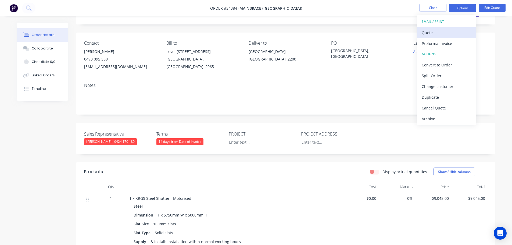
click at [432, 34] on div "Quote" at bounding box center [445, 33] width 49 height 8
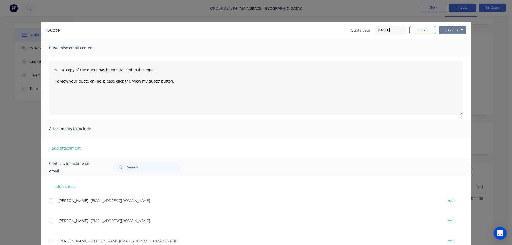
click at [446, 28] on button "Options" at bounding box center [452, 30] width 27 height 8
click at [447, 48] on button "Print" at bounding box center [456, 48] width 34 height 9
click at [423, 31] on button "Close" at bounding box center [422, 30] width 27 height 8
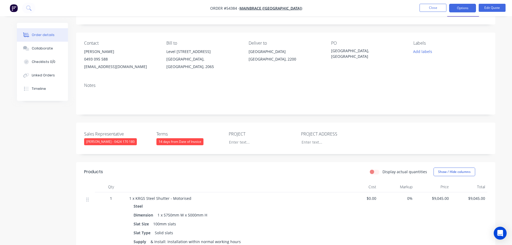
click at [108, 60] on span at bounding box center [108, 58] width 0 height 5
click at [425, 9] on button "Close" at bounding box center [432, 8] width 27 height 8
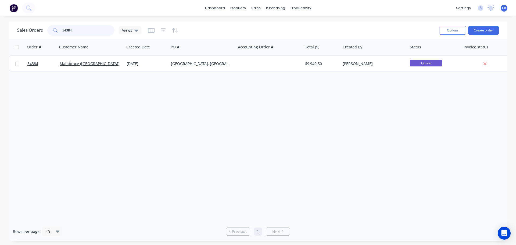
drag, startPoint x: 65, startPoint y: 34, endPoint x: 52, endPoint y: 35, distance: 12.9
click at [52, 35] on div "54384" at bounding box center [80, 30] width 67 height 11
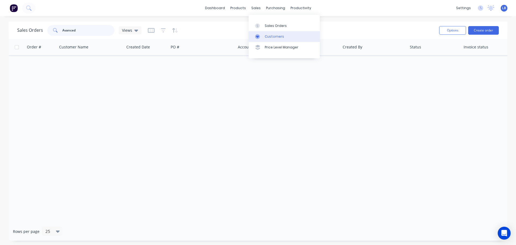
type input "Avanced"
click at [279, 37] on div "Customers" at bounding box center [274, 36] width 19 height 5
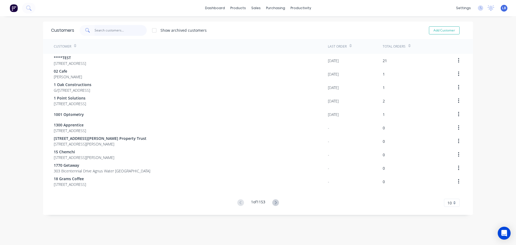
click at [98, 31] on input "text" at bounding box center [121, 30] width 52 height 11
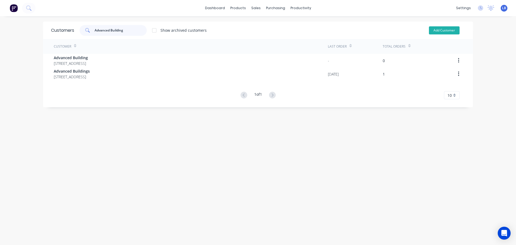
type input "Advanced Building"
click at [437, 30] on button "Add Customer" at bounding box center [444, 30] width 31 height 8
select select "AU"
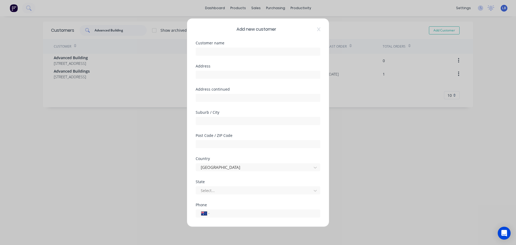
click at [89, 136] on div "Add new customer Customer name Address Address continued Suburb / City Post Cod…" at bounding box center [258, 122] width 516 height 245
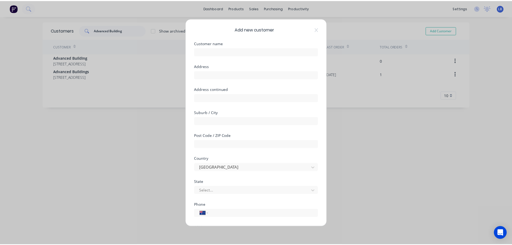
scroll to position [54, 0]
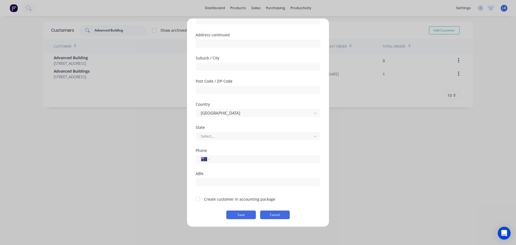
click at [273, 215] on button "Cancel" at bounding box center [275, 214] width 30 height 9
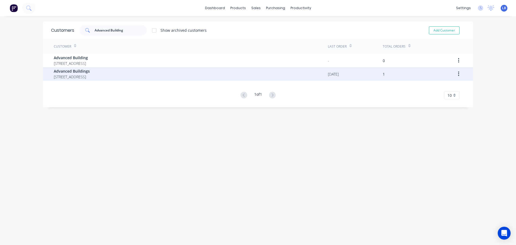
click at [80, 74] on span "Advanced Buildings" at bounding box center [72, 71] width 36 height 6
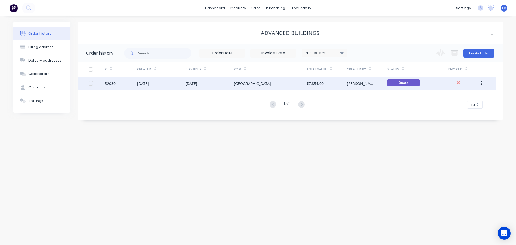
click at [109, 84] on div "52030" at bounding box center [110, 84] width 11 height 6
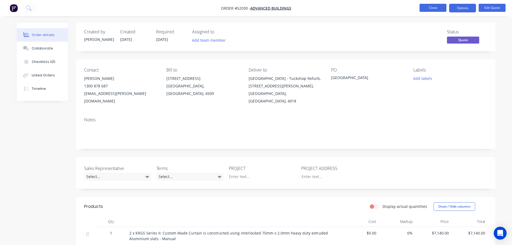
click at [424, 9] on button "Close" at bounding box center [432, 8] width 27 height 8
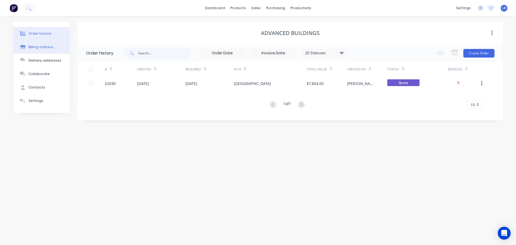
click at [35, 48] on div "Billing address" at bounding box center [40, 47] width 25 height 5
select select "AU"
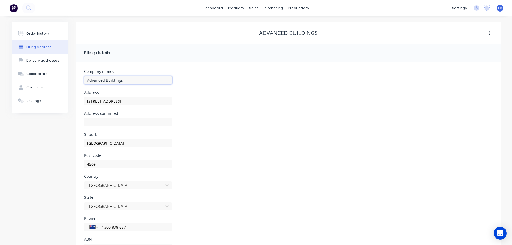
click at [128, 81] on input "Advanced Buildings" at bounding box center [128, 80] width 88 height 8
type input "Advanced Buildings & Restorations"
drag, startPoint x: 123, startPoint y: 101, endPoint x: 77, endPoint y: 105, distance: 45.3
click at [77, 105] on div "Company names Advanced Buildings & Restorations Address 92 Flinders Parade Addr…" at bounding box center [288, 163] width 424 height 202
type input "[STREET_ADDRESS],"
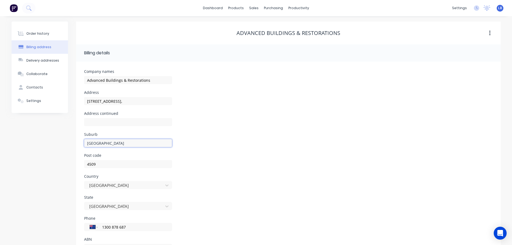
drag, startPoint x: 110, startPoint y: 144, endPoint x: 70, endPoint y: 144, distance: 40.6
click at [70, 144] on div "Order history Billing address Delivery addresses Collaborate Contacts Settings …" at bounding box center [256, 142] width 489 height 242
type input "Kingsgrove"
drag, startPoint x: 96, startPoint y: 163, endPoint x: 85, endPoint y: 166, distance: 11.6
click at [85, 166] on input "4509" at bounding box center [128, 164] width 88 height 8
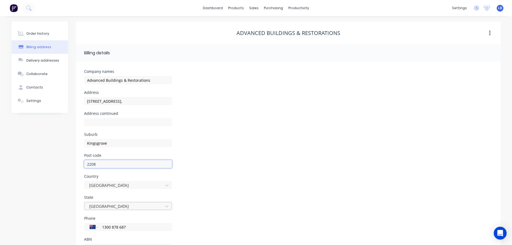
type input "2208"
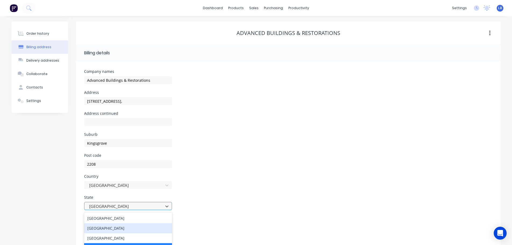
scroll to position [24, 0]
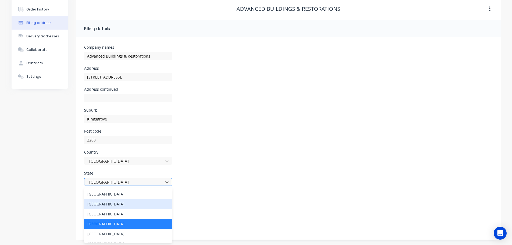
click at [109, 186] on div "8 results available. Use Up and Down to choose options, press Enter to select t…" at bounding box center [128, 182] width 88 height 8
click at [104, 203] on div "[GEOGRAPHIC_DATA]" at bounding box center [128, 204] width 88 height 10
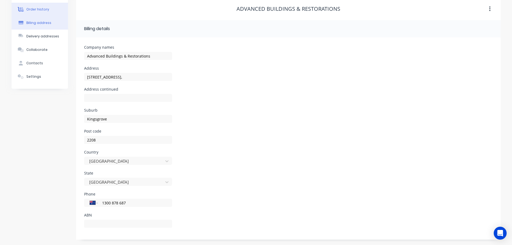
click at [40, 9] on div "Order history" at bounding box center [37, 9] width 23 height 5
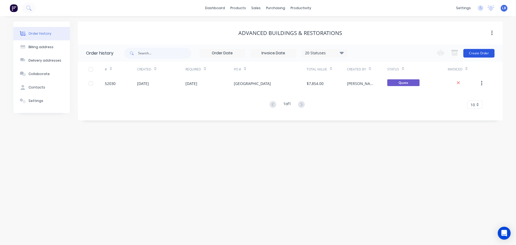
click at [473, 53] on button "Create Order" at bounding box center [478, 53] width 31 height 9
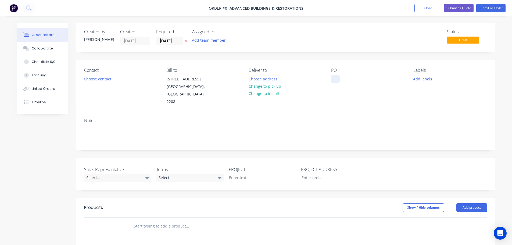
drag, startPoint x: 333, startPoint y: 76, endPoint x: 339, endPoint y: 119, distance: 43.1
click at [333, 78] on div at bounding box center [335, 79] width 9 height 8
click at [104, 78] on div "Order details Collaborate Checklists 0/0 Tracking Linked Orders Timeline Order …" at bounding box center [256, 197] width 489 height 349
click at [93, 82] on button "Choose contact" at bounding box center [97, 78] width 33 height 7
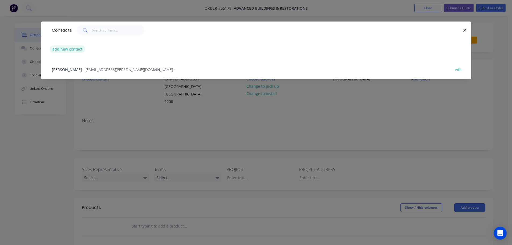
click at [66, 51] on button "add new contact" at bounding box center [67, 48] width 35 height 7
select select "AU"
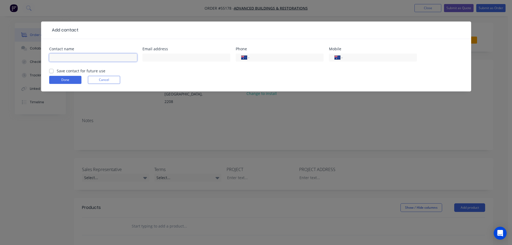
click at [59, 58] on input "text" at bounding box center [93, 57] width 88 height 8
type input "[PERSON_NAME]"
click at [159, 59] on input "text" at bounding box center [186, 57] width 88 height 8
type input "[EMAIL_ADDRESS][PERSON_NAME][DOMAIN_NAME]"
click at [273, 56] on input "tel" at bounding box center [285, 58] width 64 height 6
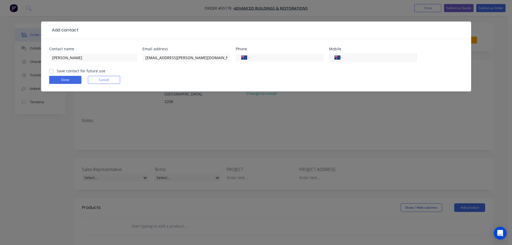
click at [362, 56] on input "tel" at bounding box center [378, 58] width 64 height 6
type input "0475 859 500"
click at [57, 69] on label "Save contact for future use" at bounding box center [81, 71] width 49 height 6
click at [50, 69] on input "Save contact for future use" at bounding box center [51, 70] width 4 height 5
checkbox input "true"
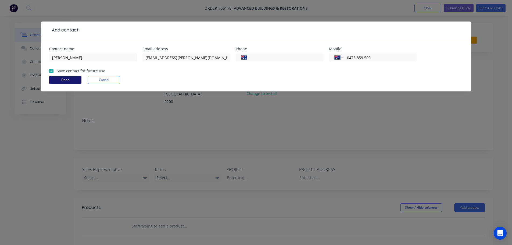
click at [55, 77] on button "Done" at bounding box center [65, 80] width 32 height 8
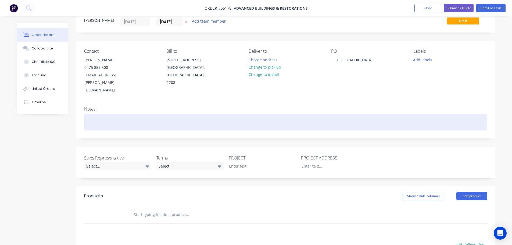
scroll to position [27, 0]
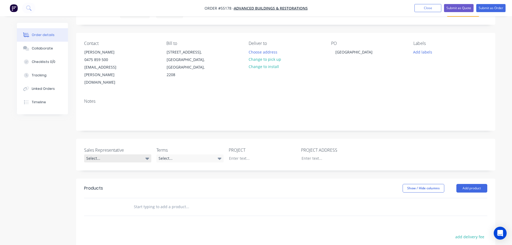
click at [109, 154] on div "Select..." at bounding box center [117, 158] width 67 height 8
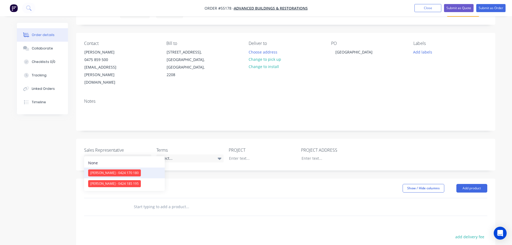
drag, startPoint x: 111, startPoint y: 172, endPoint x: 150, endPoint y: 163, distance: 39.3
click at [112, 172] on div "[PERSON_NAME] - 0424 170 180" at bounding box center [114, 172] width 53 height 7
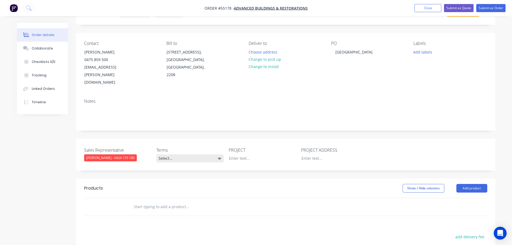
click at [179, 154] on div "Select..." at bounding box center [189, 158] width 67 height 8
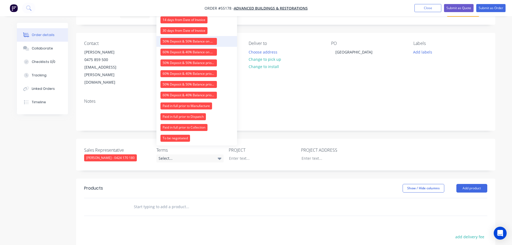
click at [176, 43] on div "50% Deposit & 50% Balance on Day of Installation" at bounding box center [188, 41] width 56 height 7
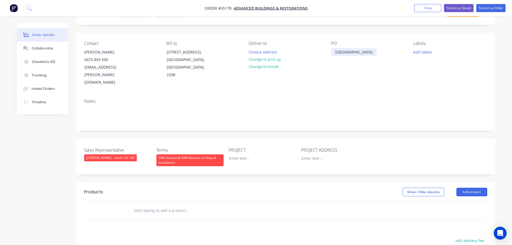
click at [342, 53] on div "[GEOGRAPHIC_DATA]" at bounding box center [354, 52] width 46 height 8
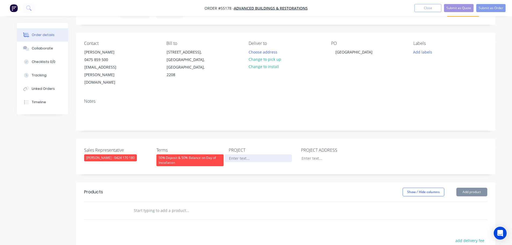
click at [238, 154] on div at bounding box center [258, 158] width 67 height 8
paste div
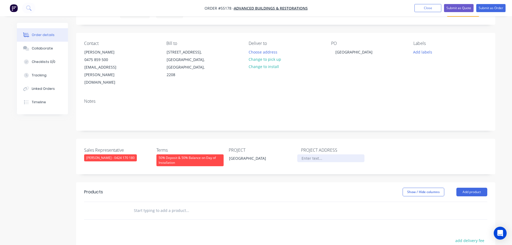
click at [304, 154] on div at bounding box center [330, 158] width 67 height 8
paste div
click at [469, 188] on button "Add product" at bounding box center [471, 192] width 31 height 9
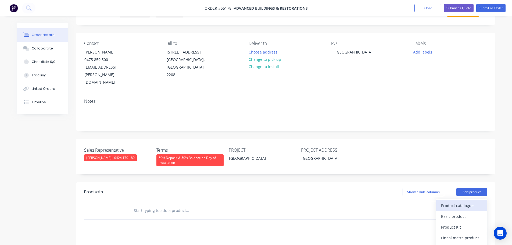
click at [451, 201] on div "Product catalogue" at bounding box center [461, 205] width 41 height 8
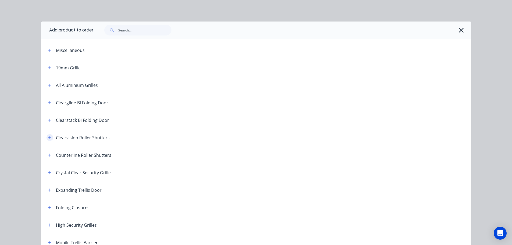
click at [48, 138] on icon "button" at bounding box center [49, 138] width 3 height 4
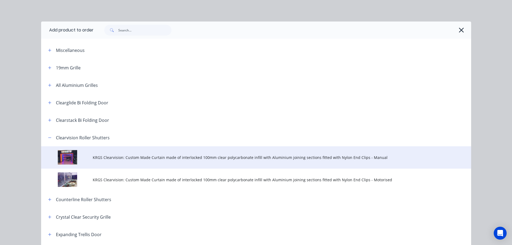
click at [172, 158] on span "KRGS Clearvision: Custom Made Curtain made of interlocked 100mm clear polycarbo…" at bounding box center [244, 157] width 302 height 6
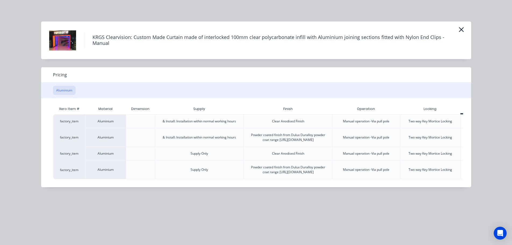
scroll to position [0, 27]
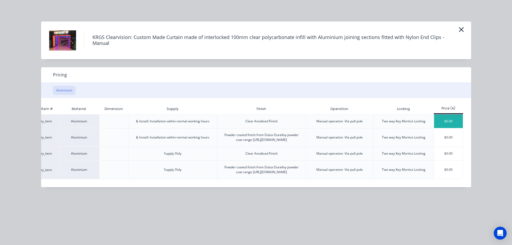
click at [438, 118] on div "$0.00" at bounding box center [448, 120] width 29 height 13
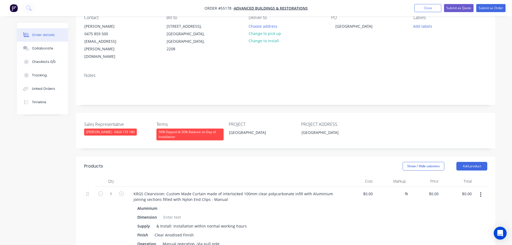
scroll to position [107, 0]
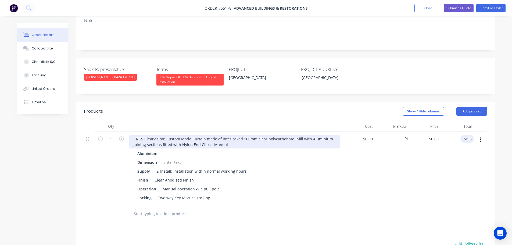
type input "3495"
type input "$3,495.00"
click at [135, 135] on div "KRGS Clearvision: Custom Made Curtain made of interlocked 100mm clear polycarbo…" at bounding box center [234, 141] width 211 height 13
click at [134, 135] on div "KRGS Clearvision: Custom Made Curtain made of interlocked 100mm clear polycarbo…" at bounding box center [234, 141] width 211 height 13
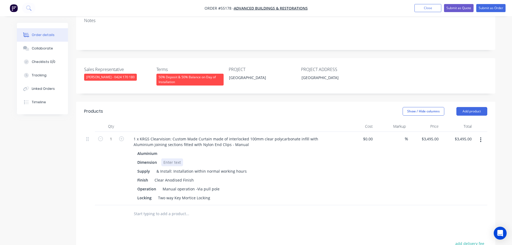
click at [164, 158] on div at bounding box center [172, 162] width 22 height 8
click at [166, 158] on div at bounding box center [172, 162] width 22 height 8
click at [463, 107] on button "Add product" at bounding box center [471, 111] width 31 height 9
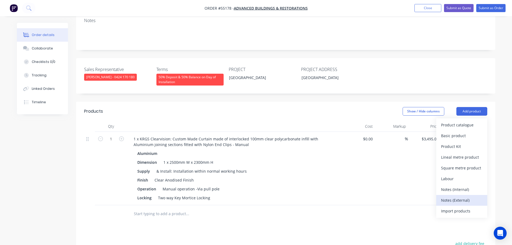
click at [453, 196] on div "Notes (External)" at bounding box center [461, 200] width 41 height 8
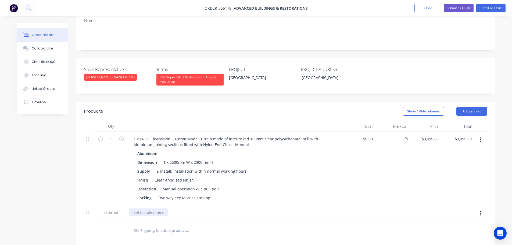
click at [147, 208] on div at bounding box center [148, 212] width 39 height 8
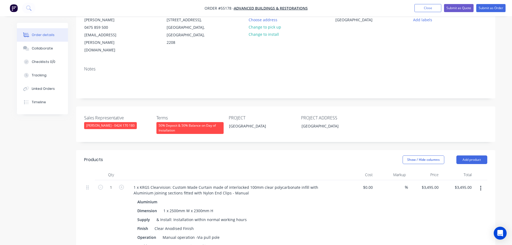
scroll to position [27, 0]
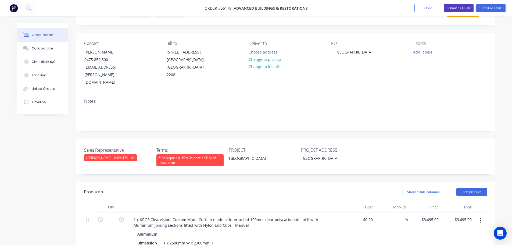
click at [456, 8] on button "Submit as Quote" at bounding box center [459, 8] width 30 height 8
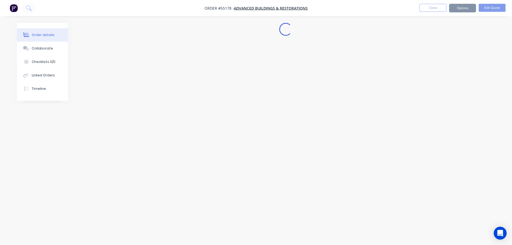
scroll to position [0, 0]
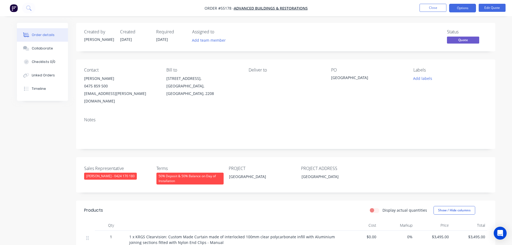
click at [456, 8] on button "Options" at bounding box center [462, 8] width 27 height 9
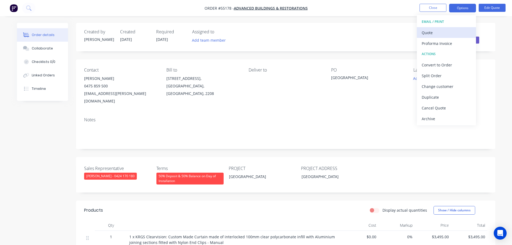
click at [428, 34] on div "Quote" at bounding box center [445, 33] width 49 height 8
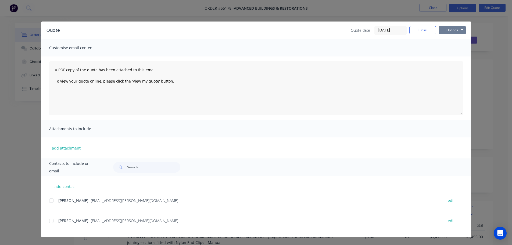
drag, startPoint x: 459, startPoint y: 30, endPoint x: 457, endPoint y: 34, distance: 4.2
click at [459, 31] on button "Options" at bounding box center [452, 30] width 27 height 8
click at [455, 50] on button "Print" at bounding box center [456, 48] width 34 height 9
click at [424, 31] on button "Close" at bounding box center [422, 30] width 27 height 8
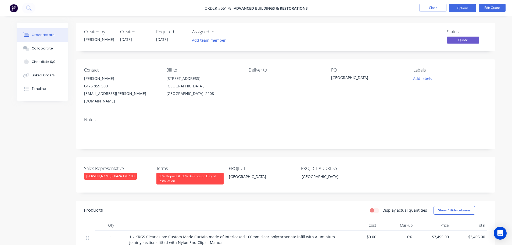
click at [93, 94] on div "[EMAIL_ADDRESS][PERSON_NAME][DOMAIN_NAME]" at bounding box center [121, 97] width 74 height 15
click at [345, 78] on div "[GEOGRAPHIC_DATA]" at bounding box center [364, 79] width 67 height 8
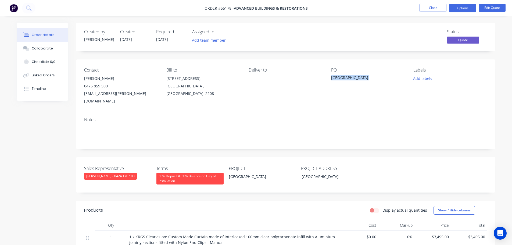
click at [345, 78] on div "[GEOGRAPHIC_DATA]" at bounding box center [364, 79] width 67 height 8
click at [108, 87] on span at bounding box center [108, 85] width 0 height 5
click at [432, 9] on button "Close" at bounding box center [432, 8] width 27 height 8
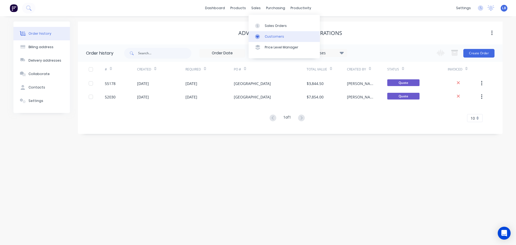
click at [276, 36] on div "Customers" at bounding box center [274, 36] width 19 height 5
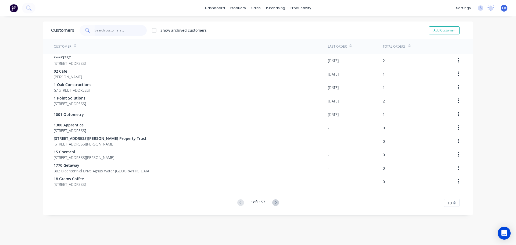
click at [114, 31] on input "text" at bounding box center [121, 30] width 52 height 11
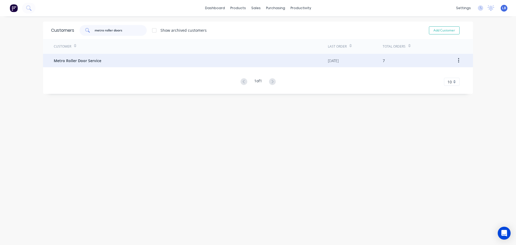
type input "metro roller doors"
click at [83, 63] on span "Metro Roller Door Service" at bounding box center [78, 61] width 48 height 6
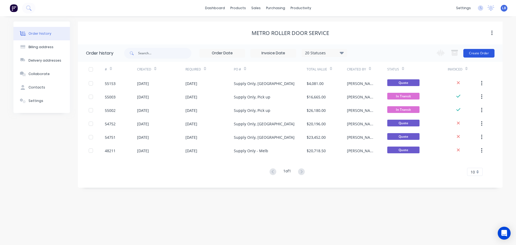
click at [471, 53] on button "Create Order" at bounding box center [478, 53] width 31 height 9
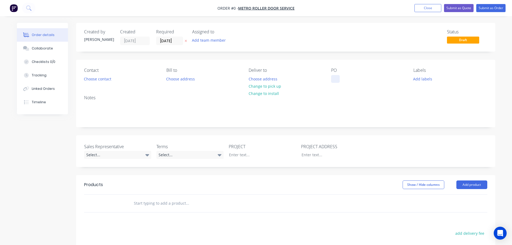
click at [332, 77] on div at bounding box center [335, 79] width 9 height 8
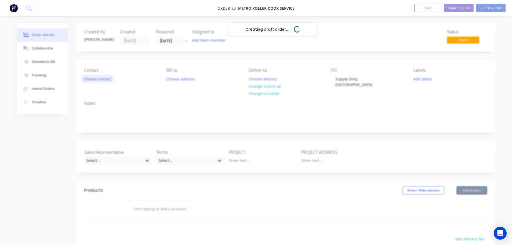
click at [98, 79] on div "Creating draft order... Loading... Order details Collaborate Checklists 0/0 Tra…" at bounding box center [256, 189] width 489 height 332
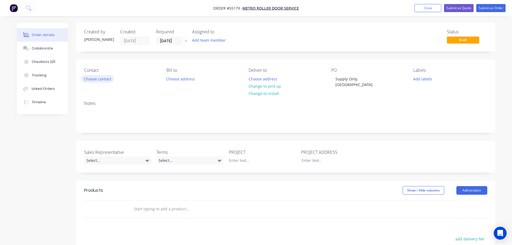
click at [98, 79] on button "Choose contact" at bounding box center [97, 78] width 33 height 7
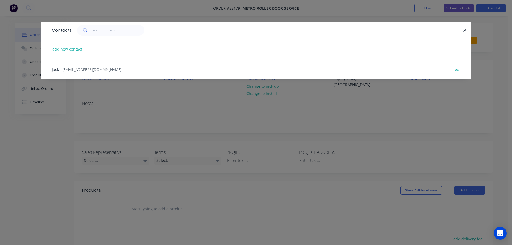
click at [81, 68] on span "- [EMAIL_ADDRESS][DOMAIN_NAME] -" at bounding box center [92, 69] width 64 height 5
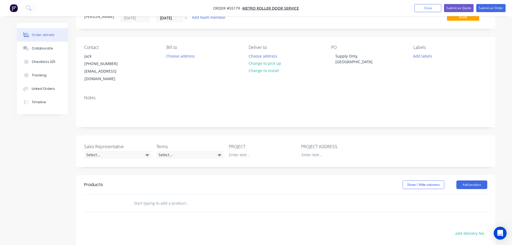
scroll to position [54, 0]
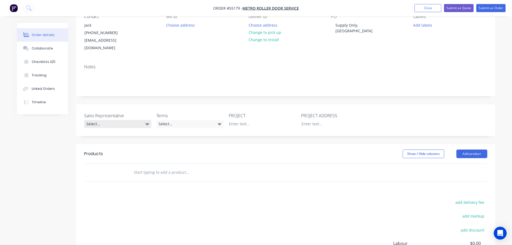
click at [101, 120] on div "Select..." at bounding box center [117, 124] width 67 height 8
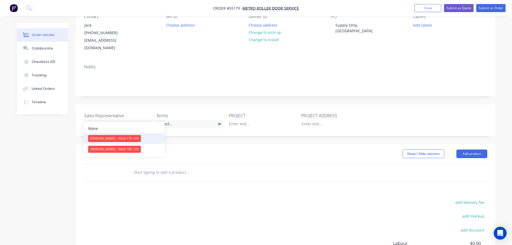
drag, startPoint x: 103, startPoint y: 138, endPoint x: 128, endPoint y: 128, distance: 27.1
click at [103, 138] on div "[PERSON_NAME] - 0424 170 180" at bounding box center [114, 138] width 53 height 7
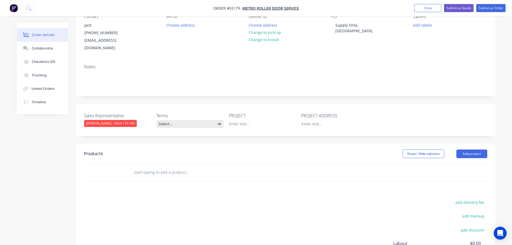
click at [179, 120] on div "Select..." at bounding box center [189, 124] width 67 height 8
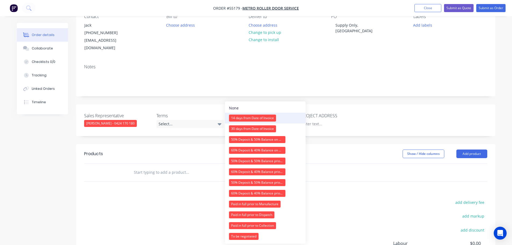
click at [243, 118] on div "14 days from Date of Invoice" at bounding box center [252, 117] width 47 height 7
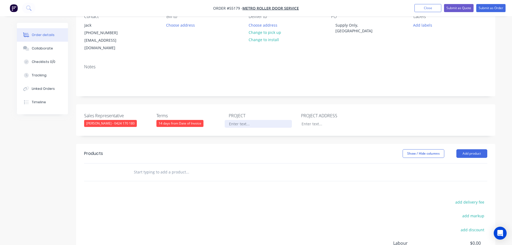
click at [239, 120] on div at bounding box center [258, 124] width 67 height 8
click at [353, 25] on div "Supply Only, [GEOGRAPHIC_DATA]" at bounding box center [364, 27] width 67 height 13
click at [235, 120] on div at bounding box center [258, 124] width 67 height 8
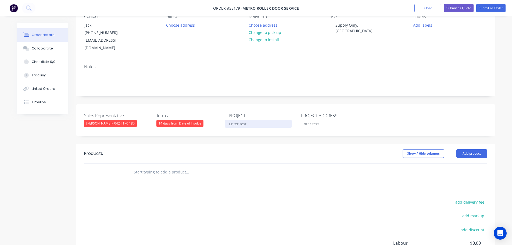
paste div
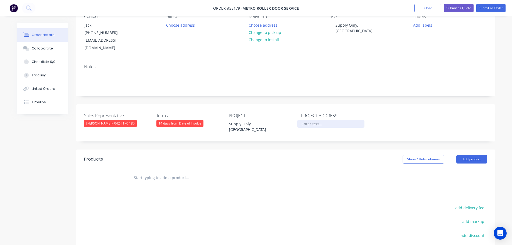
click at [306, 120] on div at bounding box center [330, 124] width 67 height 8
paste div
drag, startPoint x: 322, startPoint y: 115, endPoint x: 322, endPoint y: 131, distance: 16.4
click at [322, 120] on div "Supply Only, [GEOGRAPHIC_DATA]" at bounding box center [330, 126] width 67 height 13
drag, startPoint x: 324, startPoint y: 116, endPoint x: 322, endPoint y: 125, distance: 10.1
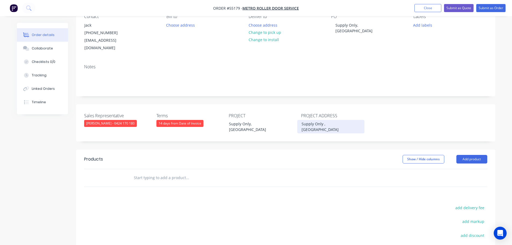
click at [323, 122] on div "Sales Representative [PERSON_NAME] - 0424 170 180 Terms 14 days from Date of In…" at bounding box center [285, 122] width 419 height 37
click at [470, 155] on button "Add product" at bounding box center [471, 159] width 31 height 9
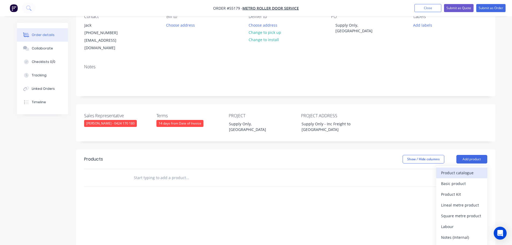
click at [455, 169] on div "Product catalogue" at bounding box center [461, 173] width 41 height 8
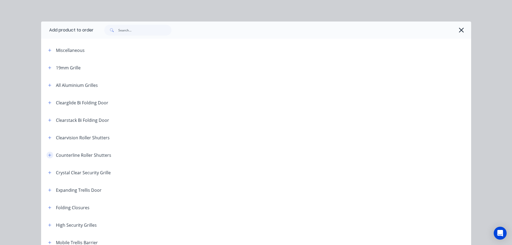
click at [48, 155] on icon "button" at bounding box center [49, 154] width 3 height 3
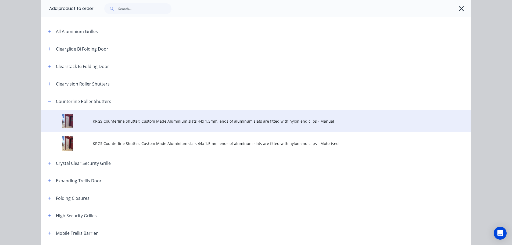
click at [229, 121] on span "KRGS Counterline Shutter: Custom Made Aluminium slats 44x 1.5mm; ends of alumin…" at bounding box center [244, 121] width 302 height 6
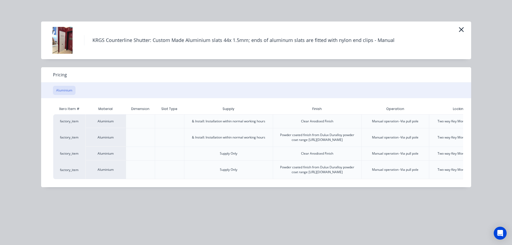
scroll to position [0, 56]
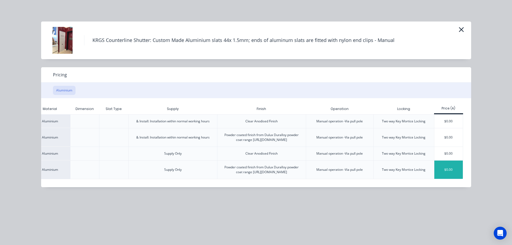
click at [443, 175] on div "$0.00" at bounding box center [448, 169] width 29 height 18
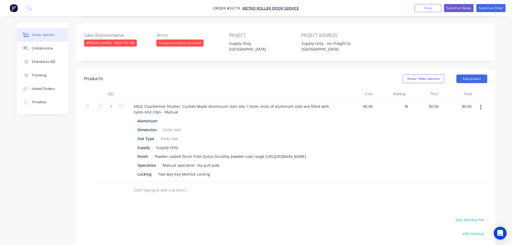
scroll to position [134, 0]
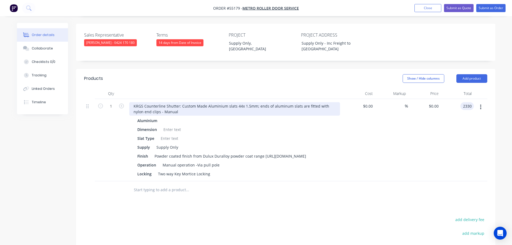
type input "2330"
type input "$2,330.00"
click at [131, 102] on div "KRGS Counterline Shutter: Custom Made Aluminium slats 44x 1.5mm; ends of alumin…" at bounding box center [234, 108] width 211 height 13
click at [130, 102] on div "KRGS Counterline Shutter: Custom Made Aluminium slats 44x 1.5mm; ends of alumin…" at bounding box center [234, 108] width 211 height 13
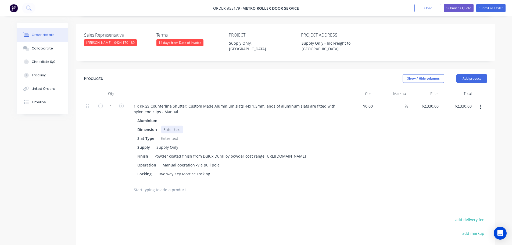
click at [164, 125] on div at bounding box center [172, 129] width 22 height 8
click at [167, 125] on div at bounding box center [172, 129] width 22 height 8
click at [162, 134] on div at bounding box center [169, 138] width 22 height 8
click at [464, 74] on button "Add product" at bounding box center [471, 78] width 31 height 9
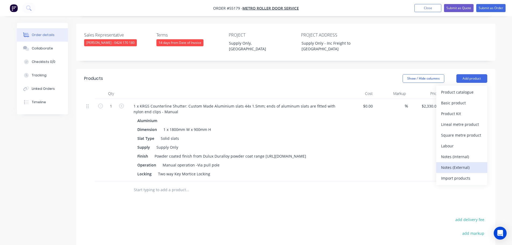
click at [450, 163] on div "Notes (External)" at bounding box center [461, 167] width 41 height 8
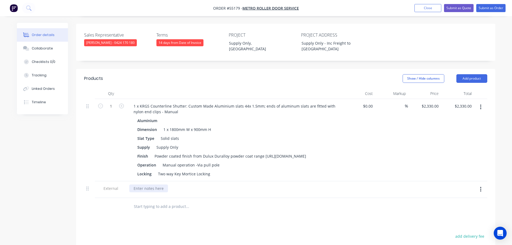
click at [140, 187] on div at bounding box center [148, 188] width 39 height 8
click at [215, 186] on div "E/O option for Motorised operation 240v @ an an addition" at bounding box center [185, 188] width 113 height 8
click at [237, 186] on div "E/O option for Motorised operation 240v @ at an addition" at bounding box center [185, 188] width 112 height 8
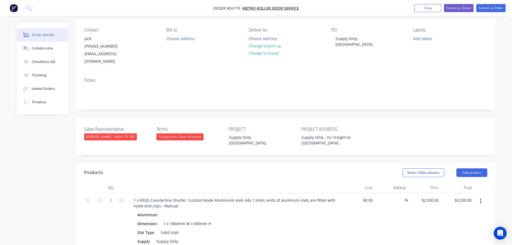
scroll to position [27, 0]
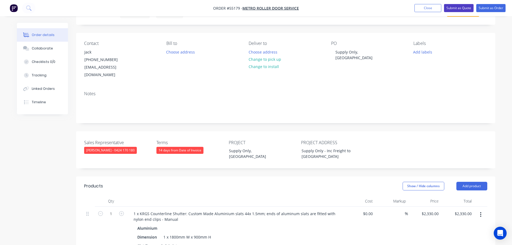
click at [454, 8] on button "Submit as Quote" at bounding box center [459, 8] width 30 height 8
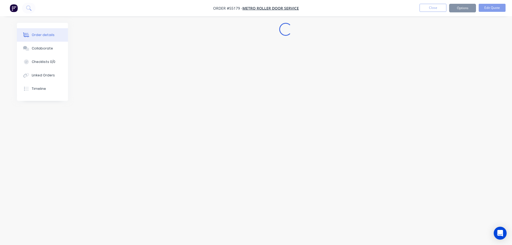
scroll to position [0, 0]
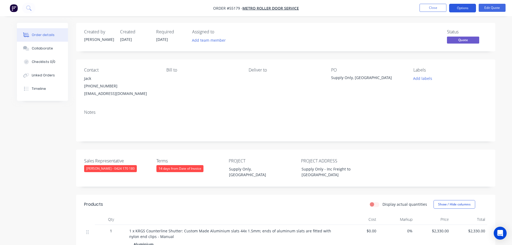
click at [457, 9] on button "Options" at bounding box center [462, 8] width 27 height 9
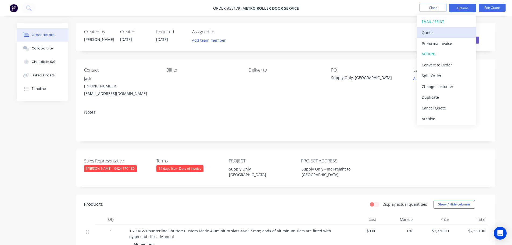
click at [430, 33] on div "Quote" at bounding box center [445, 33] width 49 height 8
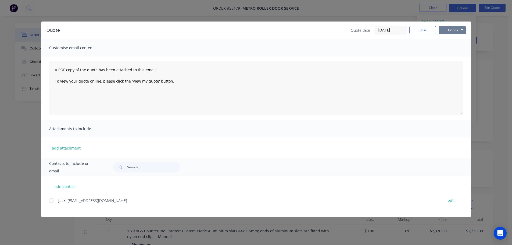
drag, startPoint x: 444, startPoint y: 29, endPoint x: 446, endPoint y: 35, distance: 5.9
click at [445, 33] on button "Options" at bounding box center [452, 30] width 27 height 8
click at [449, 50] on button "Print" at bounding box center [456, 48] width 34 height 9
click at [421, 31] on button "Close" at bounding box center [422, 30] width 27 height 8
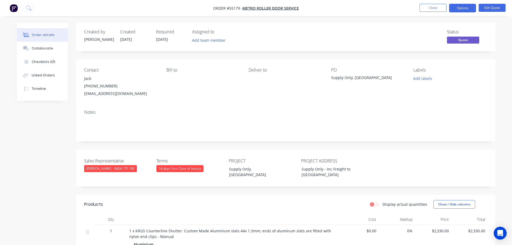
click at [96, 92] on div "[EMAIL_ADDRESS][DOMAIN_NAME]" at bounding box center [121, 94] width 74 height 8
click at [354, 79] on div "Supply Only, [GEOGRAPHIC_DATA]" at bounding box center [364, 79] width 67 height 8
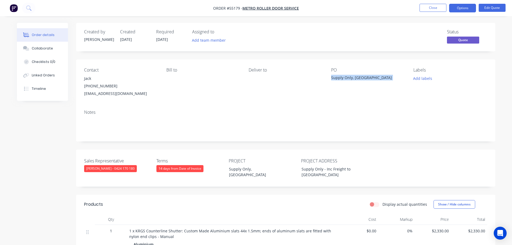
click at [354, 79] on div "Supply Only, [GEOGRAPHIC_DATA]" at bounding box center [364, 79] width 67 height 8
click at [437, 9] on button "Close" at bounding box center [432, 8] width 27 height 8
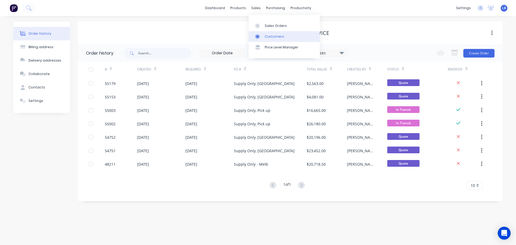
click at [273, 39] on div "Customers" at bounding box center [274, 36] width 19 height 5
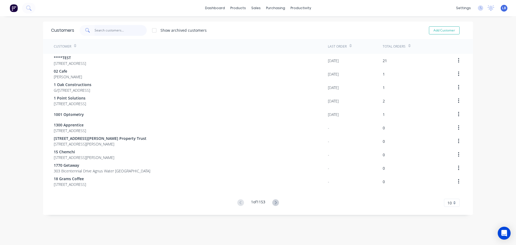
click at [118, 30] on input "text" at bounding box center [121, 30] width 52 height 11
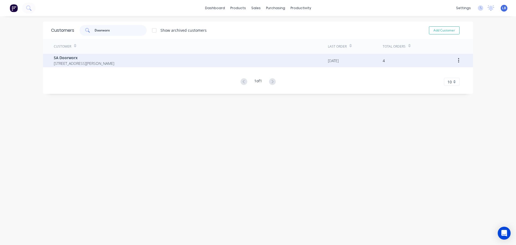
type input "Doorworx"
click at [60, 58] on span "SA Doorworx" at bounding box center [84, 58] width 60 height 6
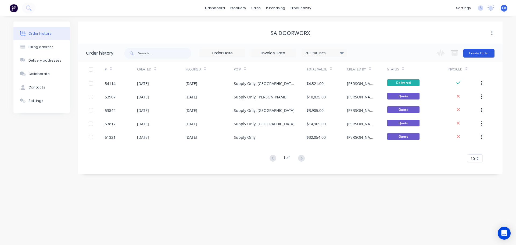
click at [477, 54] on button "Create Order" at bounding box center [478, 53] width 31 height 9
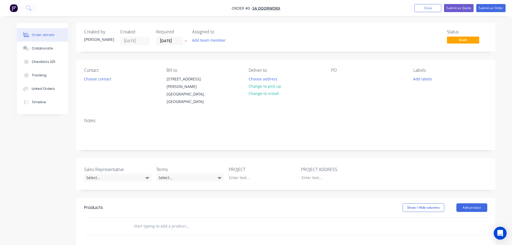
click at [333, 74] on div "PO" at bounding box center [368, 87] width 74 height 38
click at [335, 76] on div at bounding box center [335, 79] width 9 height 8
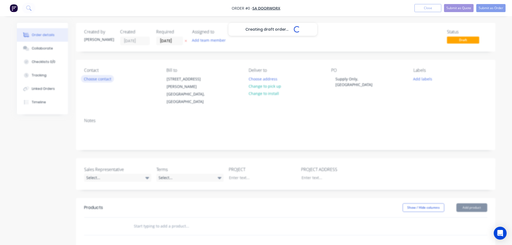
click at [107, 79] on div "Creating draft order... Loading... Order details Collaborate Checklists 0/0 Tra…" at bounding box center [256, 197] width 489 height 349
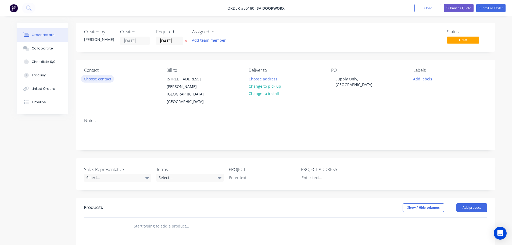
click at [107, 79] on button "Choose contact" at bounding box center [97, 78] width 33 height 7
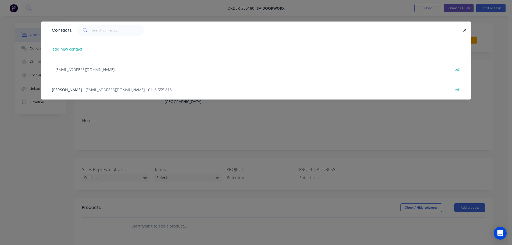
click at [98, 90] on span "- [EMAIL_ADDRESS][DOMAIN_NAME] - 0448 555 818" at bounding box center [127, 89] width 89 height 5
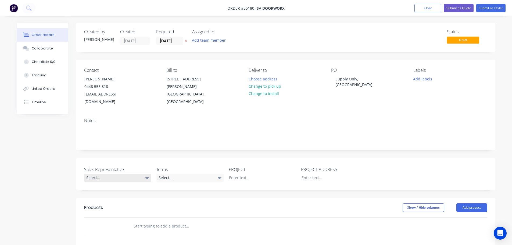
click at [94, 174] on div "Select..." at bounding box center [117, 178] width 67 height 8
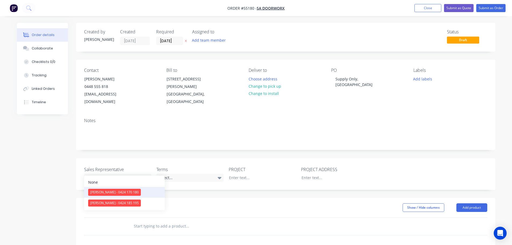
click at [104, 191] on div "[PERSON_NAME] - 0424 170 180" at bounding box center [114, 192] width 53 height 7
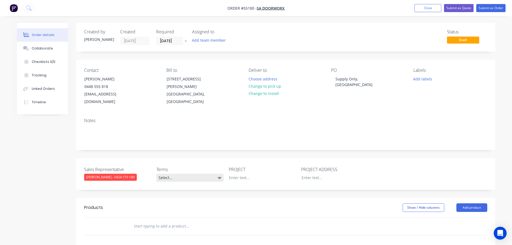
click at [200, 174] on div "Select..." at bounding box center [189, 178] width 67 height 8
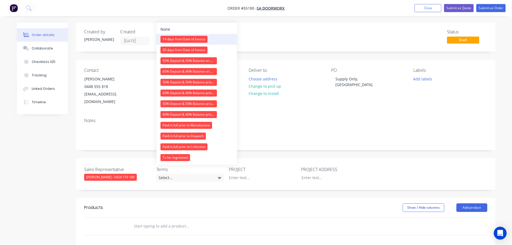
click at [173, 38] on div "14 days from Date of Invoice" at bounding box center [183, 39] width 47 height 7
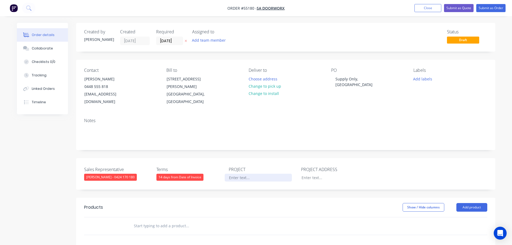
click at [235, 174] on div at bounding box center [258, 178] width 67 height 8
click at [348, 78] on div "Supply Only, [GEOGRAPHIC_DATA]" at bounding box center [364, 81] width 67 height 13
click at [234, 174] on div at bounding box center [258, 178] width 67 height 8
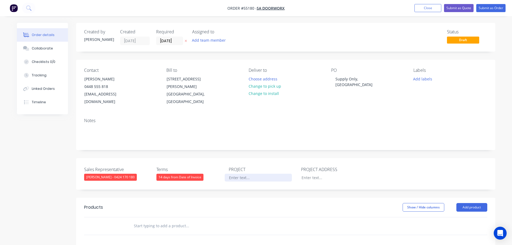
paste div
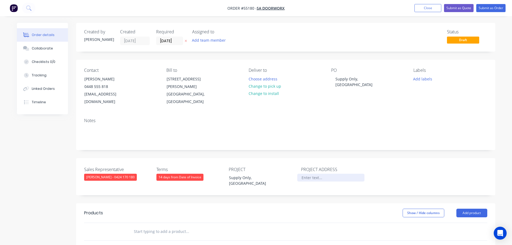
click at [307, 174] on div at bounding box center [330, 178] width 67 height 8
paste div
drag, startPoint x: 324, startPoint y: 171, endPoint x: 321, endPoint y: 175, distance: 5.5
click at [322, 174] on div "Supply Only, [GEOGRAPHIC_DATA]" at bounding box center [330, 180] width 67 height 13
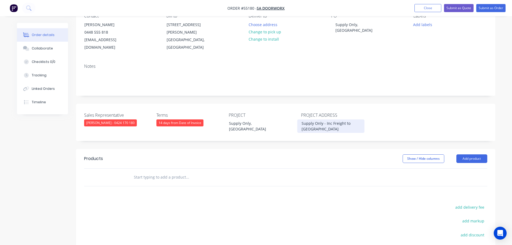
scroll to position [54, 0]
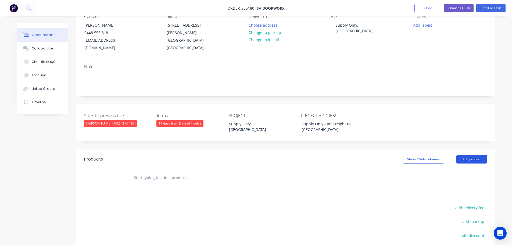
click at [473, 155] on button "Add product" at bounding box center [471, 159] width 31 height 9
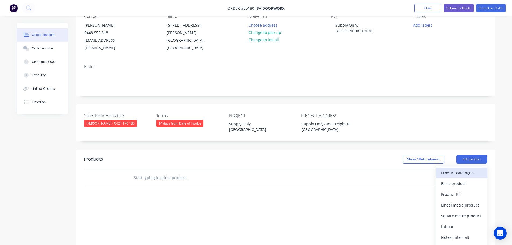
click at [452, 169] on div "Product catalogue" at bounding box center [461, 173] width 41 height 8
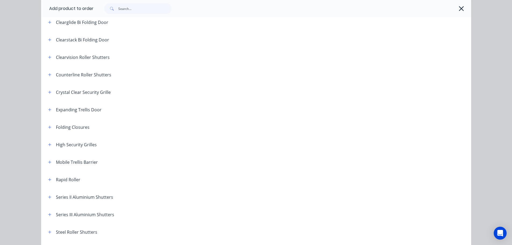
scroll to position [81, 0]
click at [48, 197] on icon "button" at bounding box center [49, 197] width 3 height 4
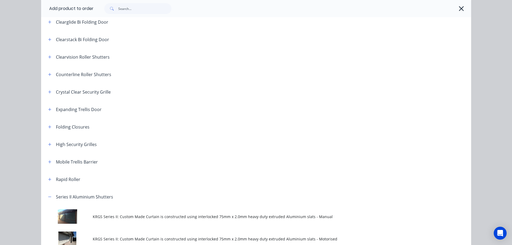
scroll to position [161, 0]
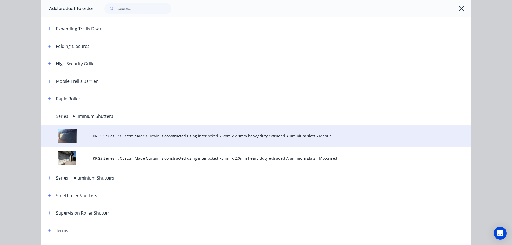
click at [194, 136] on span "KRGS Series II: Custom Made Curtain is constructed using interlocked 75mm x 2.0…" at bounding box center [244, 136] width 302 height 6
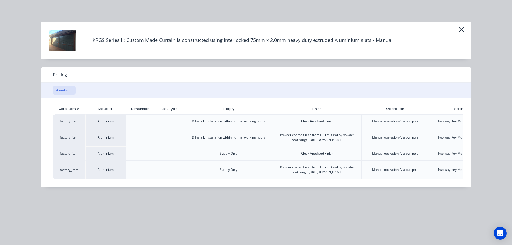
scroll to position [0, 56]
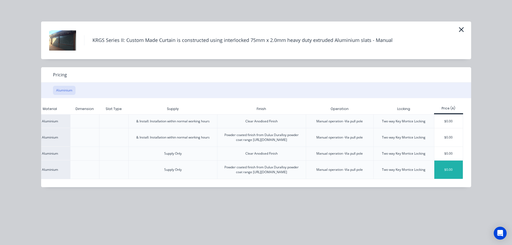
click at [452, 179] on div "$0.00" at bounding box center [448, 169] width 29 height 18
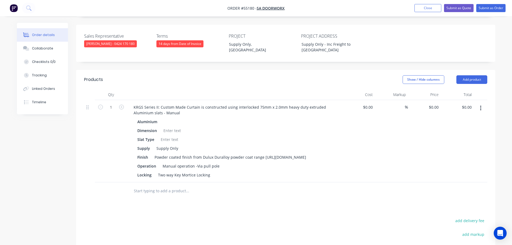
scroll to position [134, 0]
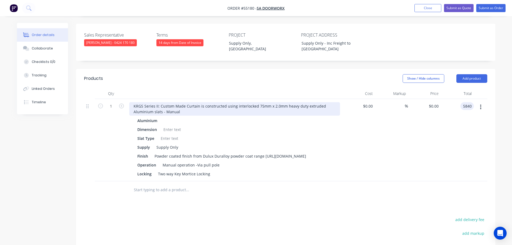
type input "5840"
type input "$5,840.00"
click at [134, 102] on div "KRGS Series II: Custom Made Curtain is constructed using interlocked 75mm x 2.0…" at bounding box center [234, 108] width 211 height 13
click at [132, 102] on div "KRGS Series II: Custom Made Curtain is constructed using interlocked 75mm x 2.0…" at bounding box center [234, 108] width 211 height 13
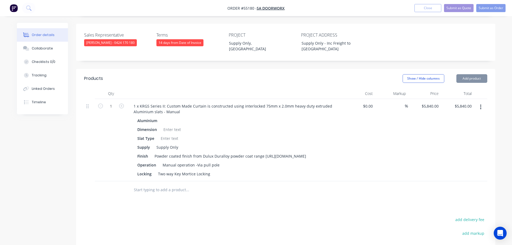
click at [166, 125] on div at bounding box center [172, 129] width 22 height 8
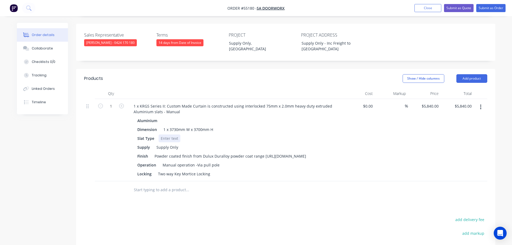
click at [166, 134] on div at bounding box center [169, 138] width 22 height 8
drag, startPoint x: 209, startPoint y: 166, endPoint x: 152, endPoint y: 169, distance: 57.0
click at [152, 170] on div "Locking Two way Key Mortice Locking" at bounding box center [233, 174] width 197 height 8
drag, startPoint x: 152, startPoint y: 166, endPoint x: 129, endPoint y: 168, distance: 23.2
click at [129, 168] on div "Aluminium Dimension 1 x 3730mm W x 3700mm H Slat Type Slotted slats Supply Supp…" at bounding box center [234, 147] width 211 height 61
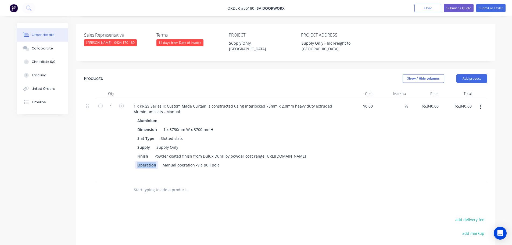
drag, startPoint x: 155, startPoint y: 157, endPoint x: 130, endPoint y: 160, distance: 25.2
click at [130, 160] on div "Aluminium Dimension 1 x 3730mm W x 3700mm H Slat Type Slotted slats Supply Supp…" at bounding box center [234, 147] width 211 height 61
drag, startPoint x: 202, startPoint y: 157, endPoint x: 138, endPoint y: 166, distance: 64.2
click at [138, 166] on div "Aluminium Dimension 1 x 3730mm W x 3700mm H Slat Type Slotted slats Supply Supp…" at bounding box center [234, 147] width 211 height 61
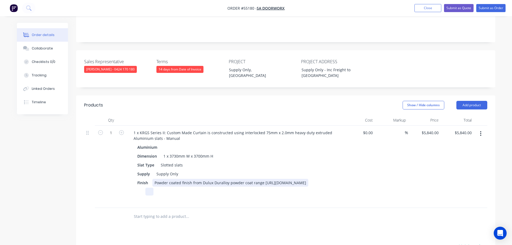
scroll to position [107, 0]
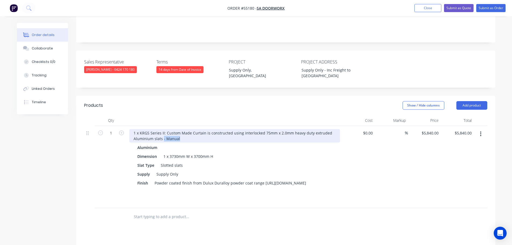
drag, startPoint x: 178, startPoint y: 125, endPoint x: 162, endPoint y: 131, distance: 17.0
click at [162, 131] on div "1 x KRGS Series II: Custom Made Curtain is constructed using interlocked 75mm x…" at bounding box center [234, 167] width 215 height 82
drag, startPoint x: 179, startPoint y: 125, endPoint x: 175, endPoint y: 132, distance: 8.7
click at [175, 131] on div "1 x KRGS Series II: Custom Made Curtain is constructed using interlocked 75mm x…" at bounding box center [234, 167] width 215 height 82
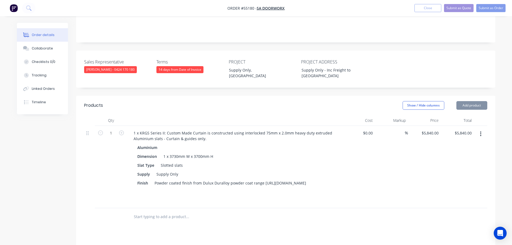
click at [267, 179] on div "Powder coated finish from Dulux Duralloy powder coat range [URL][DOMAIN_NAME]" at bounding box center [230, 183] width 156 height 8
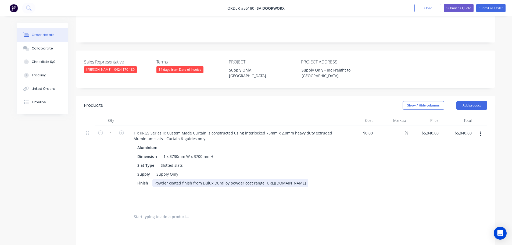
click at [264, 179] on div "Powder coated finish from Dulux Duralloy powder coat range [URL][DOMAIN_NAME]" at bounding box center [230, 183] width 156 height 8
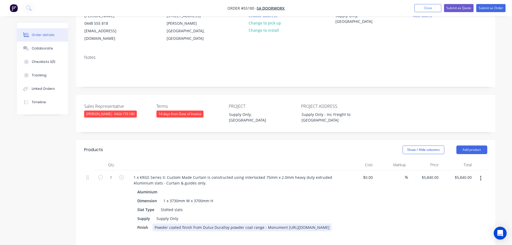
scroll to position [54, 0]
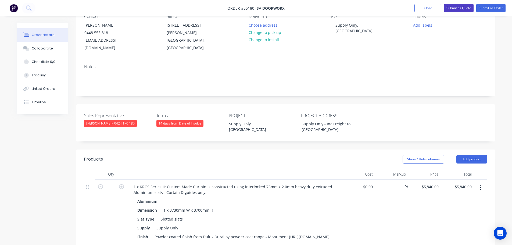
click at [453, 8] on button "Submit as Quote" at bounding box center [459, 8] width 30 height 8
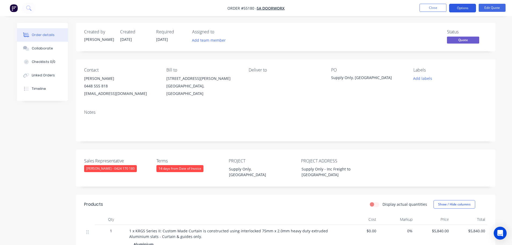
click at [456, 8] on button "Options" at bounding box center [462, 8] width 27 height 9
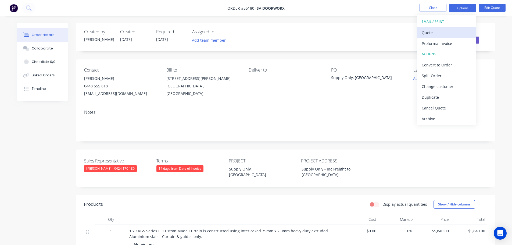
click at [430, 32] on div "Quote" at bounding box center [445, 33] width 49 height 8
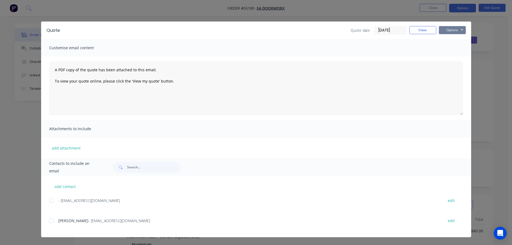
drag, startPoint x: 442, startPoint y: 29, endPoint x: 442, endPoint y: 34, distance: 5.4
click at [442, 29] on button "Options" at bounding box center [452, 30] width 27 height 8
click at [446, 49] on button "Print" at bounding box center [456, 48] width 34 height 9
click at [424, 27] on button "Close" at bounding box center [422, 30] width 27 height 8
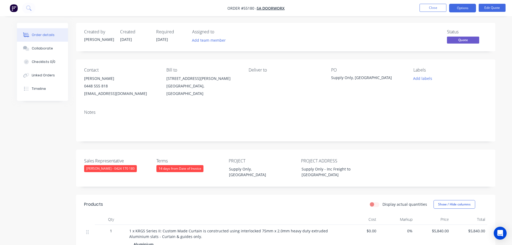
click at [100, 93] on div "[EMAIL_ADDRESS][DOMAIN_NAME]" at bounding box center [121, 94] width 74 height 8
click at [344, 79] on div "Supply Only, [GEOGRAPHIC_DATA]" at bounding box center [364, 79] width 67 height 8
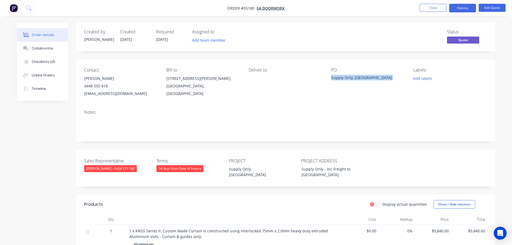
click at [344, 79] on div "Supply Only, [GEOGRAPHIC_DATA]" at bounding box center [364, 79] width 67 height 8
click at [108, 85] on span at bounding box center [108, 85] width 0 height 5
click at [424, 7] on button "Close" at bounding box center [432, 8] width 27 height 8
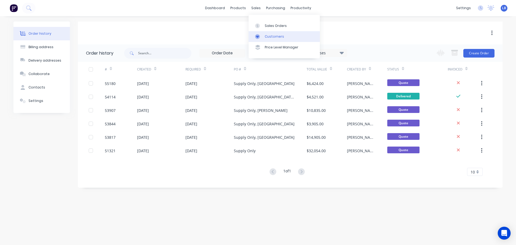
click at [271, 38] on div "Customers" at bounding box center [274, 36] width 19 height 5
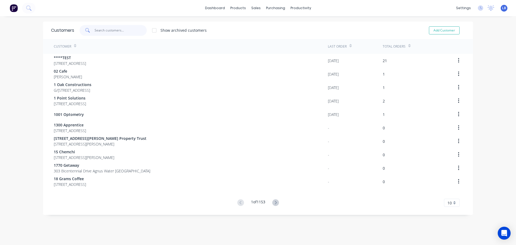
click at [116, 31] on input "text" at bounding box center [121, 30] width 52 height 11
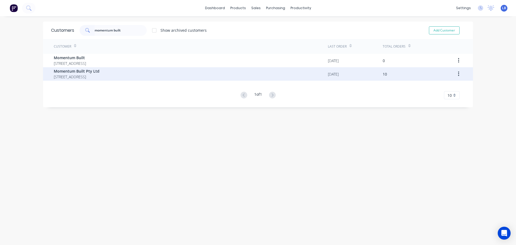
type input "momentum built"
click at [87, 72] on span "Momentum Built Pty Ltd" at bounding box center [77, 71] width 46 height 6
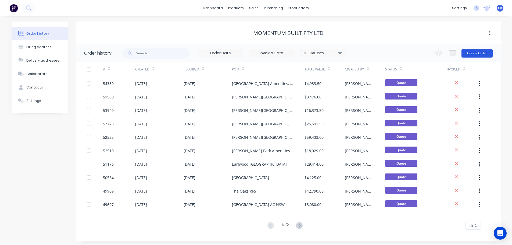
click at [478, 53] on button "Create Order" at bounding box center [476, 53] width 31 height 9
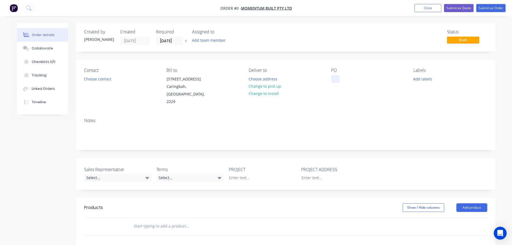
click at [334, 77] on div at bounding box center [335, 79] width 9 height 8
click at [108, 79] on div "Order details Collaborate Checklists 0/0 Tracking Linked Orders Timeline Order …" at bounding box center [256, 197] width 489 height 349
click at [105, 80] on button "Choose contact" at bounding box center [97, 78] width 33 height 7
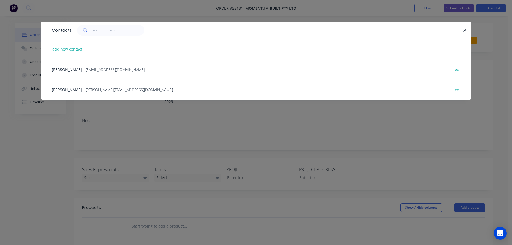
click at [76, 91] on span "Henry Noceloni" at bounding box center [67, 89] width 30 height 5
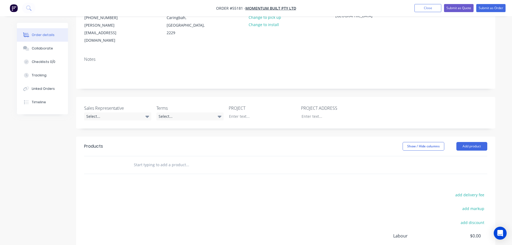
scroll to position [81, 0]
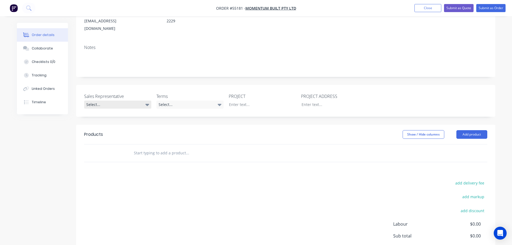
click at [107, 100] on div "Select..." at bounding box center [117, 104] width 67 height 8
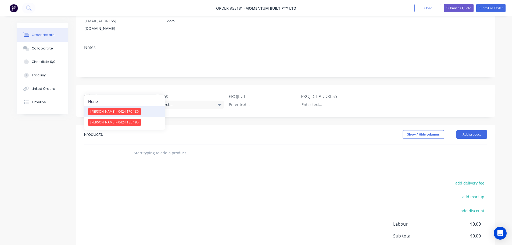
click at [111, 112] on div "[PERSON_NAME] - 0424 170 180" at bounding box center [114, 111] width 53 height 7
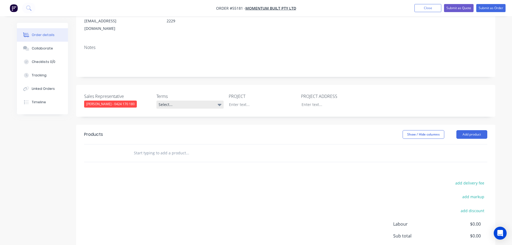
click at [175, 100] on div "Select..." at bounding box center [189, 104] width 67 height 8
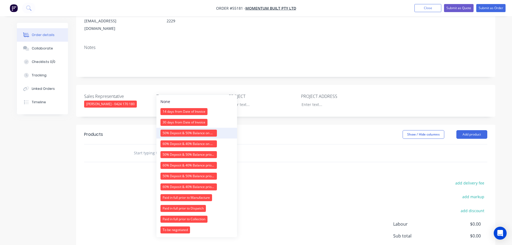
click at [176, 134] on div "50% Deposit & 50% Balance on Day of Installation" at bounding box center [188, 132] width 56 height 7
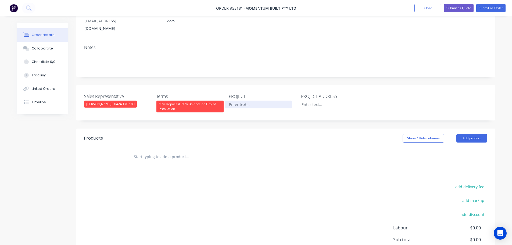
click at [238, 100] on div at bounding box center [258, 104] width 67 height 8
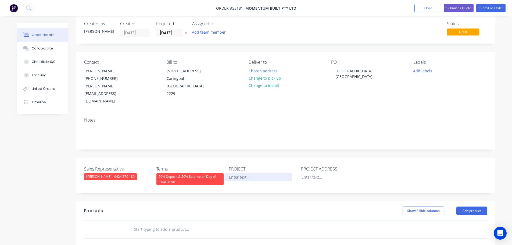
scroll to position [0, 0]
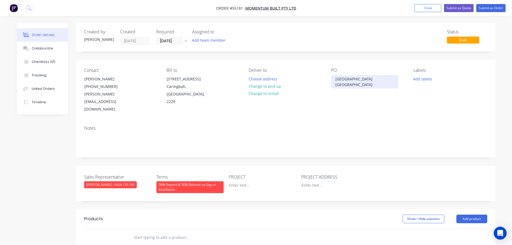
click at [363, 79] on div "Eremeran Hills Study Centre NSW" at bounding box center [364, 81] width 67 height 13
copy div "Eremeran Hills Study Centre NSW"
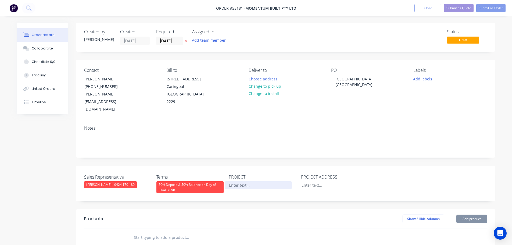
click at [235, 181] on div at bounding box center [258, 185] width 67 height 8
paste div
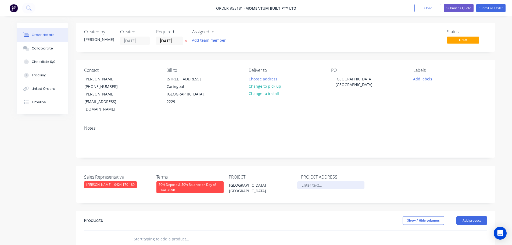
click at [307, 181] on div at bounding box center [330, 185] width 67 height 8
click at [467, 216] on button "Add product" at bounding box center [471, 220] width 31 height 9
click at [454, 230] on div "Product catalogue" at bounding box center [461, 234] width 41 height 8
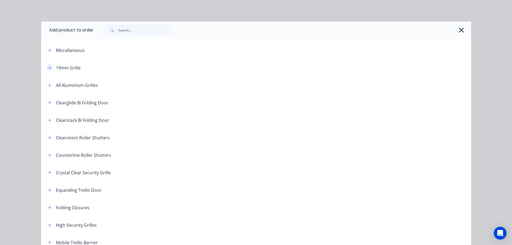
click at [46, 66] on button "button" at bounding box center [49, 67] width 7 height 7
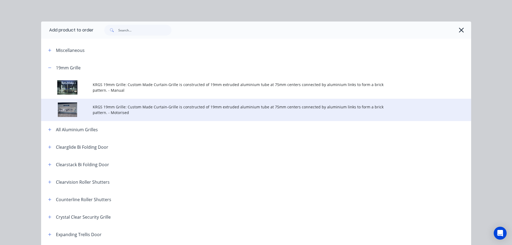
click at [138, 110] on span "KRGS 19mm Grille: Custom Made Curtain-Grille is constructed of 19mm extruded al…" at bounding box center [244, 109] width 302 height 11
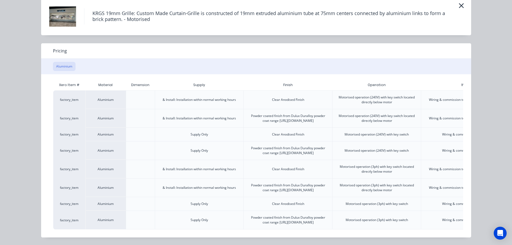
scroll to position [0, 76]
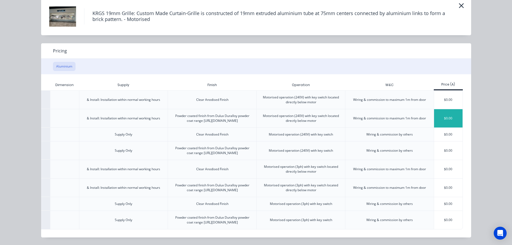
click at [440, 109] on div "$0.00" at bounding box center [448, 118] width 29 height 18
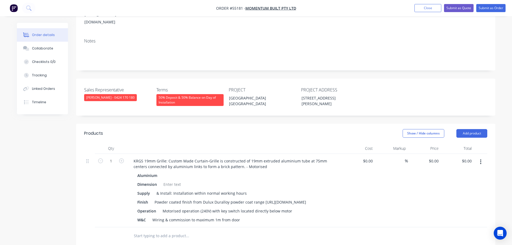
scroll to position [107, 0]
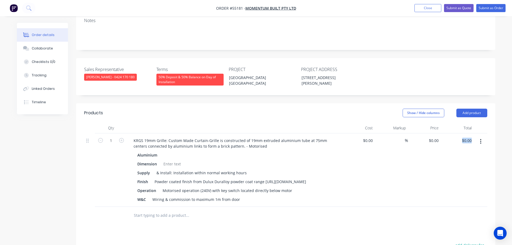
drag, startPoint x: 474, startPoint y: 126, endPoint x: 466, endPoint y: 131, distance: 8.8
click at [466, 133] on div "1 KRGS 19mm Grille: Custom Made Curtain-Grille is constructed of 19mm extruded …" at bounding box center [285, 169] width 403 height 73
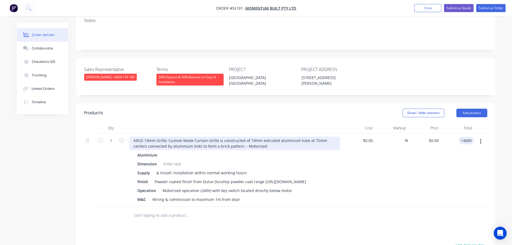
type input "14680"
type input "$14,680.00"
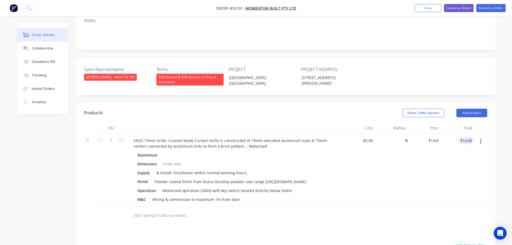
drag, startPoint x: 132, startPoint y: 124, endPoint x: 149, endPoint y: 153, distance: 33.5
click at [135, 136] on div "KRGS 19mm Grille: Custom Made Curtain-Grille is constructed of 19mm extruded al…" at bounding box center [234, 142] width 211 height 13
click at [123, 135] on div "1" at bounding box center [111, 169] width 32 height 73
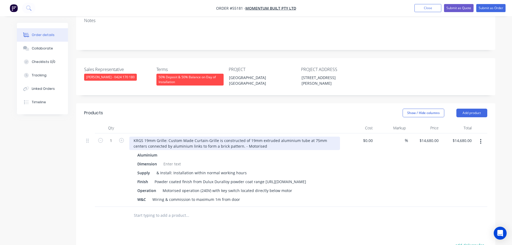
click at [131, 136] on div "KRGS 19mm Grille: Custom Made Curtain-Grille is constructed of 19mm extruded al…" at bounding box center [234, 142] width 211 height 13
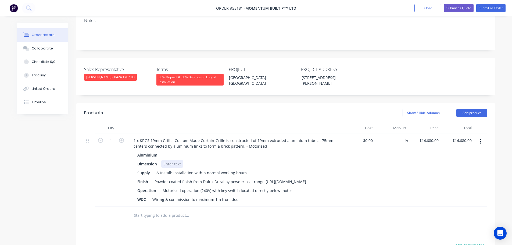
click at [170, 160] on div at bounding box center [172, 164] width 22 height 8
click at [164, 160] on div at bounding box center [172, 164] width 22 height 8
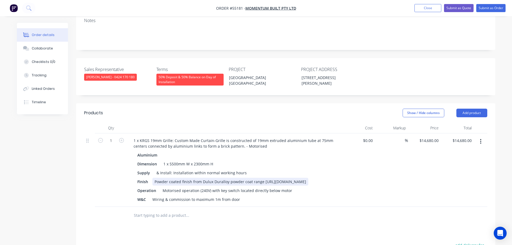
click at [266, 178] on div "Powder coated finish from Dulux Duralloy powder coat range [URL][DOMAIN_NAME]" at bounding box center [230, 182] width 156 height 8
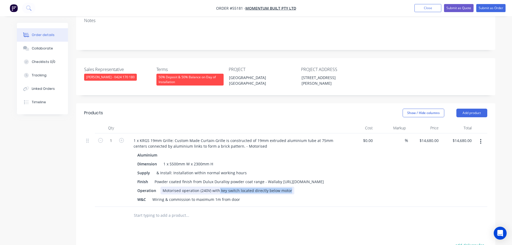
drag, startPoint x: 289, startPoint y: 180, endPoint x: 219, endPoint y: 185, distance: 70.8
click at [219, 185] on div "Aluminium Dimension 1 x 5500mm W x 2300mm H Supply & Install: Installation with…" at bounding box center [234, 177] width 211 height 52
click at [453, 9] on button "Submit as Quote" at bounding box center [459, 8] width 30 height 8
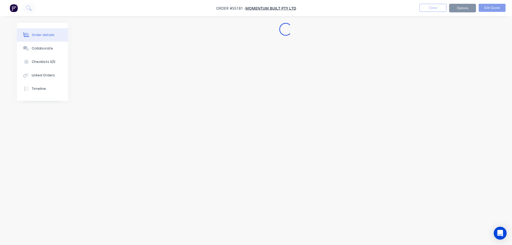
scroll to position [0, 0]
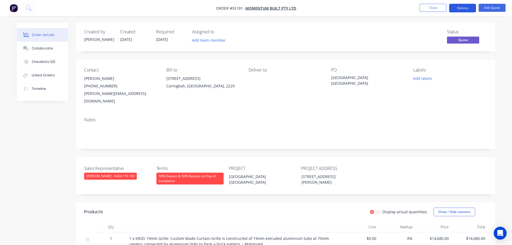
click at [459, 8] on button "Options" at bounding box center [462, 8] width 27 height 9
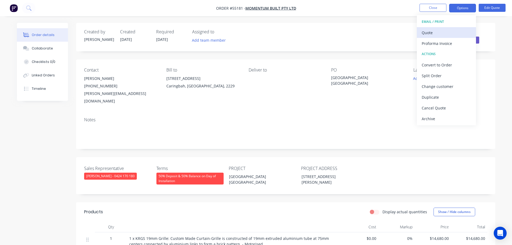
click at [425, 31] on div "Quote" at bounding box center [445, 33] width 49 height 8
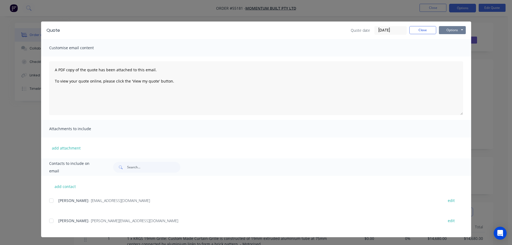
click at [441, 32] on button "Options" at bounding box center [452, 30] width 27 height 8
click at [453, 49] on button "Print" at bounding box center [456, 48] width 34 height 9
click at [413, 29] on button "Close" at bounding box center [422, 30] width 27 height 8
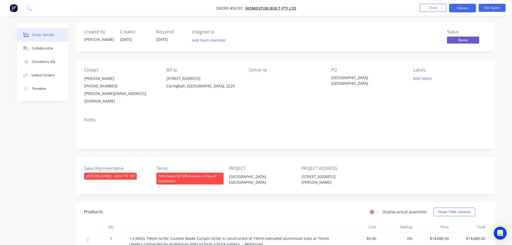
click at [107, 94] on div "henry@momentumbuilt.com.au" at bounding box center [121, 97] width 74 height 15
copy div "henry@momentumbuilt.com.au"
click at [360, 77] on div "Eremeran Hills Study Centre NSW" at bounding box center [364, 80] width 67 height 11
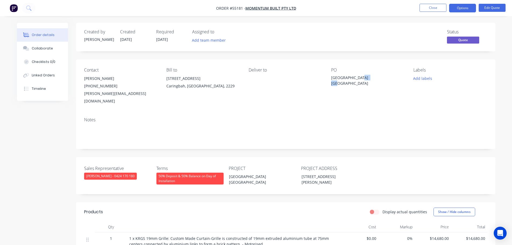
click at [360, 77] on div "Eremeran Hills Study Centre NSW" at bounding box center [364, 80] width 67 height 11
copy div "Eremeran Hills Study Centre NSW"
click at [428, 9] on button "Close" at bounding box center [432, 8] width 27 height 8
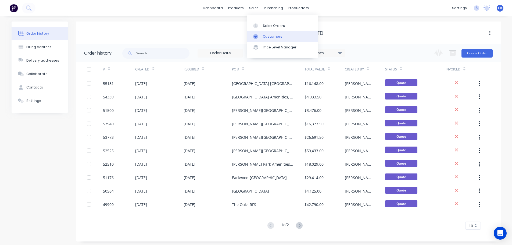
click at [276, 34] on div "Customers" at bounding box center [272, 36] width 19 height 5
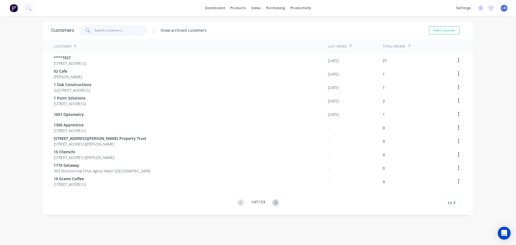
click at [103, 28] on input "text" at bounding box center [121, 30] width 52 height 11
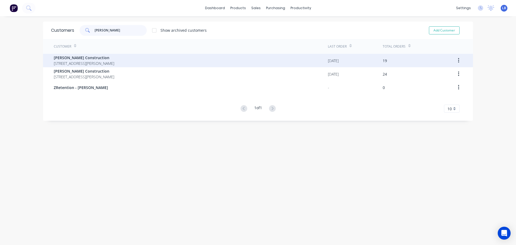
type input "richard crookes"
click at [74, 59] on span "Richard Crookes Construction" at bounding box center [84, 58] width 60 height 6
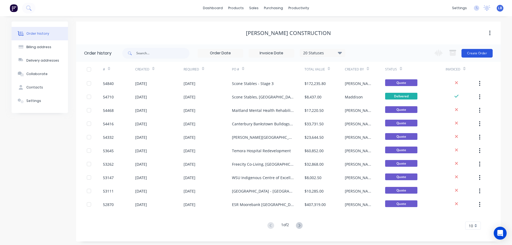
click at [471, 53] on button "Create Order" at bounding box center [476, 53] width 31 height 9
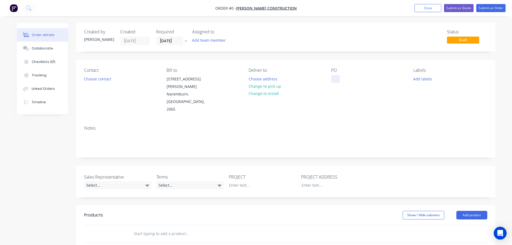
click at [333, 78] on div at bounding box center [335, 79] width 9 height 8
click at [92, 79] on div "Order details Collaborate Checklists 0/0 Tracking Linked Orders Timeline Order …" at bounding box center [256, 201] width 489 height 357
click at [92, 79] on button "Choose contact" at bounding box center [97, 78] width 33 height 7
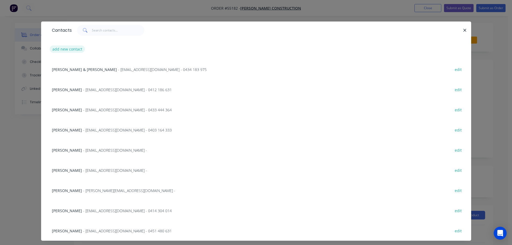
click at [68, 48] on button "add new contact" at bounding box center [67, 48] width 35 height 7
select select "AU"
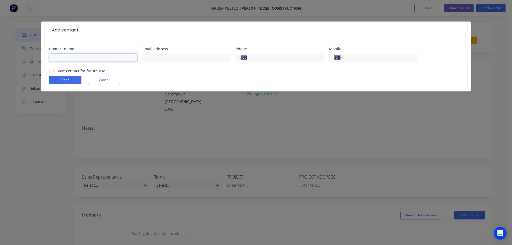
drag, startPoint x: 68, startPoint y: 48, endPoint x: 55, endPoint y: 55, distance: 14.6
click at [55, 55] on input "text" at bounding box center [93, 57] width 88 height 8
type input "Jordan Lydiate"
click at [157, 56] on input "text" at bounding box center [186, 57] width 88 height 8
type input "lydiatej@richardcrookes.com.au"
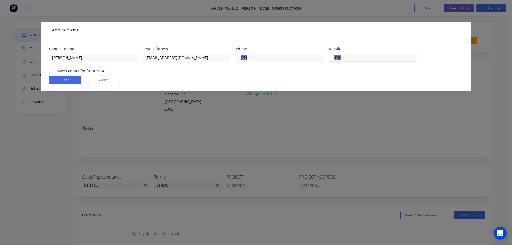
click at [373, 59] on input "tel" at bounding box center [378, 58] width 64 height 6
type input "0"
type input "0476 025 143"
click at [57, 71] on label "Save contact for future use" at bounding box center [81, 71] width 49 height 6
click at [52, 71] on input "Save contact for future use" at bounding box center [51, 70] width 4 height 5
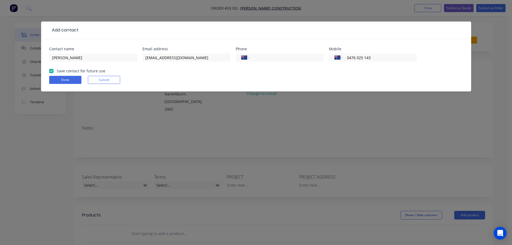
checkbox input "true"
click at [60, 80] on button "Done" at bounding box center [65, 80] width 32 height 8
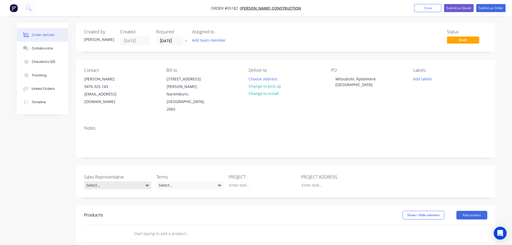
click at [101, 181] on div "Select..." at bounding box center [117, 185] width 67 height 8
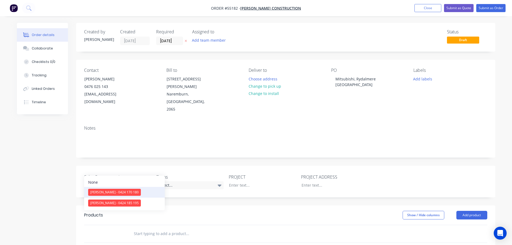
click at [103, 192] on div "[PERSON_NAME] - 0424 170 180" at bounding box center [114, 192] width 53 height 7
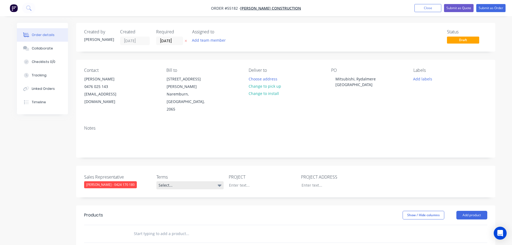
click at [179, 181] on div "Select..." at bounding box center [189, 185] width 67 height 8
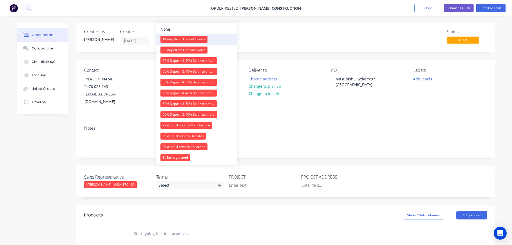
click at [185, 38] on div "14 days from Date of Invoice" at bounding box center [183, 39] width 47 height 7
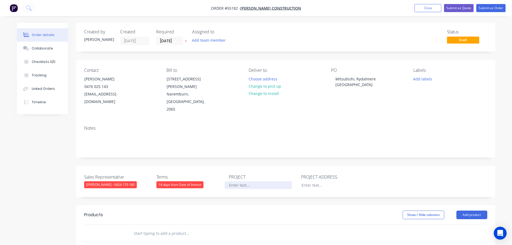
click at [239, 181] on div at bounding box center [258, 185] width 67 height 8
click at [348, 78] on div "Mitsubishi, Rydalmere NSW" at bounding box center [364, 81] width 67 height 13
copy div "Mitsubishi, Rydalmere NSW"
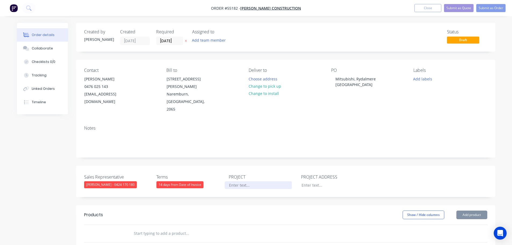
click at [234, 181] on div at bounding box center [258, 185] width 67 height 8
paste div
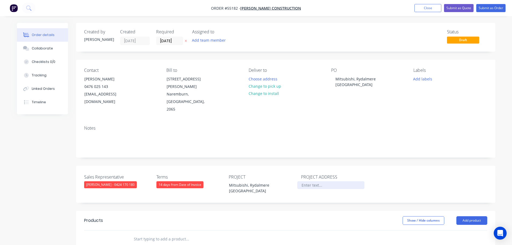
click at [304, 181] on div at bounding box center [330, 185] width 67 height 8
click at [476, 216] on button "Add product" at bounding box center [471, 220] width 31 height 9
click at [450, 230] on div "Product catalogue" at bounding box center [461, 234] width 41 height 8
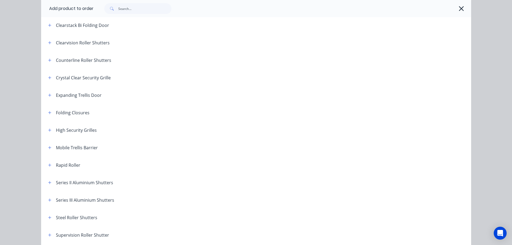
scroll to position [152, 0]
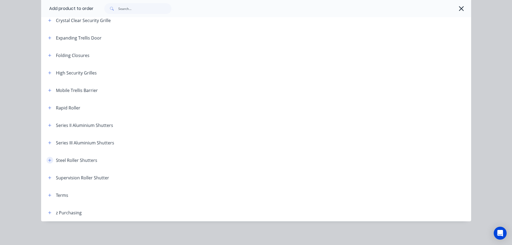
click at [50, 160] on button "button" at bounding box center [49, 160] width 7 height 7
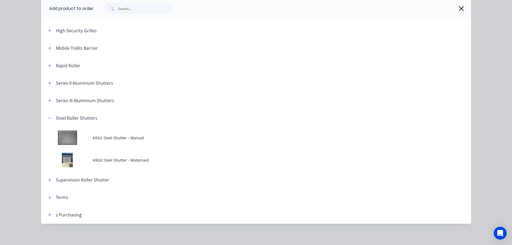
scroll to position [197, 0]
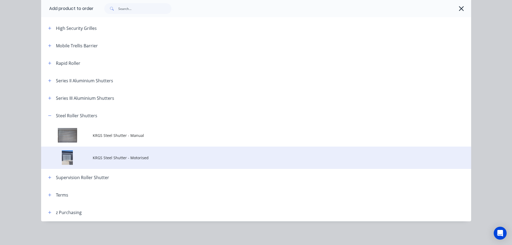
click at [117, 158] on span "KRGS Steel Shutter - Motorised" at bounding box center [244, 158] width 302 height 6
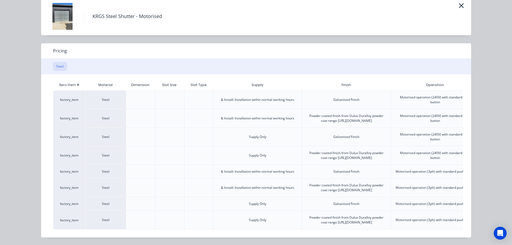
scroll to position [0, 134]
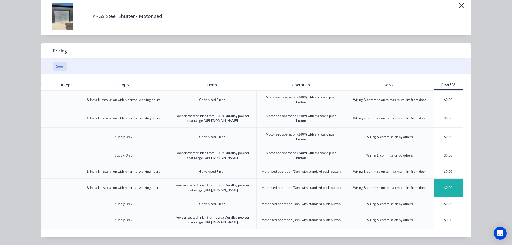
click at [446, 178] on div "$0.00" at bounding box center [448, 187] width 29 height 18
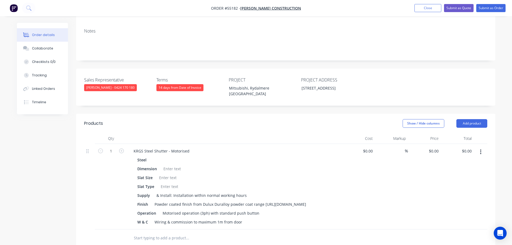
scroll to position [107, 0]
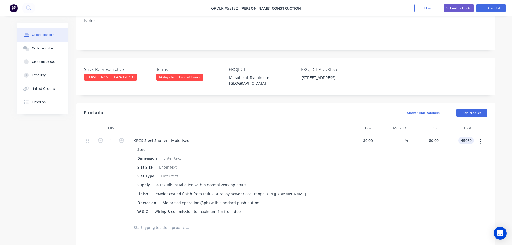
type input "45060"
type input "$45,060.00"
click at [454, 141] on div "$45,060.00 45060" at bounding box center [457, 175] width 33 height 85
click at [134, 136] on div "KRGS Steel Shutter - Motorised" at bounding box center [161, 140] width 64 height 8
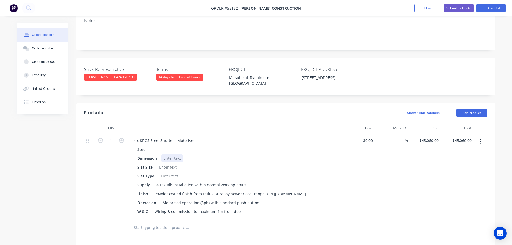
click at [172, 154] on div at bounding box center [172, 158] width 22 height 8
click at [164, 154] on div at bounding box center [172, 158] width 22 height 8
click at [164, 163] on div at bounding box center [168, 167] width 22 height 8
click at [165, 172] on div at bounding box center [169, 176] width 22 height 8
click at [266, 190] on div "Powder coated finish from Dulux Duralloy powder coat range [URL][DOMAIN_NAME]" at bounding box center [230, 194] width 156 height 8
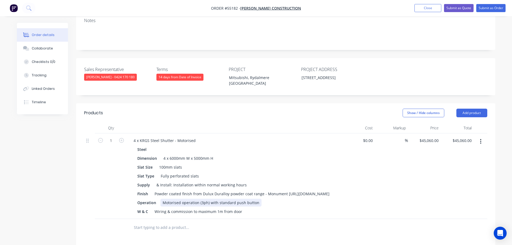
click at [197, 199] on div "Motorised operation (3ph) with standard push button" at bounding box center [210, 203] width 101 height 8
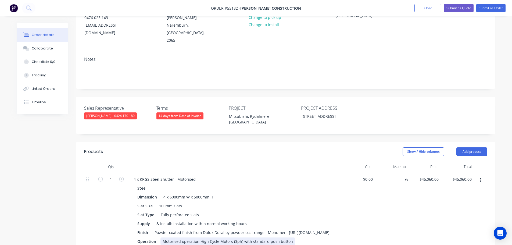
scroll to position [27, 0]
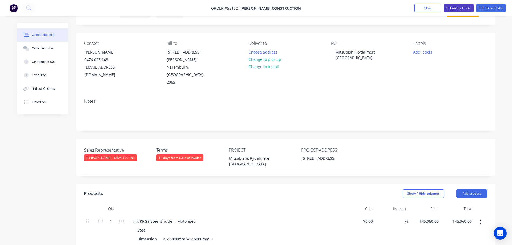
click at [460, 9] on button "Submit as Quote" at bounding box center [459, 8] width 30 height 8
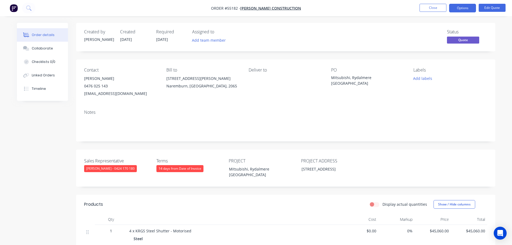
click at [460, 9] on button "Options" at bounding box center [462, 8] width 27 height 9
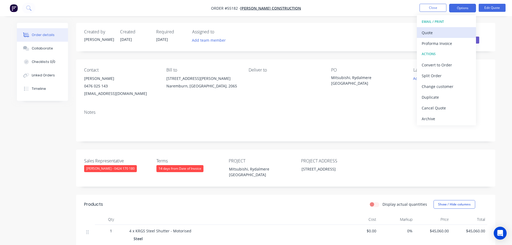
click at [430, 34] on div "Quote" at bounding box center [445, 33] width 49 height 8
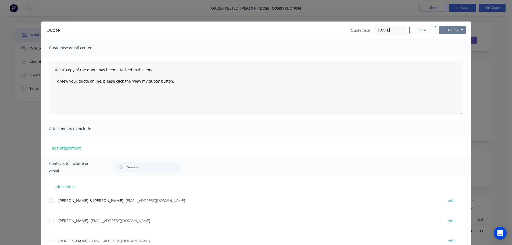
click at [448, 31] on button "Options" at bounding box center [452, 30] width 27 height 8
click at [453, 50] on button "Print" at bounding box center [456, 48] width 34 height 9
click at [415, 29] on button "Close" at bounding box center [422, 30] width 27 height 8
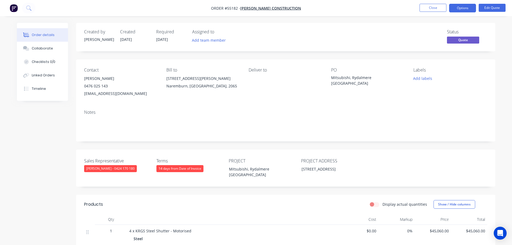
click at [102, 94] on div "lydiatej@richardcrookes.com.au" at bounding box center [121, 94] width 74 height 8
copy div "lydiatej@richardcrookes.com.au"
click at [347, 77] on div "Mitsubishi, Rydalmere NSW" at bounding box center [364, 80] width 67 height 11
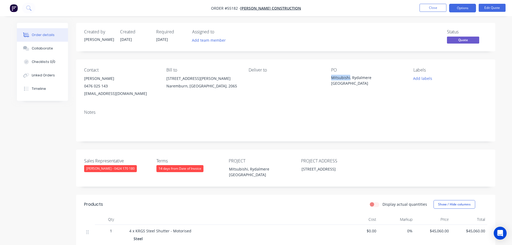
click at [347, 77] on div "Mitsubishi, Rydalmere NSW" at bounding box center [364, 80] width 67 height 11
copy div "Mitsubishi, Rydalmere NSW"
click at [486, 9] on button "Edit Quote" at bounding box center [491, 8] width 27 height 8
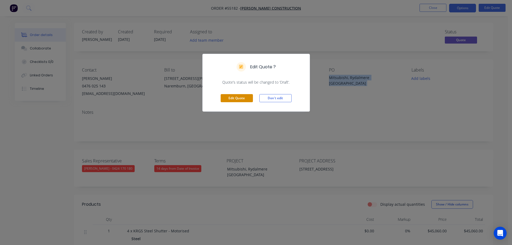
click at [251, 99] on button "Edit Quote" at bounding box center [237, 98] width 32 height 8
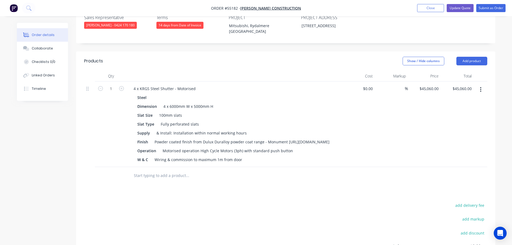
scroll to position [161, 0]
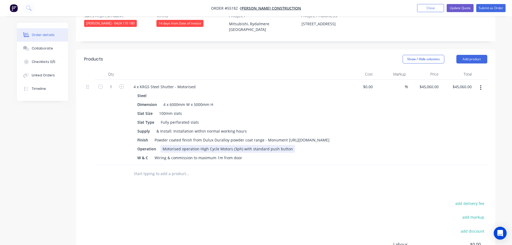
click at [289, 145] on div "Motorised operation High Cycle Motors (3ph) with standard push button" at bounding box center [227, 149] width 135 height 8
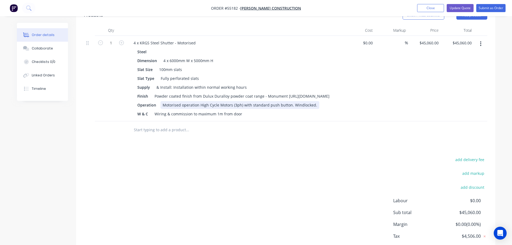
scroll to position [173, 0]
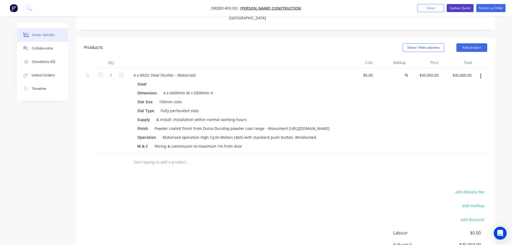
click at [454, 8] on button "Update Quote" at bounding box center [459, 8] width 27 height 8
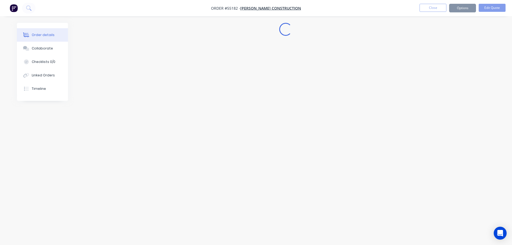
scroll to position [0, 0]
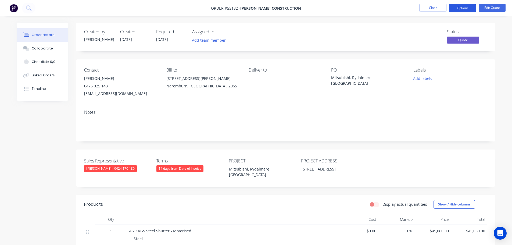
click at [455, 9] on button "Options" at bounding box center [462, 8] width 27 height 9
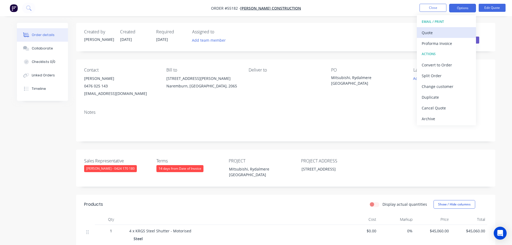
click at [432, 34] on div "Quote" at bounding box center [445, 33] width 49 height 8
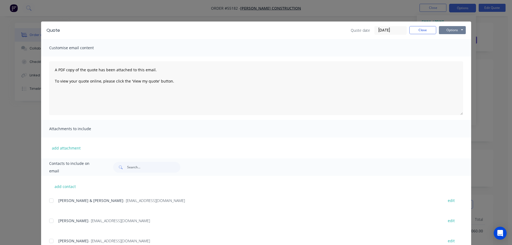
click at [452, 31] on button "Options" at bounding box center [452, 30] width 27 height 8
click at [449, 49] on button "Print" at bounding box center [456, 48] width 34 height 9
click at [420, 29] on button "Close" at bounding box center [422, 30] width 27 height 8
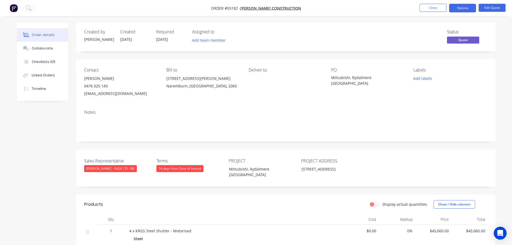
click at [102, 95] on div "lydiatej@richardcrookes.com.au" at bounding box center [121, 94] width 74 height 8
copy div "lydiatej@richardcrookes.com.au"
click at [350, 77] on div "Mitsubishi, Rydalmere NSW" at bounding box center [364, 80] width 67 height 11
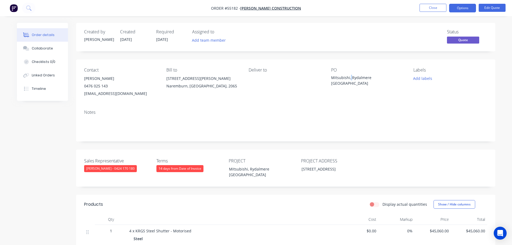
click at [350, 77] on div "Mitsubishi, Rydalmere NSW" at bounding box center [364, 80] width 67 height 11
copy div "Mitsubishi, Rydalmere NSW"
click at [108, 87] on span at bounding box center [108, 85] width 0 height 5
click at [425, 6] on button "Close" at bounding box center [432, 8] width 27 height 8
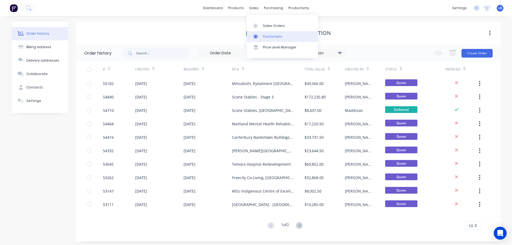
click at [271, 38] on div "Customers" at bounding box center [272, 36] width 19 height 5
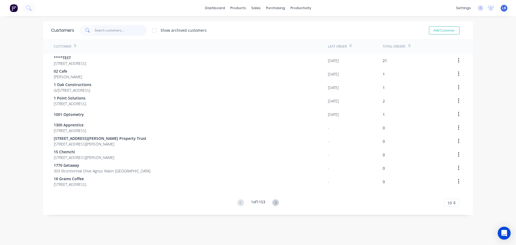
click at [106, 30] on input "text" at bounding box center [121, 30] width 52 height 11
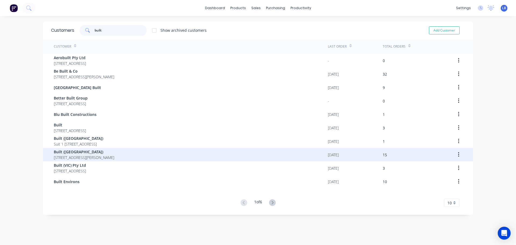
type input "built"
click at [56, 154] on span "Built (NSW)" at bounding box center [84, 152] width 60 height 6
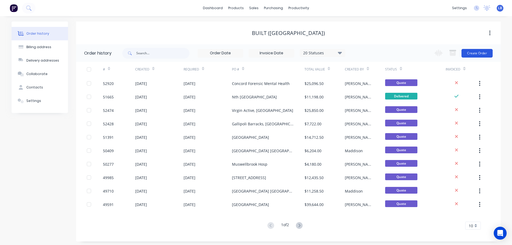
click at [472, 54] on button "Create Order" at bounding box center [476, 53] width 31 height 9
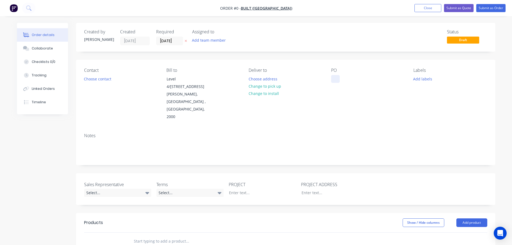
click at [332, 75] on div at bounding box center [335, 79] width 9 height 8
click at [99, 79] on div "Order details Collaborate Checklists 0/0 Tracking Linked Orders Timeline Order …" at bounding box center [256, 205] width 489 height 364
click at [99, 79] on button "Choose contact" at bounding box center [97, 78] width 33 height 7
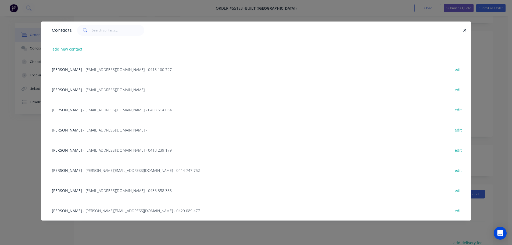
scroll to position [27, 0]
click at [83, 131] on span "- amandantan@built.com.au -" at bounding box center [115, 129] width 64 height 5
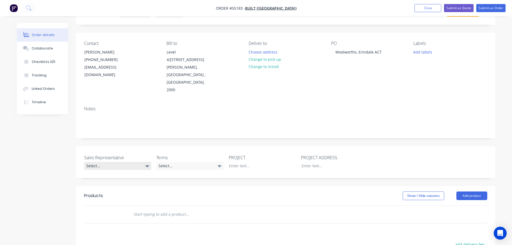
click at [95, 162] on div "Select..." at bounding box center [117, 166] width 67 height 8
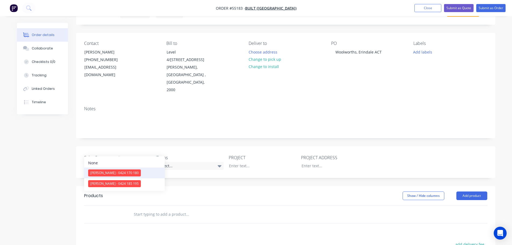
click at [107, 172] on div "[PERSON_NAME] - 0424 170 180" at bounding box center [114, 172] width 53 height 7
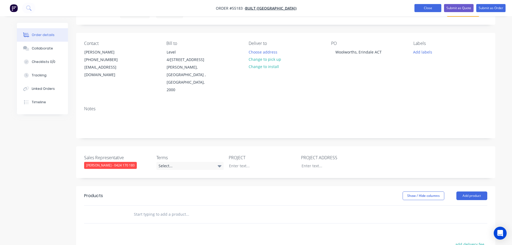
click at [420, 9] on button "Close" at bounding box center [427, 8] width 27 height 8
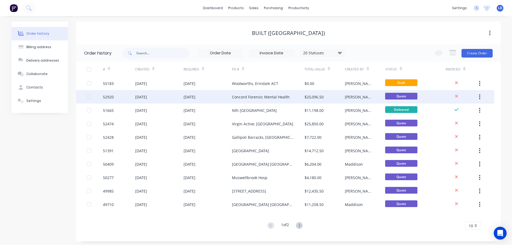
click at [313, 97] on div "$25,096.50" at bounding box center [313, 97] width 19 height 6
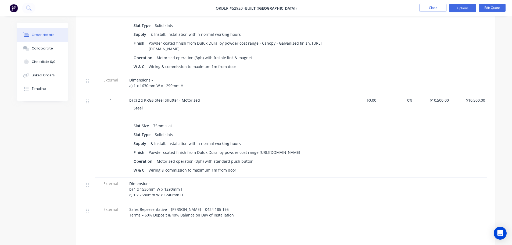
scroll to position [134, 0]
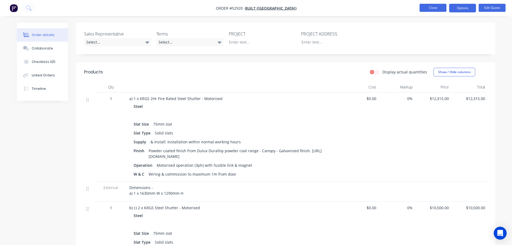
click at [427, 8] on button "Close" at bounding box center [432, 8] width 27 height 8
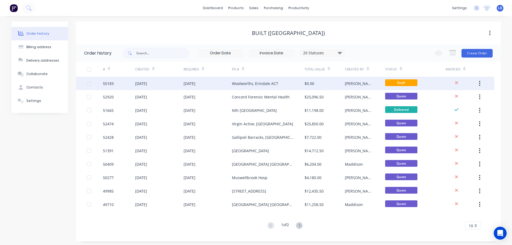
click at [305, 84] on div "$0.00" at bounding box center [309, 84] width 10 height 6
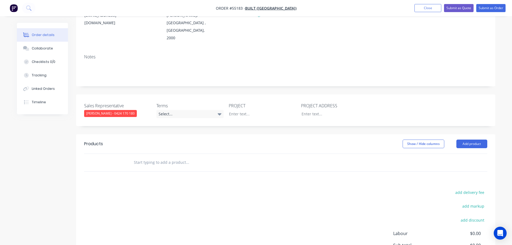
scroll to position [81, 0]
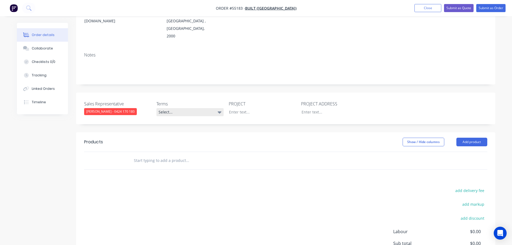
click at [205, 108] on div "Select..." at bounding box center [189, 112] width 67 height 8
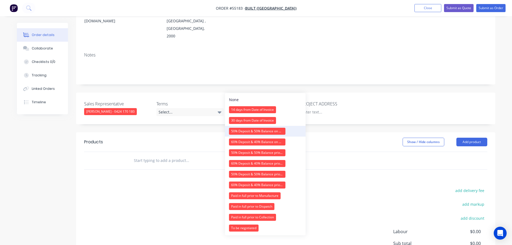
click at [234, 131] on div "50% Deposit & 50% Balance on Day of Installation" at bounding box center [257, 131] width 56 height 7
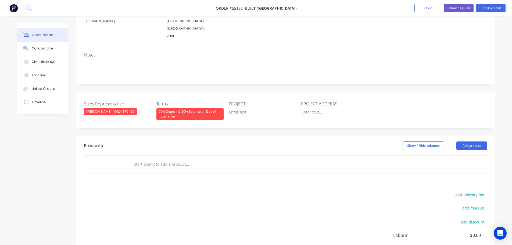
click at [237, 101] on div "PROJECT" at bounding box center [262, 109] width 67 height 19
drag, startPoint x: 239, startPoint y: 97, endPoint x: 239, endPoint y: 104, distance: 7.0
click at [239, 108] on div at bounding box center [258, 112] width 67 height 8
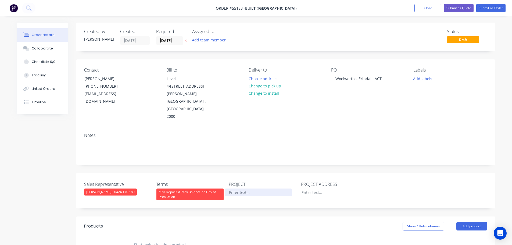
scroll to position [0, 0]
click at [358, 75] on div "Woolworths, Erindale ACT" at bounding box center [358, 79] width 55 height 8
click at [358, 76] on div "Woolworths, Erindale ACT" at bounding box center [358, 79] width 55 height 8
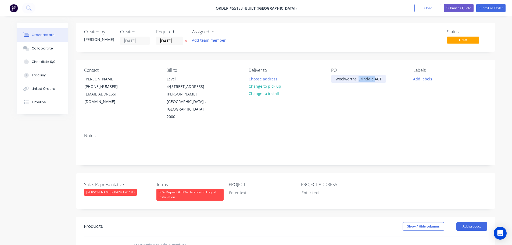
click at [358, 76] on div "Woolworths, Erindale ACT" at bounding box center [358, 79] width 55 height 8
copy div "Woolworths, Erindale ACT"
click at [237, 189] on div at bounding box center [258, 193] width 67 height 8
paste div
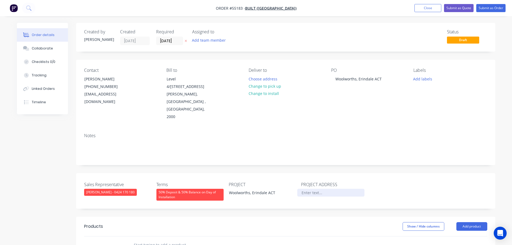
click at [309, 189] on div at bounding box center [330, 193] width 67 height 8
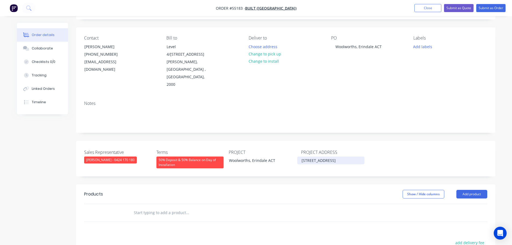
scroll to position [81, 0]
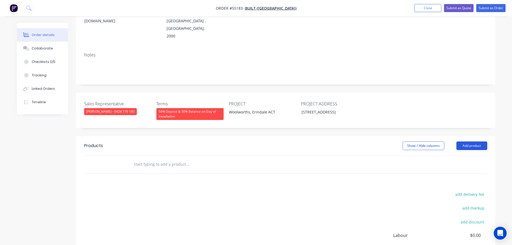
click at [465, 141] on button "Add product" at bounding box center [471, 145] width 31 height 9
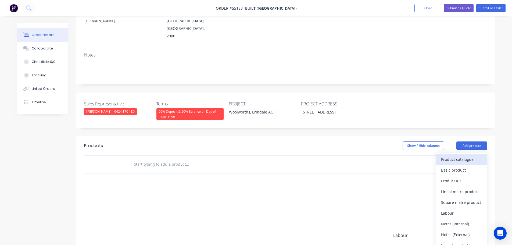
click at [446, 155] on div "Product catalogue" at bounding box center [461, 159] width 41 height 8
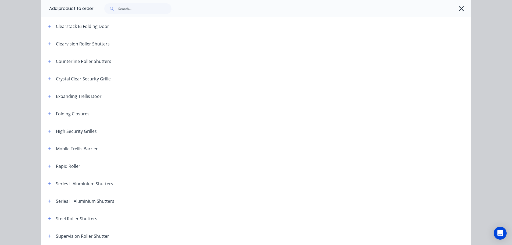
scroll to position [107, 0]
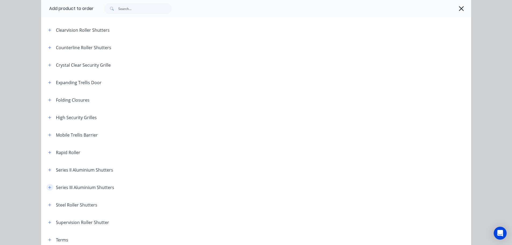
click at [46, 185] on button "button" at bounding box center [49, 187] width 7 height 7
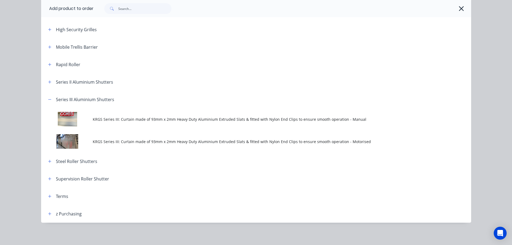
scroll to position [197, 0]
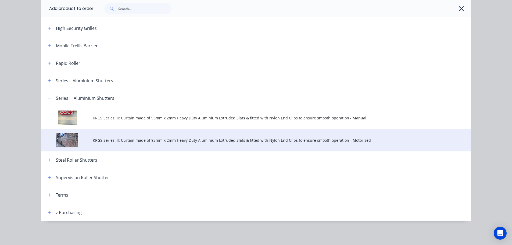
click at [171, 138] on span "KRGS Series III: Curtain made of 93mm x 2mm Heavy Duty Aluminium Extruded Slats…" at bounding box center [244, 140] width 302 height 6
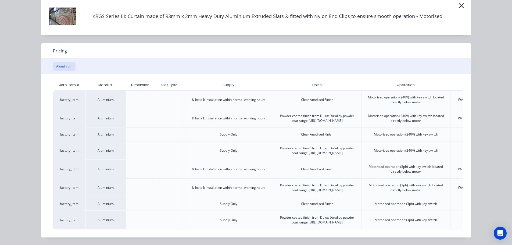
scroll to position [0, 105]
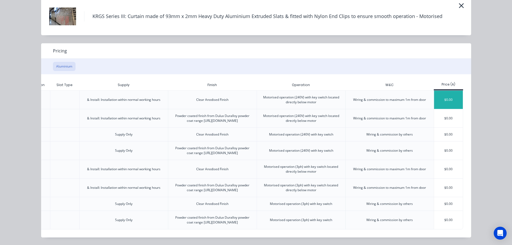
click at [447, 91] on div "$0.00" at bounding box center [448, 100] width 29 height 18
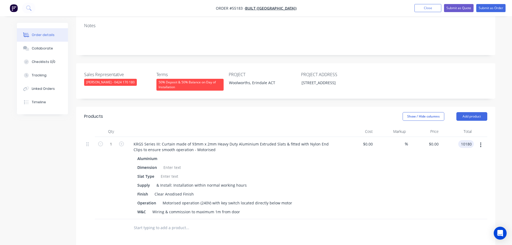
scroll to position [107, 0]
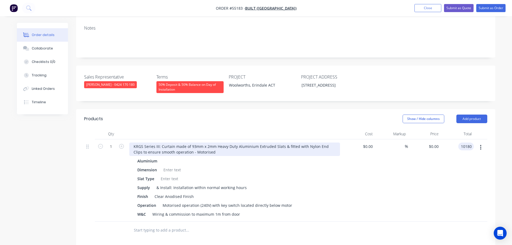
type input "10180"
type input "$10,180.00"
click at [132, 142] on div "KRGS Series III: Curtain made of 93mm x 2mm Heavy Duty Aluminium Extruded Slats…" at bounding box center [234, 148] width 211 height 13
click at [131, 142] on div "KRGS Series III: Curtain made of 93mm x 2mm Heavy Duty Aluminium Extruded Slats…" at bounding box center [234, 148] width 211 height 13
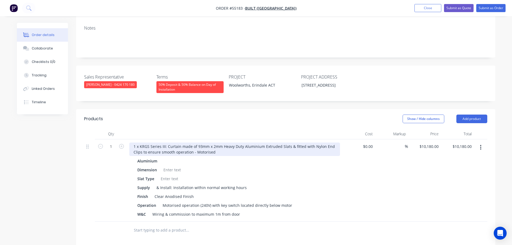
click at [149, 142] on div "1 x KRGS Series III: Curtain made of 93mm x 2mm Heavy Duty Aluminium Extruded S…" at bounding box center [234, 148] width 211 height 13
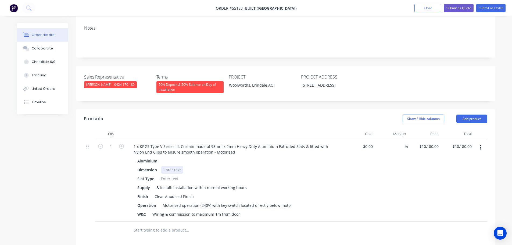
click at [169, 166] on div at bounding box center [172, 170] width 22 height 8
click at [166, 166] on div at bounding box center [172, 170] width 22 height 8
click at [163, 175] on div at bounding box center [169, 179] width 22 height 8
click at [462, 8] on button "Submit as Quote" at bounding box center [459, 8] width 30 height 8
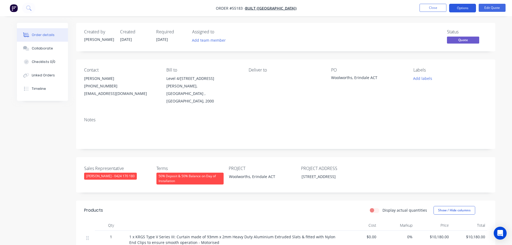
click at [460, 8] on button "Options" at bounding box center [462, 8] width 27 height 9
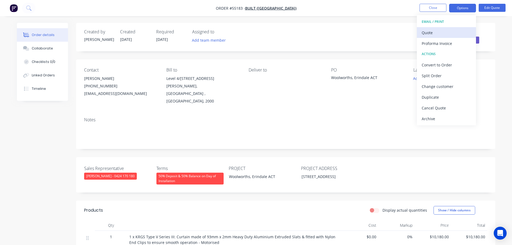
click at [427, 35] on div "Quote" at bounding box center [445, 33] width 49 height 8
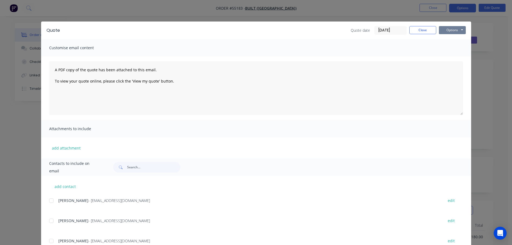
click at [448, 28] on button "Options" at bounding box center [452, 30] width 27 height 8
click at [448, 50] on button "Print" at bounding box center [456, 48] width 34 height 9
click at [409, 32] on button "Close" at bounding box center [422, 30] width 27 height 8
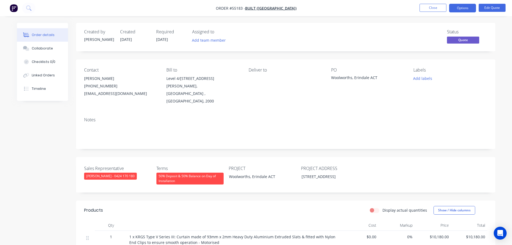
click at [92, 93] on div "amandantan@built.com.au" at bounding box center [121, 94] width 74 height 8
copy div "amandantan@built.com.au"
click at [352, 78] on div "Woolworths, Erindale ACT" at bounding box center [364, 79] width 67 height 8
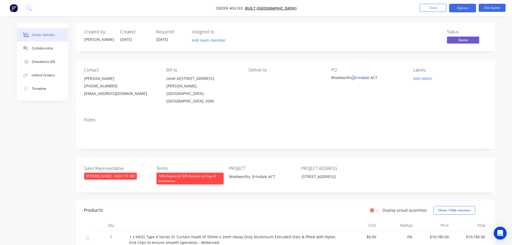
click at [352, 78] on div "Woolworths, Erindale ACT" at bounding box center [364, 79] width 67 height 8
click at [459, 8] on button "Options" at bounding box center [462, 8] width 27 height 9
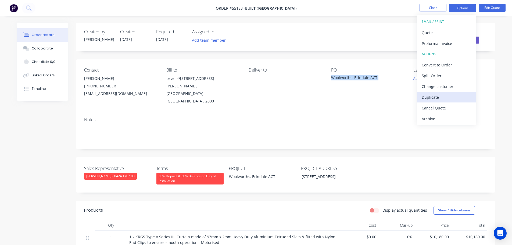
click at [433, 98] on div "Duplicate" at bounding box center [445, 97] width 49 height 8
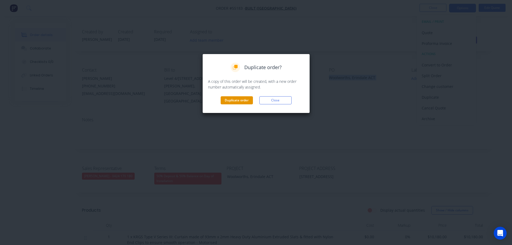
click at [229, 98] on button "Duplicate order" at bounding box center [237, 100] width 32 height 8
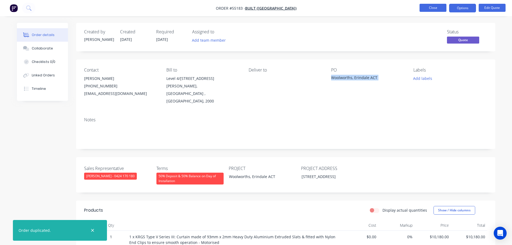
click at [422, 8] on button "Close" at bounding box center [432, 8] width 27 height 8
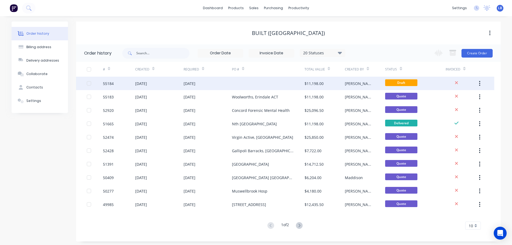
click at [184, 83] on div "[DATE]" at bounding box center [189, 84] width 12 height 6
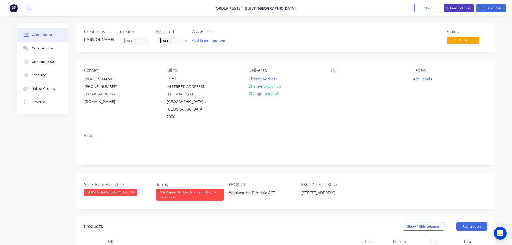
click at [460, 9] on button "Submit as Quote" at bounding box center [459, 8] width 30 height 8
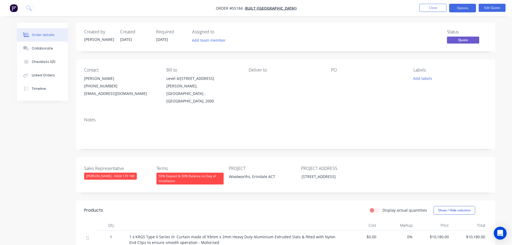
click at [460, 9] on button "Options" at bounding box center [462, 8] width 27 height 9
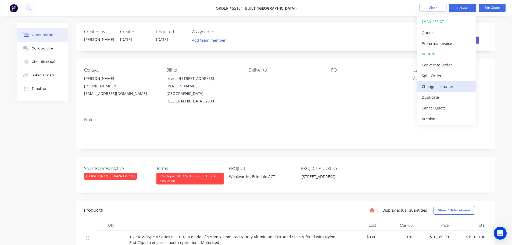
click at [431, 87] on div "Change customer" at bounding box center [445, 86] width 49 height 8
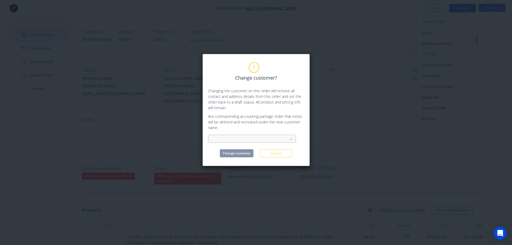
click at [226, 139] on div at bounding box center [248, 139] width 72 height 7
type input "Primebuild"
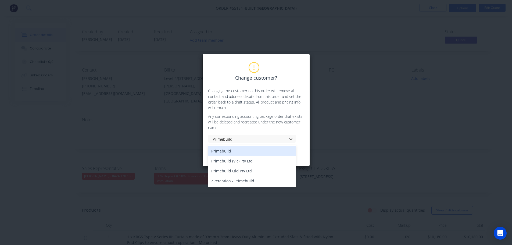
click at [219, 151] on div "Primebuild" at bounding box center [252, 151] width 88 height 10
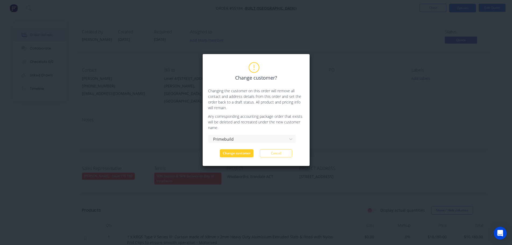
click at [233, 155] on button "Change customer" at bounding box center [237, 153] width 34 height 8
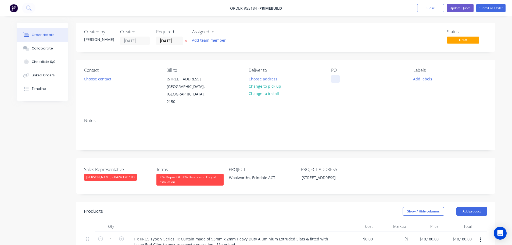
click at [335, 79] on div at bounding box center [335, 79] width 9 height 8
click at [250, 174] on div "Woolworths, Erindale ACT" at bounding box center [258, 178] width 67 height 8
click at [333, 77] on div at bounding box center [335, 79] width 9 height 8
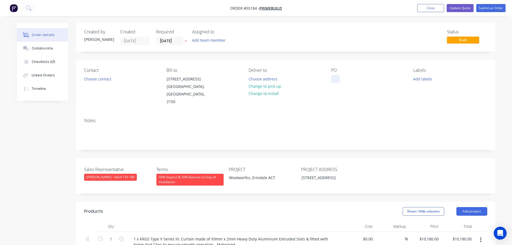
paste div
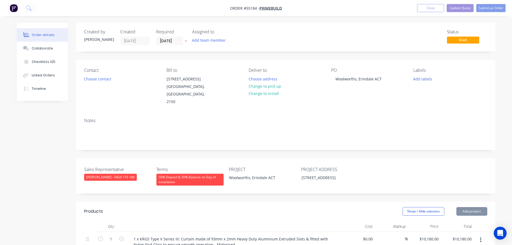
click at [95, 83] on div "Contact Choose contact" at bounding box center [121, 87] width 74 height 38
click at [92, 79] on button "Choose contact" at bounding box center [97, 78] width 33 height 7
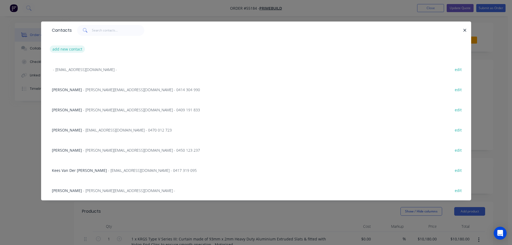
drag, startPoint x: 67, startPoint y: 47, endPoint x: 66, endPoint y: 49, distance: 2.8
click at [66, 49] on button "add new contact" at bounding box center [67, 48] width 35 height 7
select select "AU"
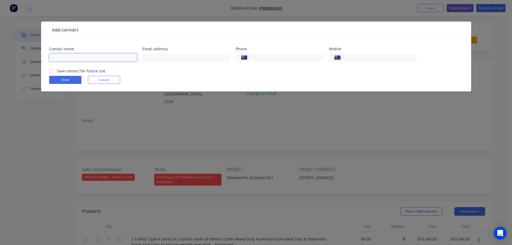
click at [60, 55] on input "text" at bounding box center [93, 57] width 88 height 8
type input "Matthew Betts"
click at [154, 59] on input "text" at bounding box center [186, 57] width 88 height 8
type input "matthew.b@primebuild.com.au"
click at [270, 58] on input "tel" at bounding box center [285, 58] width 64 height 6
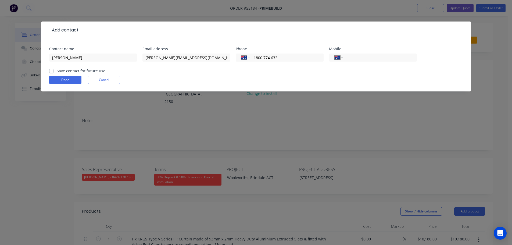
type input "1800 774 632"
click at [57, 71] on label "Save contact for future use" at bounding box center [81, 71] width 49 height 6
click at [52, 71] on input "Save contact for future use" at bounding box center [51, 70] width 4 height 5
checkbox input "true"
click at [56, 83] on button "Done" at bounding box center [65, 80] width 32 height 8
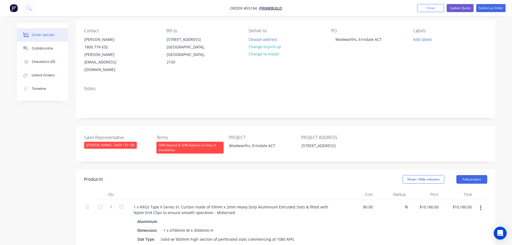
scroll to position [54, 0]
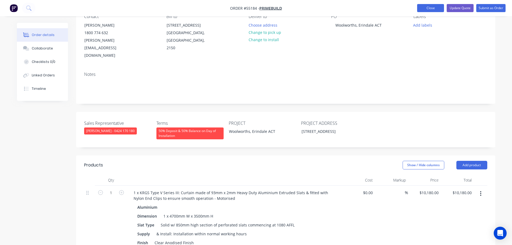
click at [436, 8] on button "Close" at bounding box center [430, 8] width 27 height 8
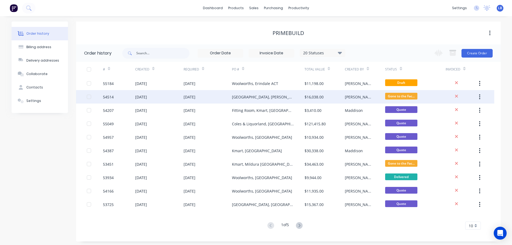
click at [108, 95] on div "54514" at bounding box center [108, 97] width 11 height 6
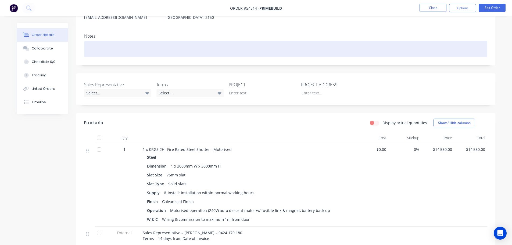
scroll to position [27, 0]
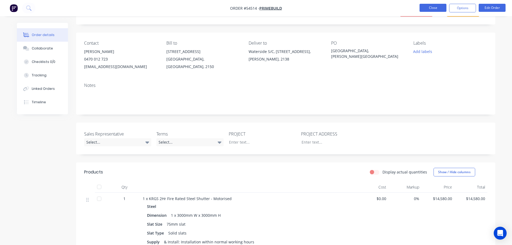
click at [426, 8] on button "Close" at bounding box center [432, 8] width 27 height 8
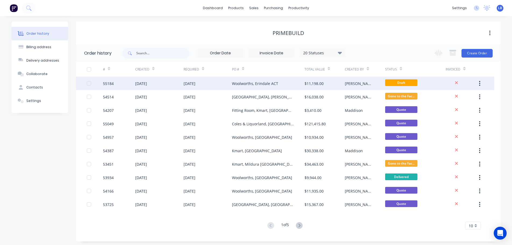
click at [145, 84] on div "[DATE]" at bounding box center [141, 84] width 12 height 6
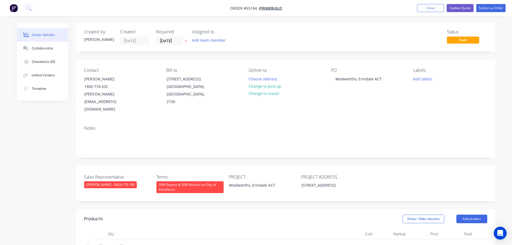
click at [170, 181] on div "50% Deposit & 50% Balance on Day of Installation" at bounding box center [189, 187] width 67 height 12
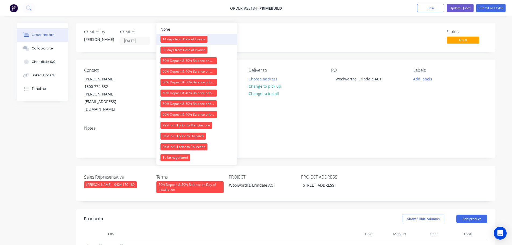
click at [182, 37] on div "14 days from Date of Invoice" at bounding box center [183, 39] width 47 height 7
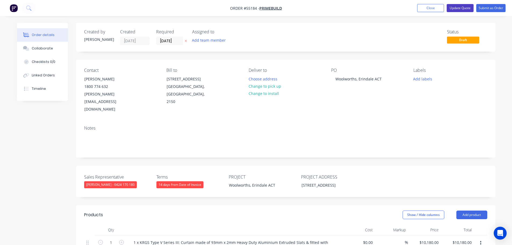
click at [455, 9] on button "Update Quote" at bounding box center [459, 8] width 27 height 8
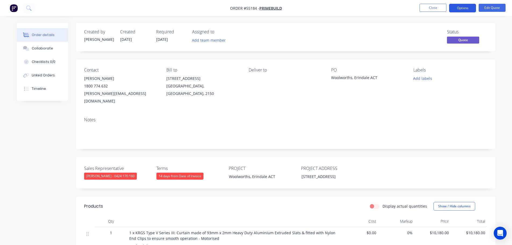
click at [458, 9] on button "Options" at bounding box center [462, 8] width 27 height 9
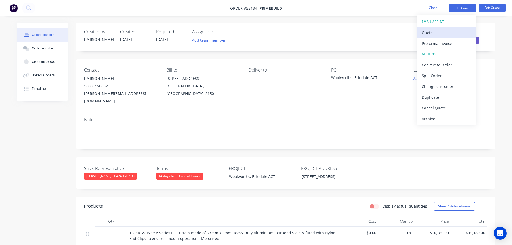
click at [428, 35] on div "Quote" at bounding box center [445, 33] width 49 height 8
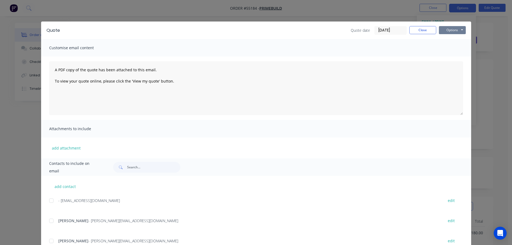
click at [441, 31] on button "Options" at bounding box center [452, 30] width 27 height 8
click at [447, 49] on button "Print" at bounding box center [456, 48] width 34 height 9
click at [421, 31] on button "Close" at bounding box center [422, 30] width 27 height 8
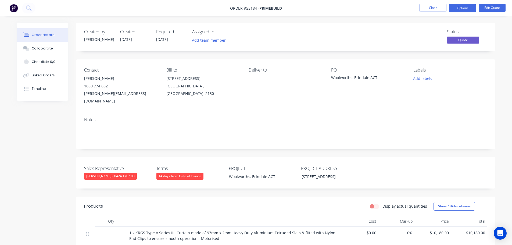
click at [105, 92] on div "matthew.b@primebuild.com.au" at bounding box center [121, 97] width 74 height 15
click at [356, 77] on div "Woolworths, Erindale ACT" at bounding box center [364, 79] width 67 height 8
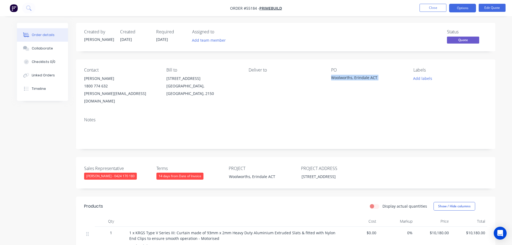
click at [356, 77] on div "Woolworths, Erindale ACT" at bounding box center [364, 79] width 67 height 8
click at [427, 9] on button "Close" at bounding box center [432, 8] width 27 height 8
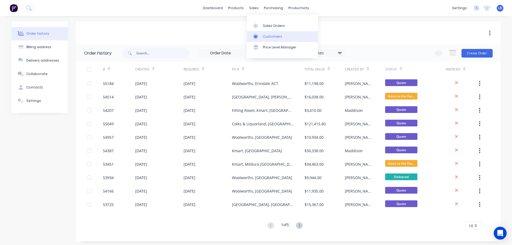
click at [277, 37] on div "Customers" at bounding box center [272, 36] width 19 height 5
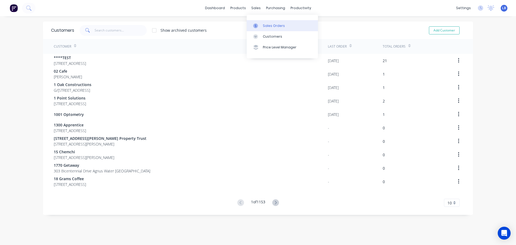
click at [275, 28] on div "Sales Orders" at bounding box center [274, 25] width 22 height 5
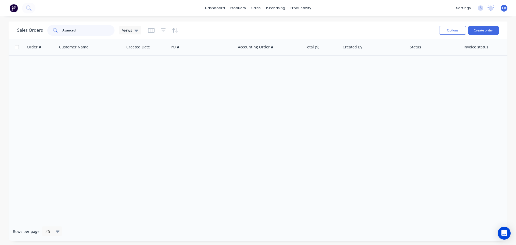
drag, startPoint x: 76, startPoint y: 31, endPoint x: 53, endPoint y: 36, distance: 23.4
click at [53, 36] on div "Sales Orders Avanced Views" at bounding box center [225, 30] width 417 height 13
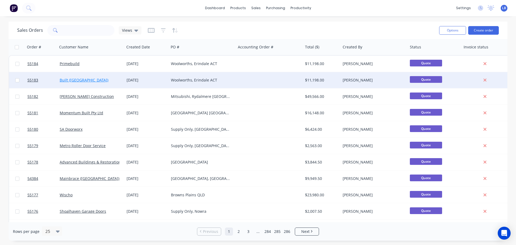
click at [70, 81] on link "Built (NSW)" at bounding box center [84, 79] width 49 height 5
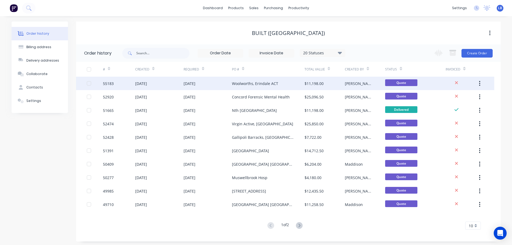
click at [140, 83] on div "[DATE]" at bounding box center [141, 84] width 12 height 6
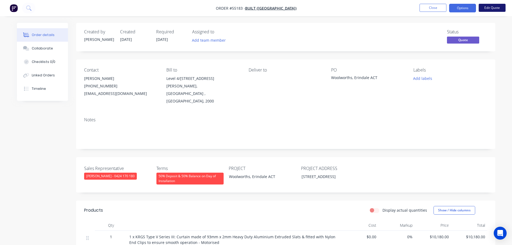
click at [488, 6] on button "Edit Quote" at bounding box center [491, 8] width 27 height 8
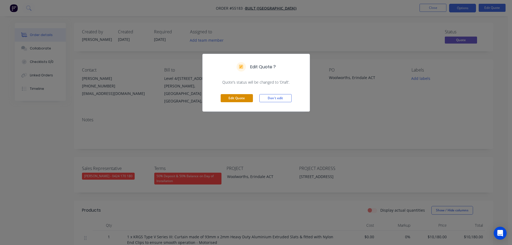
click at [243, 98] on button "Edit Quote" at bounding box center [237, 98] width 32 height 8
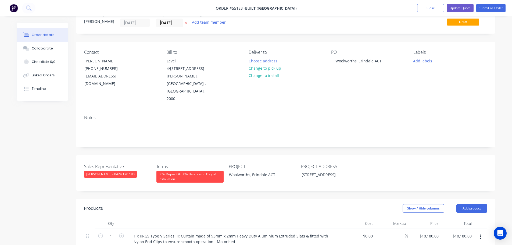
scroll to position [54, 0]
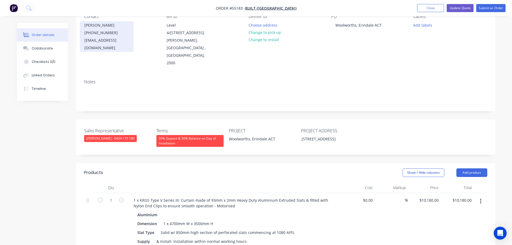
click at [125, 39] on div "amandantan@built.com.au" at bounding box center [106, 44] width 45 height 15
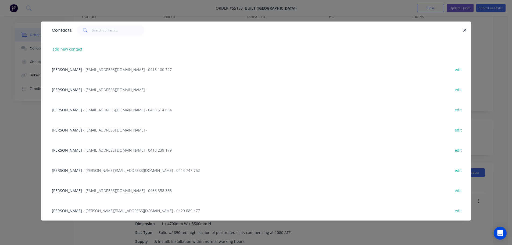
click at [71, 130] on span "Amanda Tan" at bounding box center [67, 129] width 30 height 5
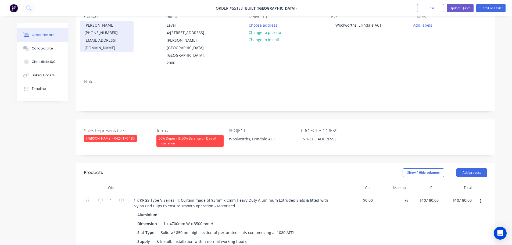
click at [104, 33] on div "(02) 8332 4111" at bounding box center [106, 33] width 45 height 8
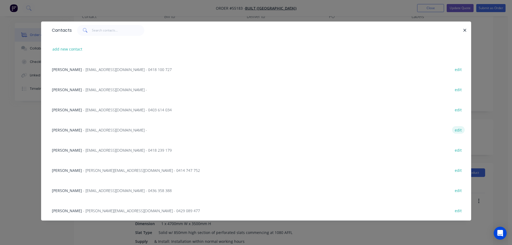
click at [454, 128] on button "edit" at bounding box center [458, 129] width 13 height 7
select select "AU"
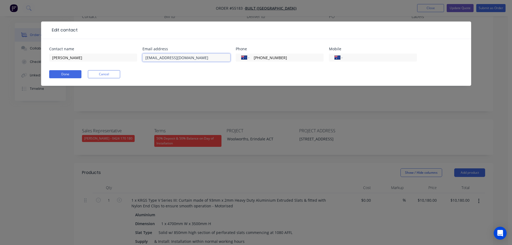
drag, startPoint x: 162, startPoint y: 58, endPoint x: 161, endPoint y: 71, distance: 13.3
click at [162, 60] on input "amandantan@built.com.au" at bounding box center [186, 57] width 88 height 8
type input "amandatan@built.com.au"
click at [63, 74] on button "Done" at bounding box center [65, 74] width 32 height 8
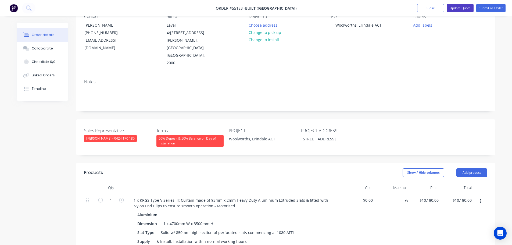
click at [456, 8] on button "Update Quote" at bounding box center [459, 8] width 27 height 8
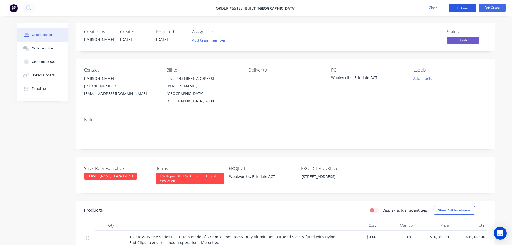
click at [458, 7] on button "Options" at bounding box center [462, 8] width 27 height 9
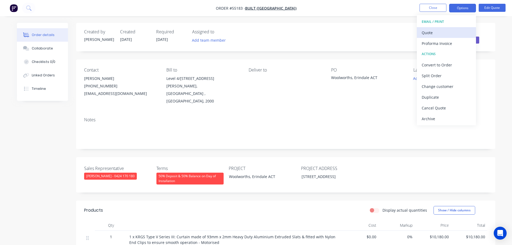
click at [432, 35] on div "Quote" at bounding box center [445, 33] width 49 height 8
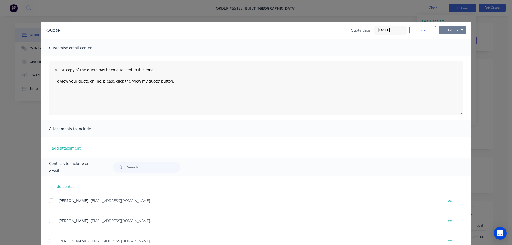
click at [450, 31] on button "Options" at bounding box center [452, 30] width 27 height 8
click at [450, 49] on button "Print" at bounding box center [456, 48] width 34 height 9
click at [420, 31] on button "Close" at bounding box center [422, 30] width 27 height 8
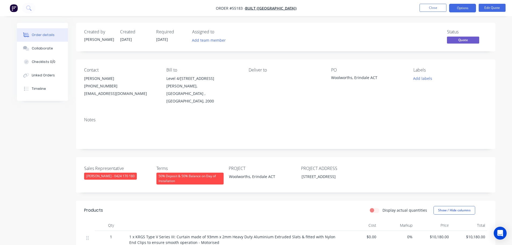
click at [88, 93] on div "amandatan@built.com.au" at bounding box center [121, 94] width 74 height 8
click at [348, 77] on div "Woolworths, Erindale ACT" at bounding box center [364, 79] width 67 height 8
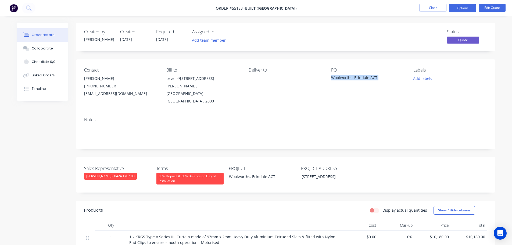
click at [348, 77] on div "Woolworths, Erindale ACT" at bounding box center [364, 79] width 67 height 8
click at [432, 8] on button "Close" at bounding box center [432, 8] width 27 height 8
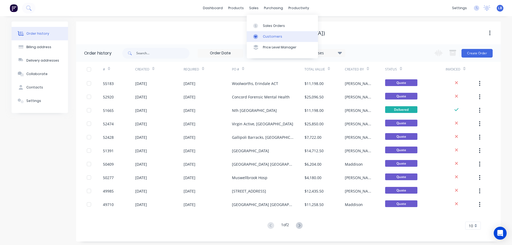
click at [271, 36] on div "Customers" at bounding box center [272, 36] width 19 height 5
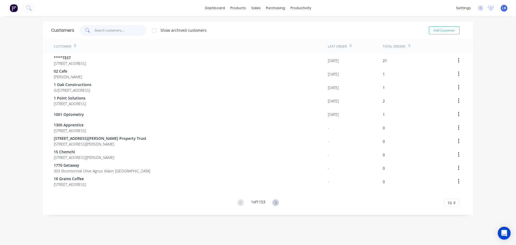
click at [98, 27] on input "text" at bounding box center [121, 30] width 52 height 11
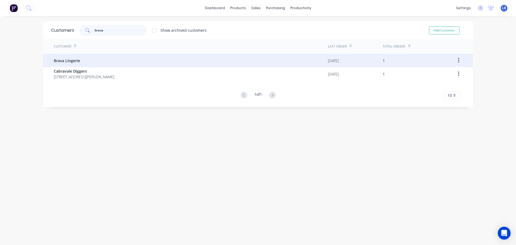
type input "brava"
click at [68, 63] on span "Brava Lingerie" at bounding box center [67, 61] width 26 height 6
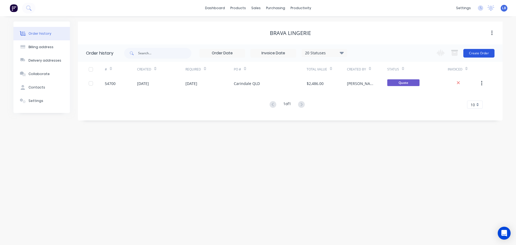
click at [485, 54] on button "Create Order" at bounding box center [478, 53] width 31 height 9
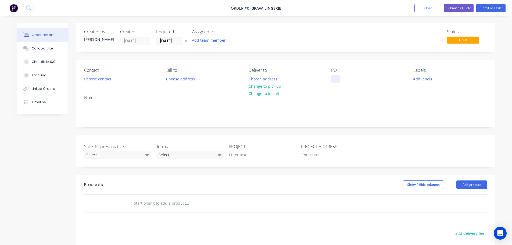
click at [334, 77] on div at bounding box center [335, 79] width 9 height 8
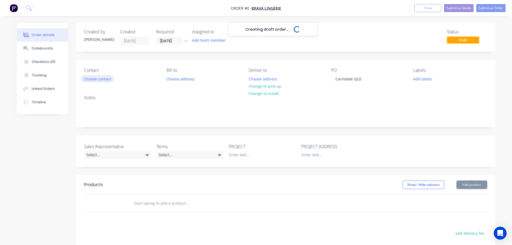
click at [102, 79] on div "Creating draft order... Loading... Order details Collaborate Checklists 0/0 Tra…" at bounding box center [256, 186] width 489 height 326
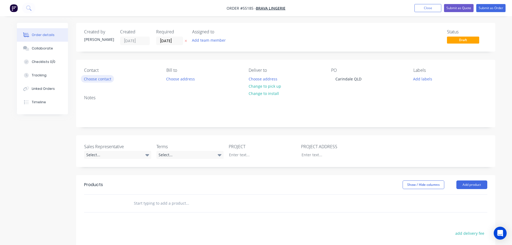
click at [102, 79] on button "Choose contact" at bounding box center [97, 78] width 33 height 7
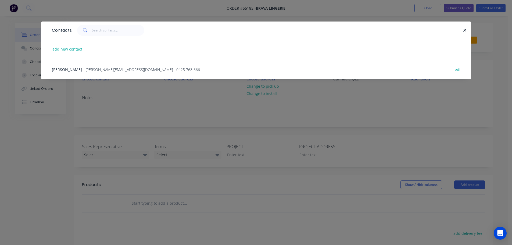
click at [95, 70] on span "- maxine@bravalingerie.com.au - 0425 768 666" at bounding box center [141, 69] width 117 height 5
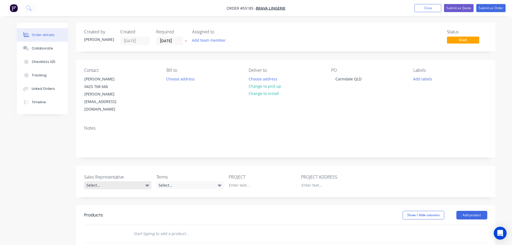
click at [94, 181] on div "Select..." at bounding box center [117, 185] width 67 height 8
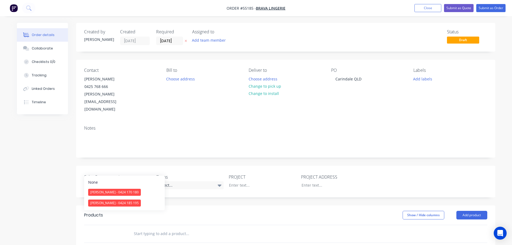
drag, startPoint x: 107, startPoint y: 204, endPoint x: 148, endPoint y: 185, distance: 45.7
click at [107, 204] on div "[PERSON_NAME] - 0424 185 195" at bounding box center [114, 202] width 53 height 7
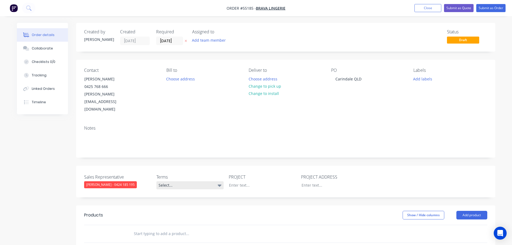
click at [191, 181] on div "Select..." at bounding box center [189, 185] width 67 height 8
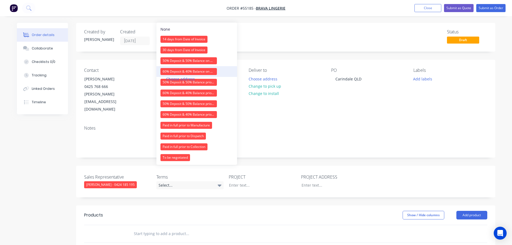
click at [173, 69] on div "60% Deposit & 40% Balance on Day of Installation" at bounding box center [188, 71] width 56 height 7
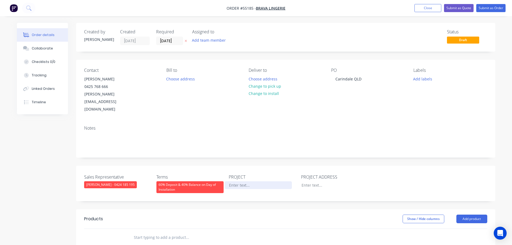
click at [243, 181] on div at bounding box center [258, 185] width 67 height 8
click at [343, 80] on div "Carindale QLD" at bounding box center [348, 79] width 35 height 8
click at [234, 181] on div at bounding box center [258, 185] width 67 height 8
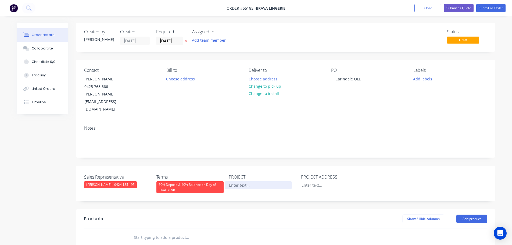
paste div
click at [312, 181] on div at bounding box center [330, 185] width 67 height 8
paste div
click at [469, 214] on button "Add product" at bounding box center [471, 218] width 31 height 9
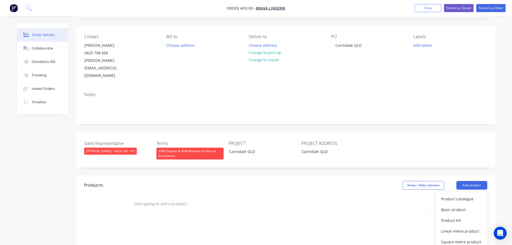
scroll to position [81, 0]
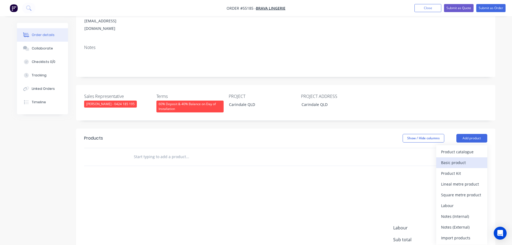
click at [446, 158] on div "Basic product" at bounding box center [461, 162] width 41 height 8
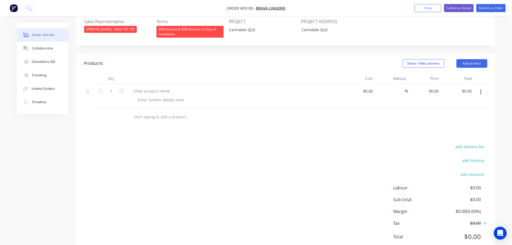
scroll to position [158, 0]
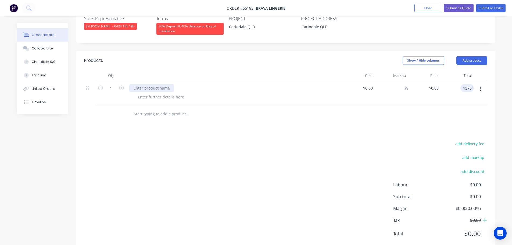
type input "1575"
type input "$1,575.00"
click at [136, 84] on div at bounding box center [151, 88] width 45 height 8
click at [140, 84] on div at bounding box center [151, 88] width 45 height 8
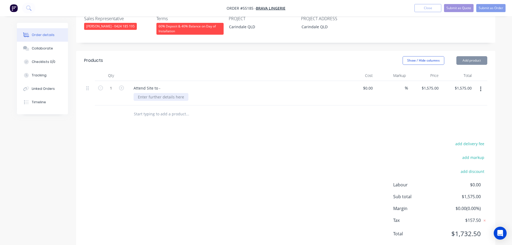
click at [165, 93] on div at bounding box center [161, 97] width 55 height 8
click at [158, 93] on div at bounding box center [161, 97] width 55 height 8
click at [161, 93] on div "Service 1 dopr AFTER hours" at bounding box center [163, 97] width 58 height 8
click at [191, 93] on div "Service 1 door AFTER hours" at bounding box center [237, 97] width 206 height 8
click at [188, 93] on div "Service 1 door AFTER hours" at bounding box center [163, 97] width 58 height 8
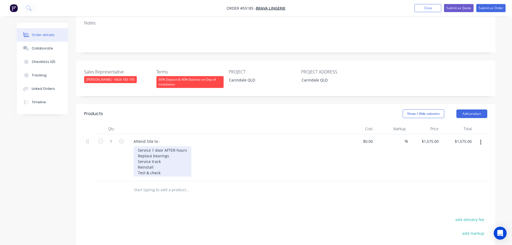
scroll to position [105, 0]
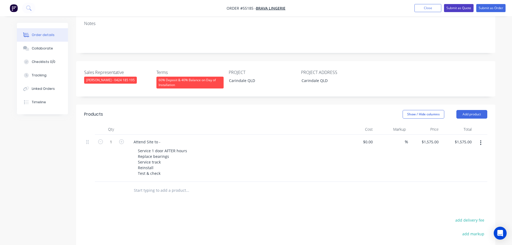
click at [458, 9] on button "Submit as Quote" at bounding box center [459, 8] width 30 height 8
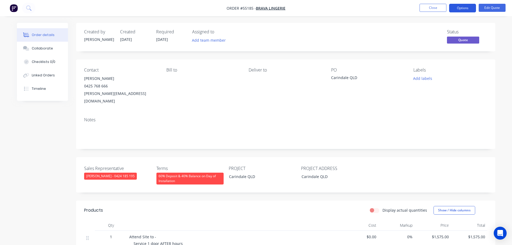
click at [457, 9] on button "Options" at bounding box center [462, 8] width 27 height 9
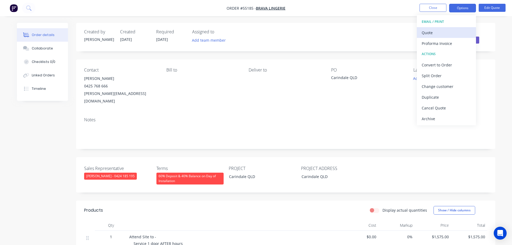
click at [428, 31] on div "Quote" at bounding box center [445, 33] width 49 height 8
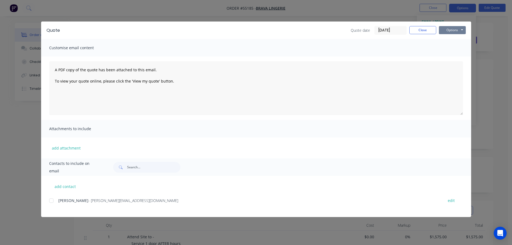
click at [452, 28] on button "Options" at bounding box center [452, 30] width 27 height 8
click at [449, 48] on button "Print" at bounding box center [456, 48] width 34 height 9
click at [414, 29] on button "Close" at bounding box center [422, 30] width 27 height 8
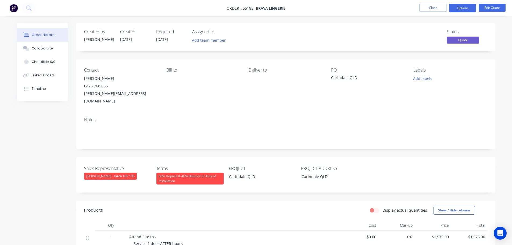
click at [110, 93] on div "maxine@bravalingerie.com.au" at bounding box center [121, 97] width 74 height 15
click at [341, 78] on div "Carindale QLD" at bounding box center [364, 79] width 67 height 8
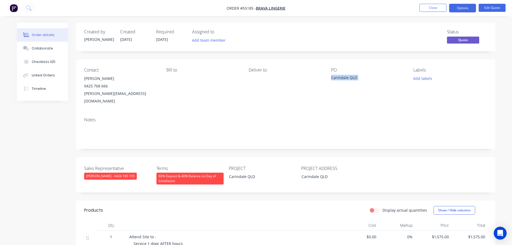
click at [341, 78] on div "Carindale QLD" at bounding box center [364, 79] width 67 height 8
click at [428, 9] on button "Close" at bounding box center [432, 8] width 27 height 8
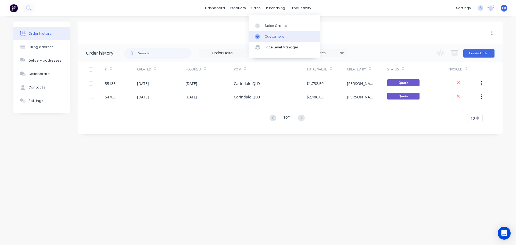
click at [278, 38] on div "Customers" at bounding box center [274, 36] width 19 height 5
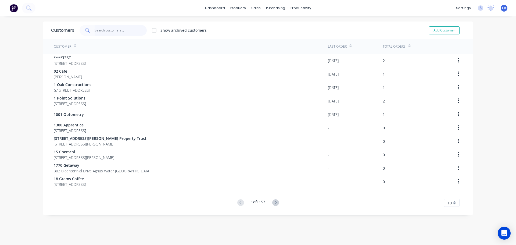
click at [99, 31] on input "text" at bounding box center [121, 30] width 52 height 11
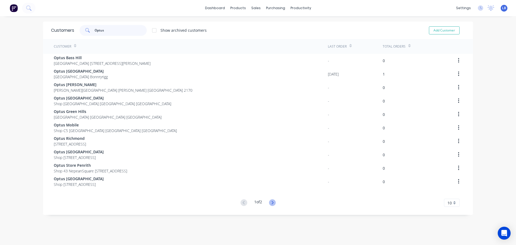
type input "Optus"
click at [272, 203] on icon at bounding box center [272, 202] width 2 height 3
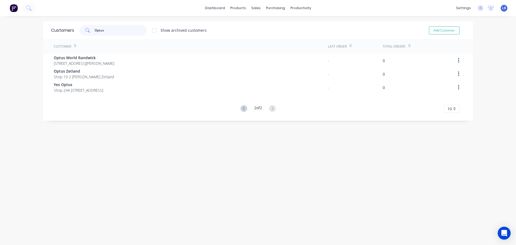
click at [106, 29] on input "Optus" at bounding box center [121, 30] width 52 height 11
click at [447, 32] on button "Add Customer" at bounding box center [444, 30] width 31 height 8
select select "AU"
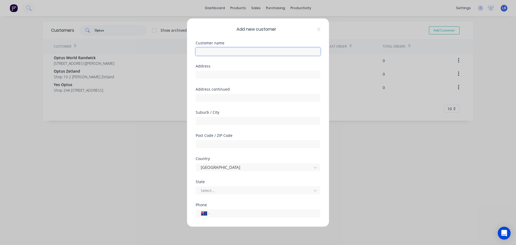
click at [202, 53] on input "text" at bounding box center [258, 51] width 125 height 8
type input "Optus - Inala"
click at [214, 190] on div at bounding box center [254, 190] width 109 height 7
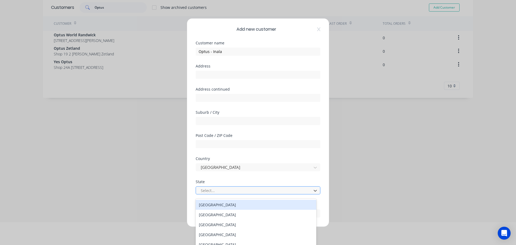
scroll to position [26, 0]
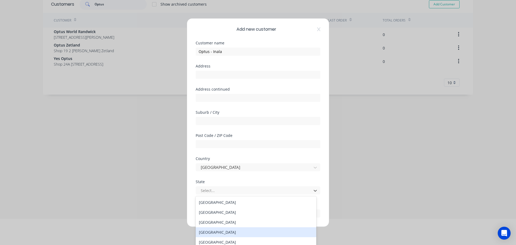
click at [211, 232] on div "[GEOGRAPHIC_DATA]" at bounding box center [256, 232] width 121 height 10
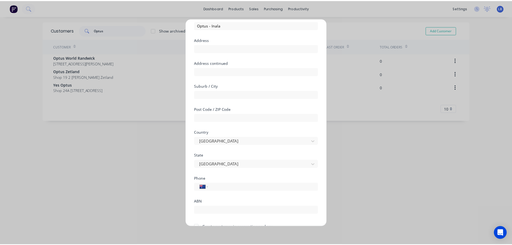
scroll to position [54, 0]
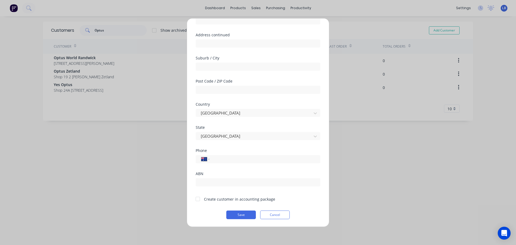
click at [192, 196] on div "Add new customer Customer name Optus - Inala Address Address continued Suburb /…" at bounding box center [258, 122] width 142 height 208
click at [197, 201] on div at bounding box center [197, 198] width 11 height 11
click at [233, 216] on button "Save" at bounding box center [241, 214] width 30 height 9
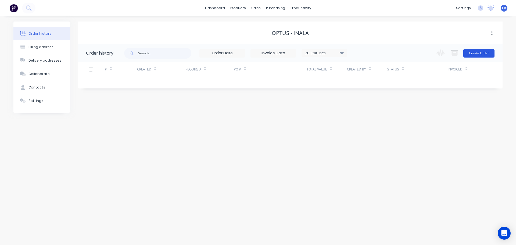
click at [480, 51] on button "Create Order" at bounding box center [478, 53] width 31 height 9
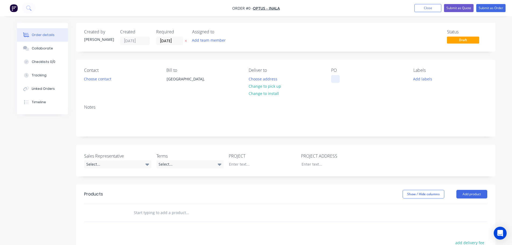
click at [336, 78] on div at bounding box center [335, 79] width 9 height 8
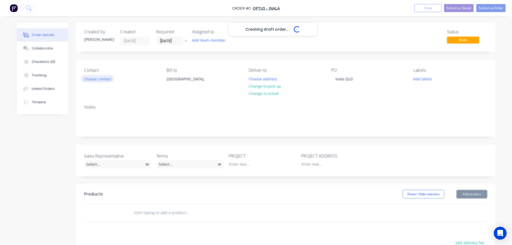
click at [95, 80] on div "Creating draft order... Loading... Order details Collaborate Checklists 0/0 Tra…" at bounding box center [256, 191] width 489 height 336
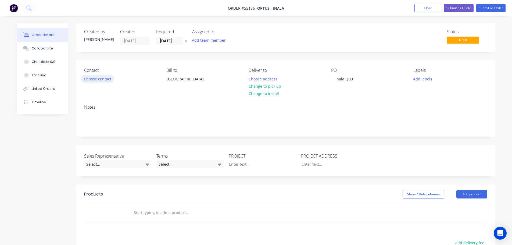
click at [95, 80] on button "Choose contact" at bounding box center [97, 78] width 33 height 7
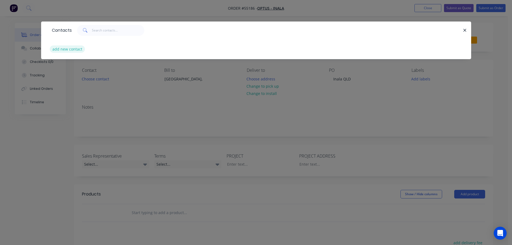
click at [71, 51] on button "add new contact" at bounding box center [67, 48] width 35 height 7
select select "AU"
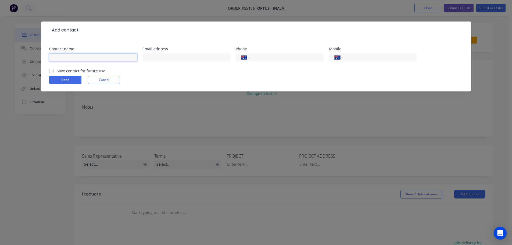
click at [62, 58] on input "text" at bounding box center [93, 57] width 88 height 8
type input "Quoc"
click at [147, 56] on input "text" at bounding box center [186, 57] width 88 height 8
type input "quocntrinh7979@gmail.com"
click at [364, 57] on input "tel" at bounding box center [378, 58] width 64 height 6
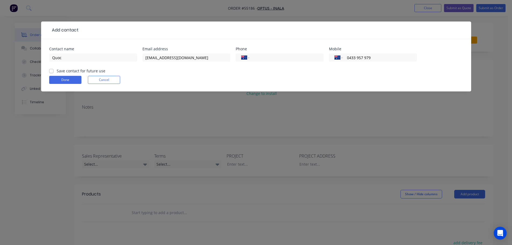
type input "0433 957 979"
click at [57, 71] on label "Save contact for future use" at bounding box center [81, 71] width 49 height 6
click at [52, 71] on input "Save contact for future use" at bounding box center [51, 70] width 4 height 5
checkbox input "true"
click at [57, 78] on button "Done" at bounding box center [65, 80] width 32 height 8
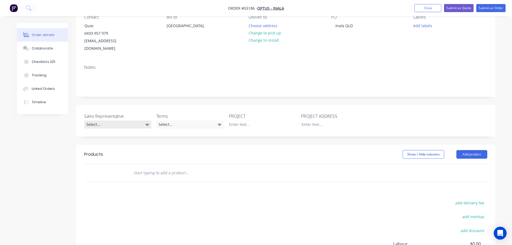
scroll to position [54, 0]
click at [105, 120] on div "Select..." at bounding box center [117, 124] width 67 height 8
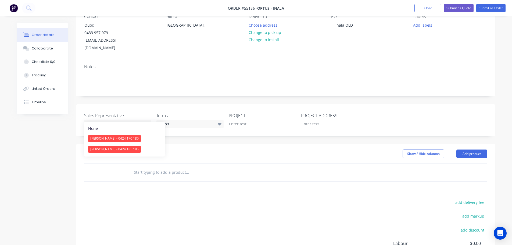
drag, startPoint x: 104, startPoint y: 149, endPoint x: 149, endPoint y: 135, distance: 46.8
click at [104, 149] on div "[PERSON_NAME] - 0424 185 195" at bounding box center [114, 149] width 53 height 7
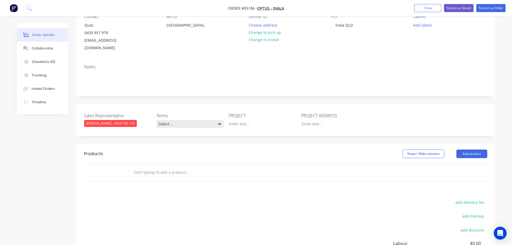
click at [191, 120] on div "Select..." at bounding box center [189, 124] width 67 height 8
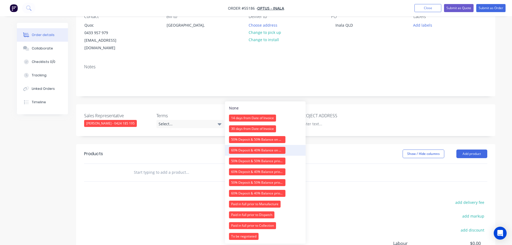
click at [234, 149] on div "60% Deposit & 40% Balance on Day of Installation" at bounding box center [257, 150] width 56 height 7
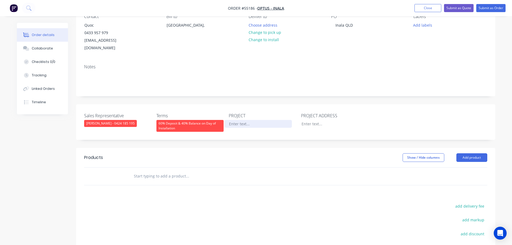
click at [247, 120] on div at bounding box center [258, 124] width 67 height 8
click at [341, 25] on div "Inala QLD" at bounding box center [344, 25] width 26 height 8
click at [239, 120] on div at bounding box center [258, 124] width 67 height 8
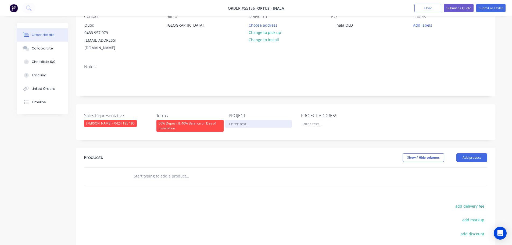
paste div
click at [308, 120] on div at bounding box center [330, 124] width 67 height 8
paste div
click at [462, 153] on button "Add product" at bounding box center [471, 157] width 31 height 9
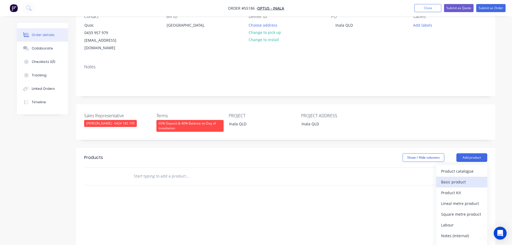
click at [455, 178] on div "Basic product" at bounding box center [461, 182] width 41 height 8
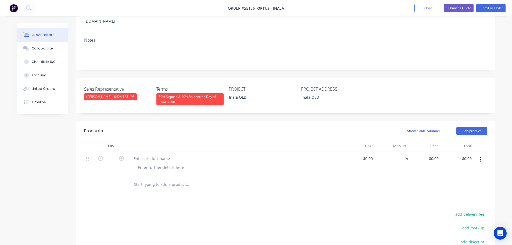
scroll to position [134, 0]
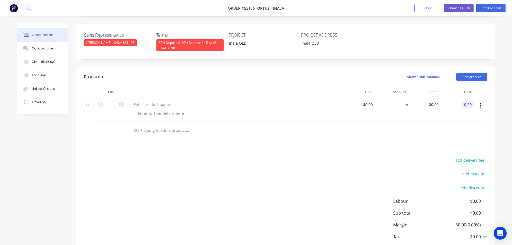
click at [470, 100] on input "0.00" at bounding box center [468, 104] width 10 height 8
type input "$0.00"
click at [423, 10] on button "Close" at bounding box center [427, 8] width 27 height 8
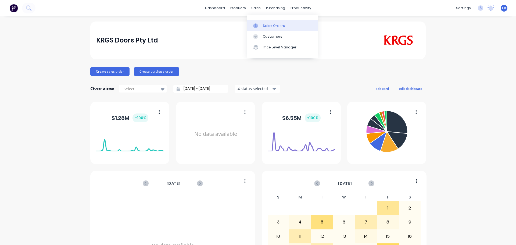
click at [274, 26] on div "Sales Orders" at bounding box center [274, 25] width 22 height 5
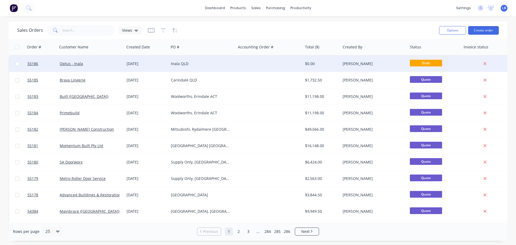
click at [182, 64] on div "Inala QLD" at bounding box center [201, 63] width 60 height 5
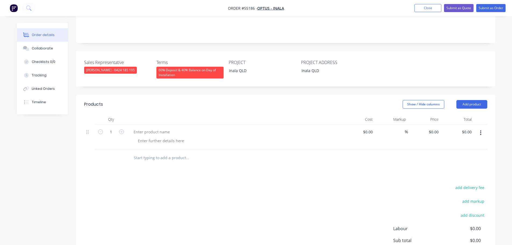
scroll to position [107, 0]
click at [469, 127] on input "0.00" at bounding box center [467, 131] width 12 height 8
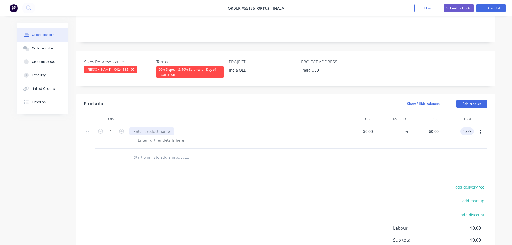
type input "1575"
type input "$1,575.00"
drag, startPoint x: 143, startPoint y: 122, endPoint x: 146, endPoint y: 129, distance: 7.9
click at [143, 127] on div at bounding box center [151, 131] width 45 height 8
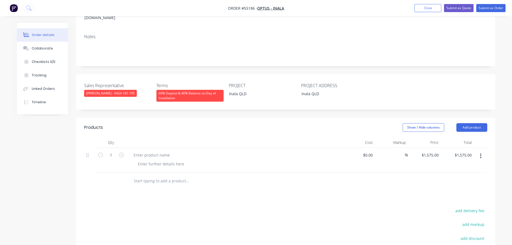
scroll to position [78, 0]
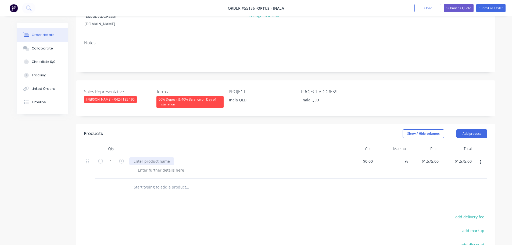
click at [151, 157] on div at bounding box center [151, 161] width 45 height 8
click at [166, 166] on div at bounding box center [161, 170] width 55 height 8
click at [139, 166] on div at bounding box center [161, 170] width 55 height 8
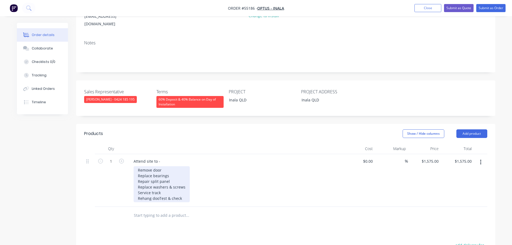
drag, startPoint x: 158, startPoint y: 189, endPoint x: 158, endPoint y: 192, distance: 3.2
click at [158, 191] on div "Remove door Replace bearings Repair split panel Replace washers & screws Servic…" at bounding box center [162, 184] width 56 height 36
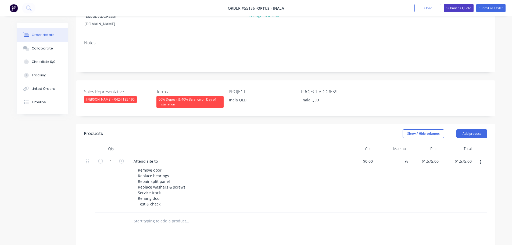
click at [453, 8] on button "Submit as Quote" at bounding box center [459, 8] width 30 height 8
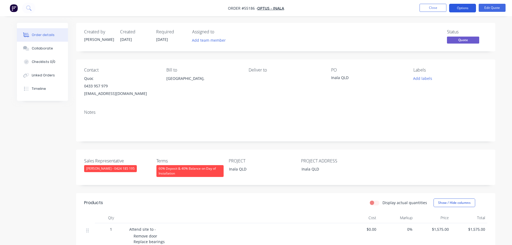
click at [456, 9] on button "Options" at bounding box center [462, 8] width 27 height 9
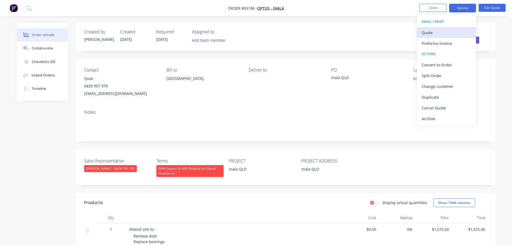
click at [429, 32] on div "Quote" at bounding box center [445, 33] width 49 height 8
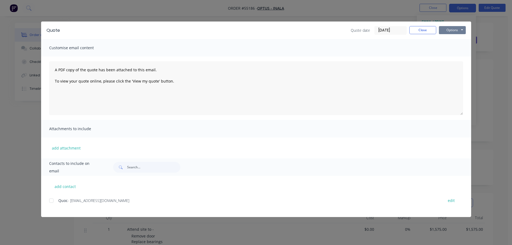
click at [445, 29] on button "Options" at bounding box center [452, 30] width 27 height 8
click at [451, 48] on button "Print" at bounding box center [456, 48] width 34 height 9
click at [419, 32] on button "Close" at bounding box center [422, 30] width 27 height 8
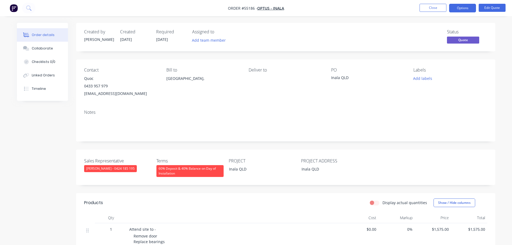
click at [96, 93] on div "quocntrinh7979@gmail.com" at bounding box center [121, 94] width 74 height 8
copy div "quocntrinh7979@gmail.com"
click at [338, 77] on div "Inala QLD" at bounding box center [364, 79] width 67 height 8
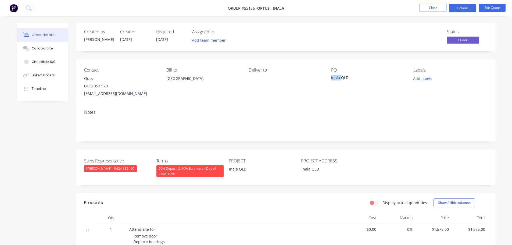
click at [338, 77] on div "Inala QLD" at bounding box center [364, 79] width 67 height 8
copy div "Inala QLD"
click at [108, 87] on span at bounding box center [108, 85] width 0 height 5
